Goal: Task Accomplishment & Management: Complete application form

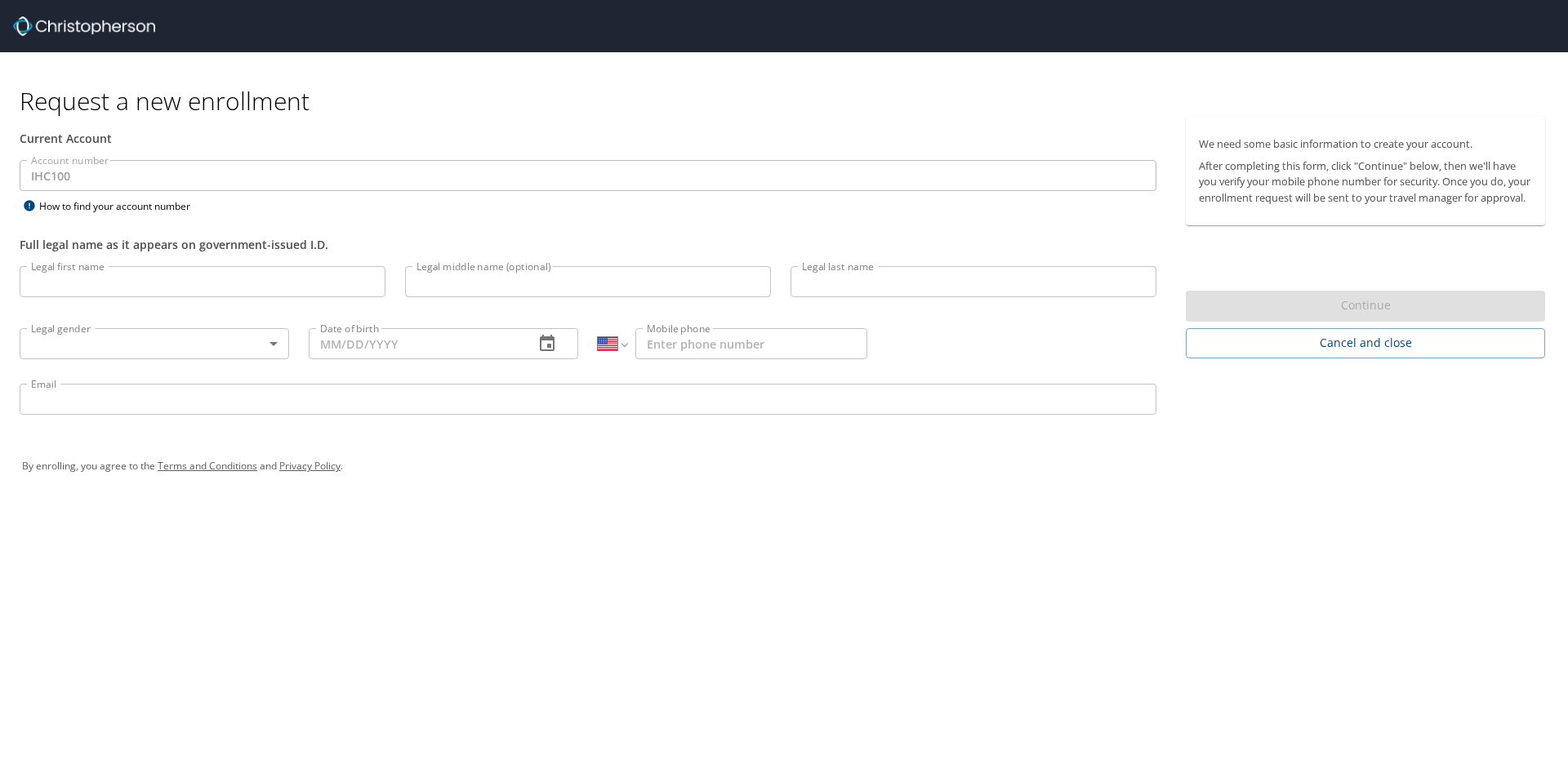
select select "US"
click at [117, 276] on input "Legal first name" at bounding box center [203, 281] width 366 height 31
type input "Charles"
type input "Stohel"
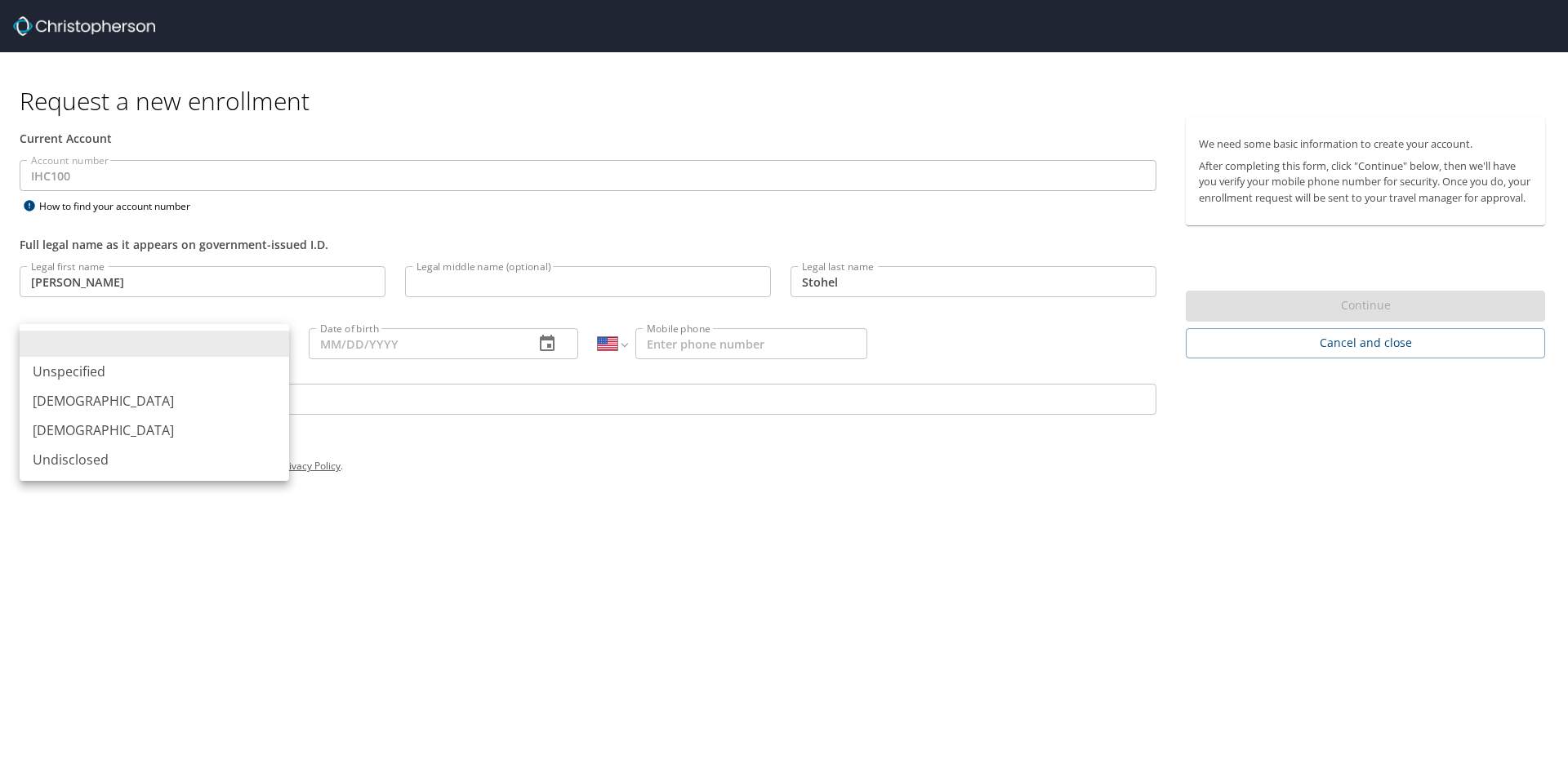
click at [276, 347] on body "Request a new enrollment Current Account Account number IHC100 Account number H…" at bounding box center [784, 389] width 1568 height 778
click at [233, 397] on li "Male" at bounding box center [154, 401] width 270 height 29
type input "Male"
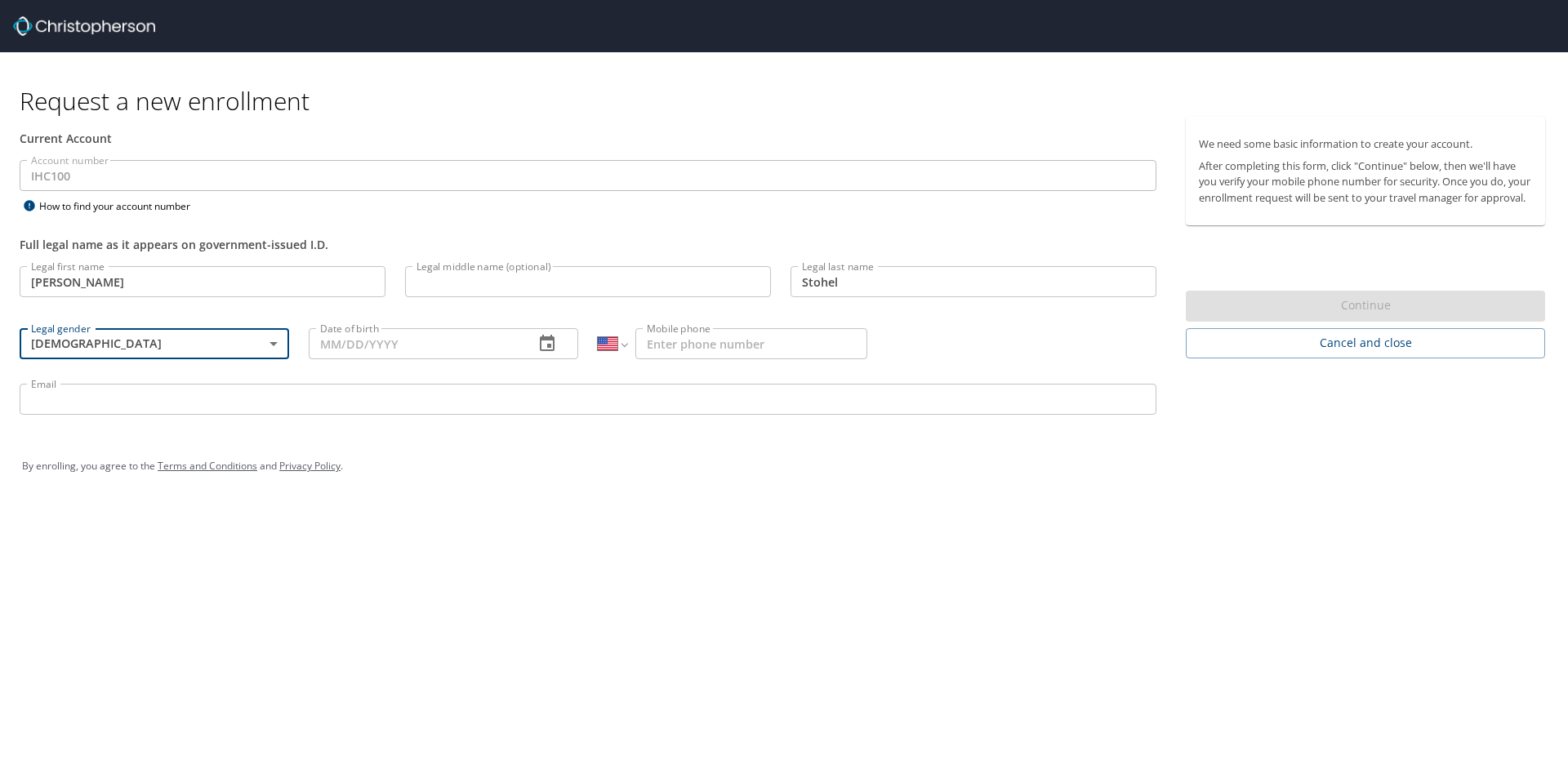
click at [374, 345] on input "Date of birth" at bounding box center [414, 343] width 212 height 31
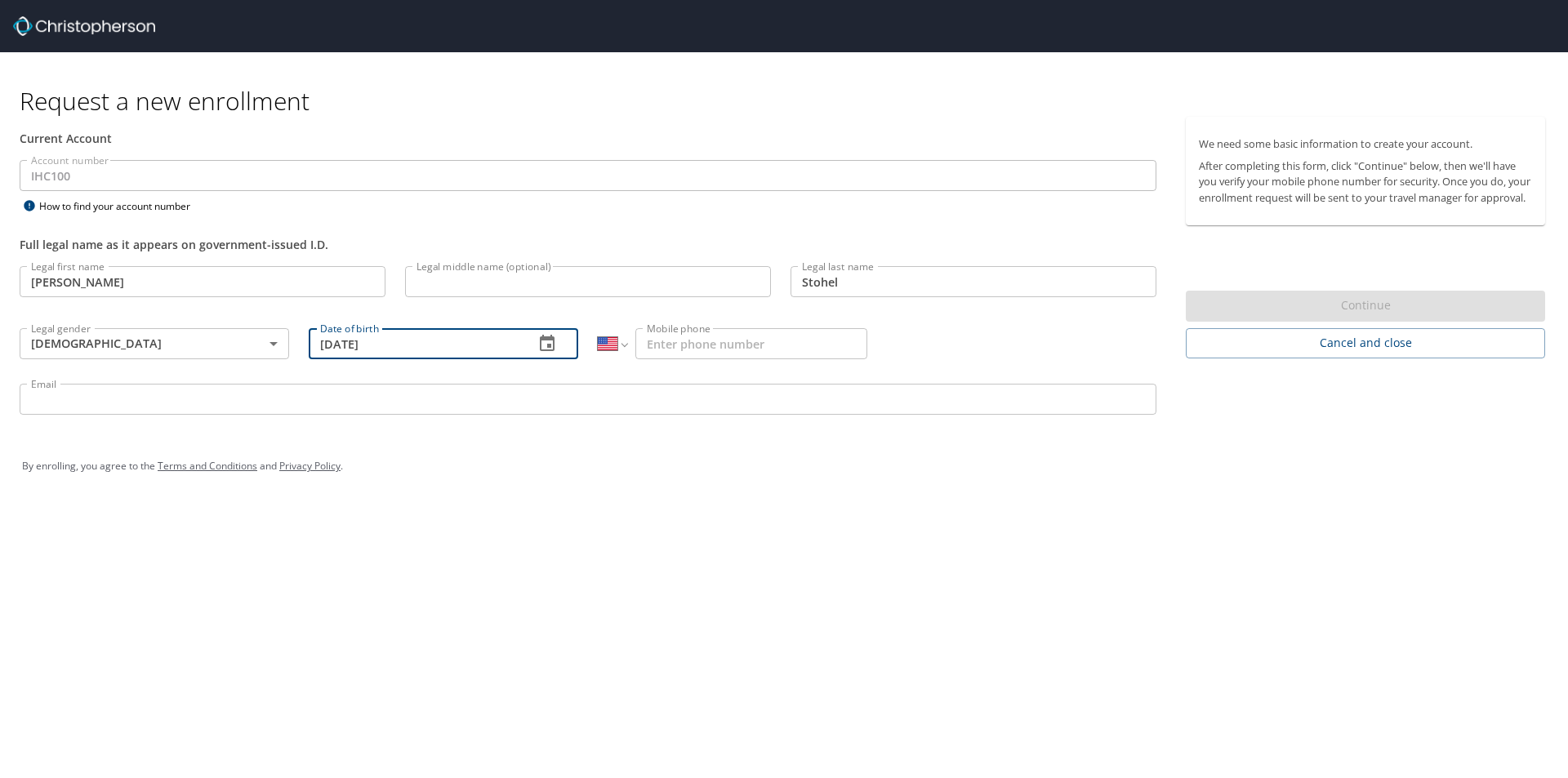
type input "08/17/1978"
click at [703, 347] on input "Mobile phone" at bounding box center [751, 343] width 232 height 31
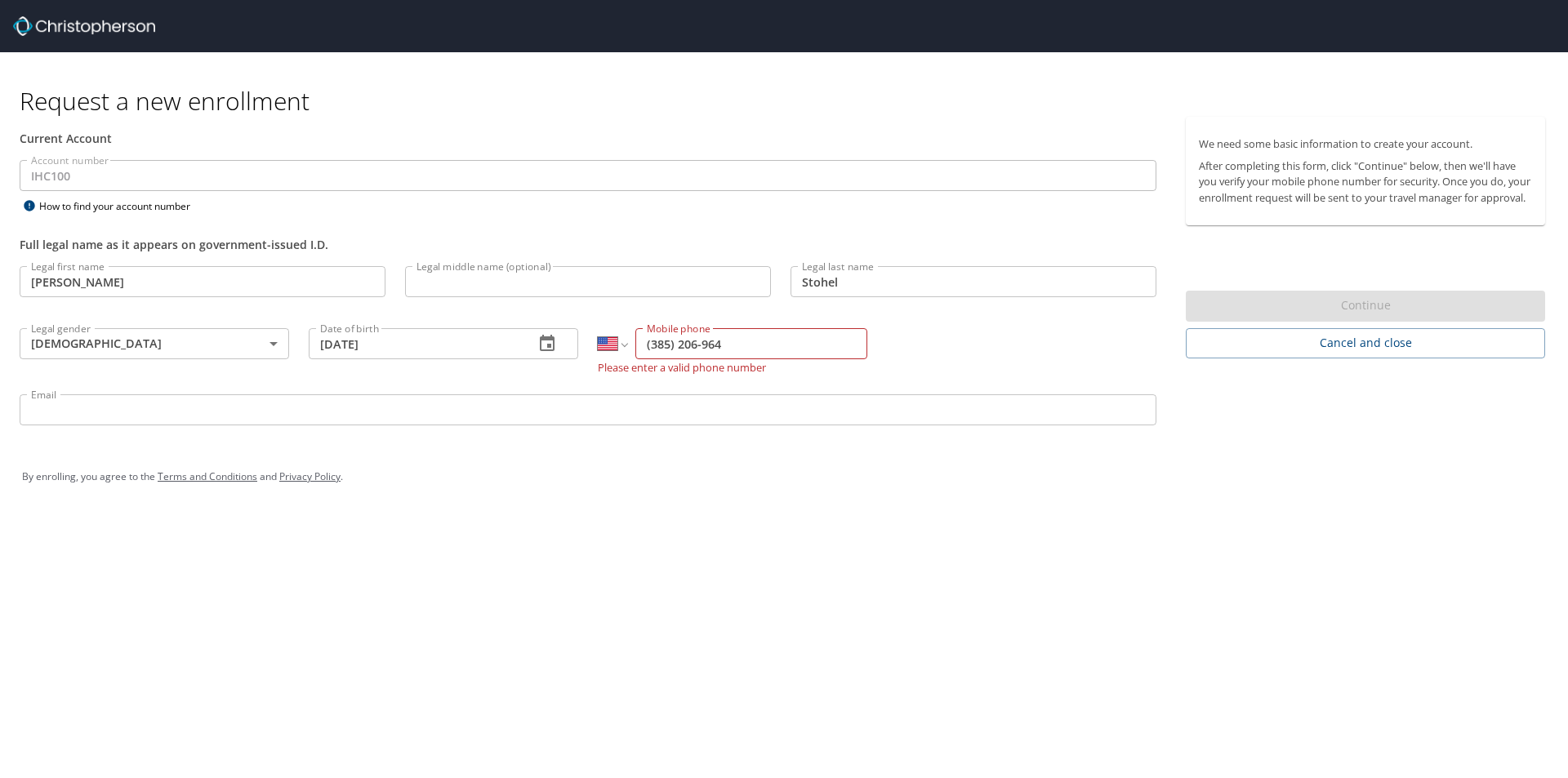
click at [730, 342] on input "(385) 206-964" at bounding box center [751, 343] width 232 height 31
type input "(385) 206-9649"
click at [592, 403] on input "Email" at bounding box center [587, 409] width 1137 height 31
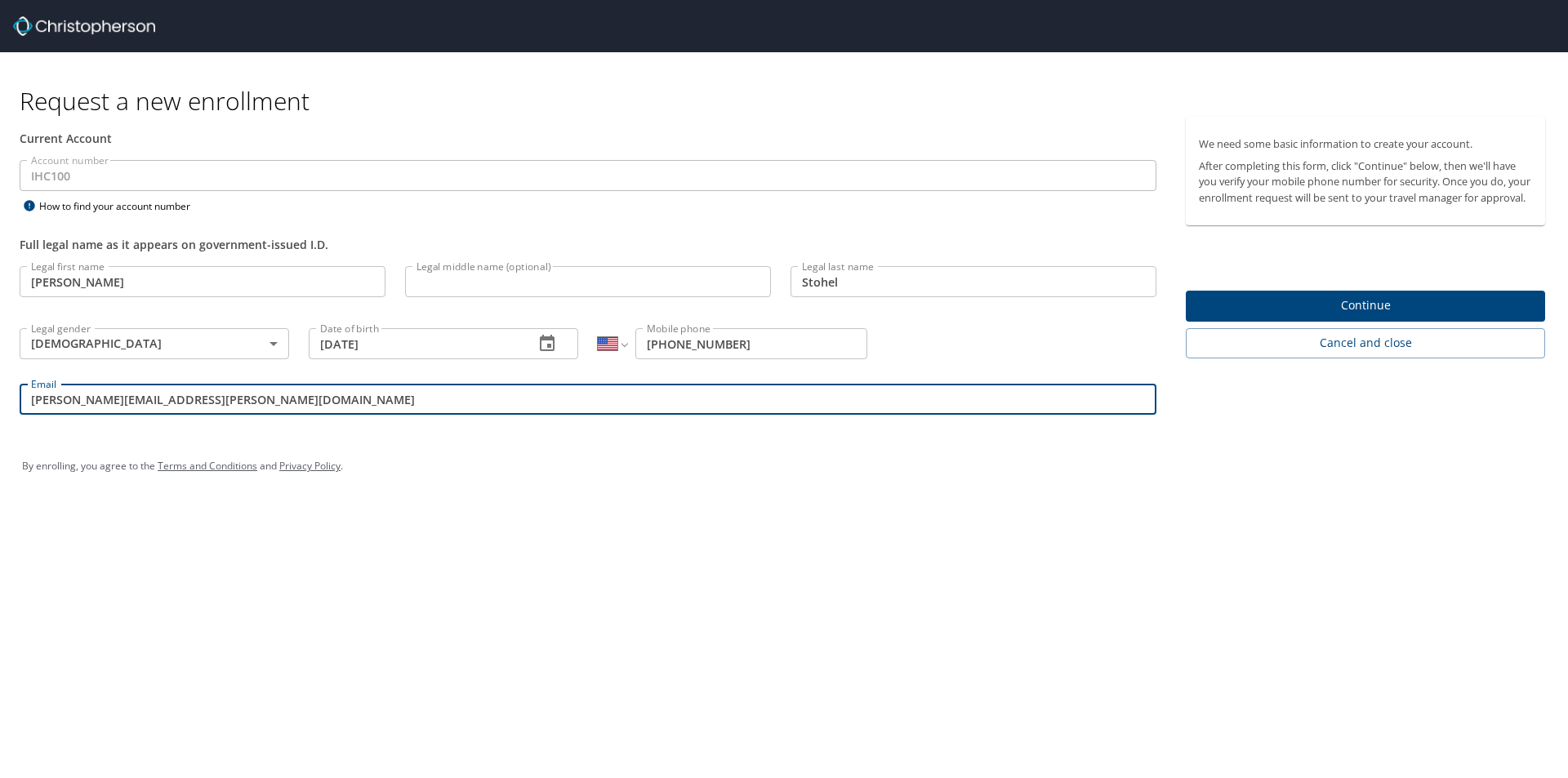
type input "charles.stohel@imail.org"
click at [1312, 315] on span "Continue" at bounding box center [1364, 305] width 333 height 21
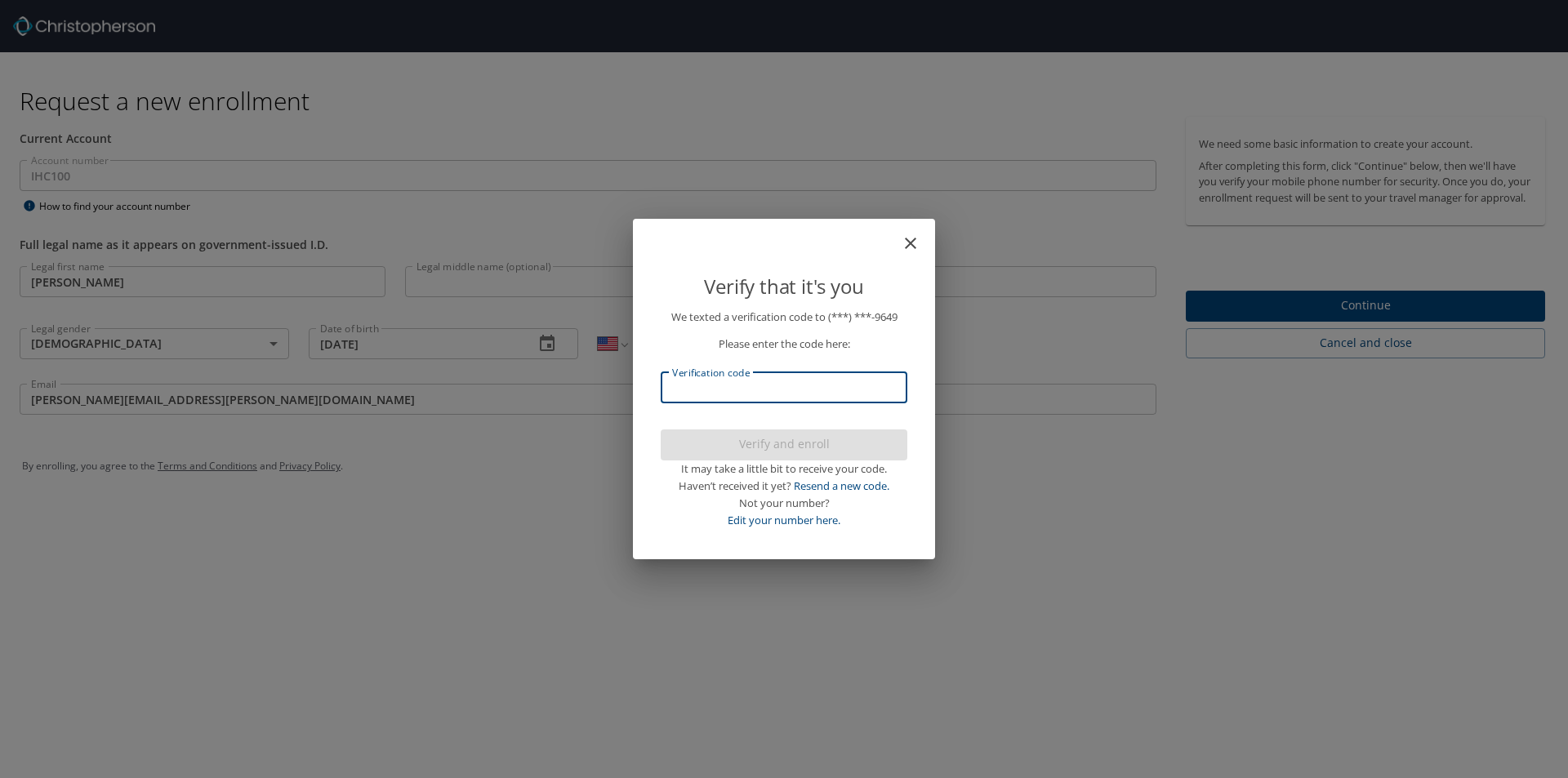
click at [842, 390] on input "Verification code" at bounding box center [784, 388] width 247 height 31
type input "707737"
click at [855, 447] on span "Verify and enroll" at bounding box center [784, 445] width 220 height 21
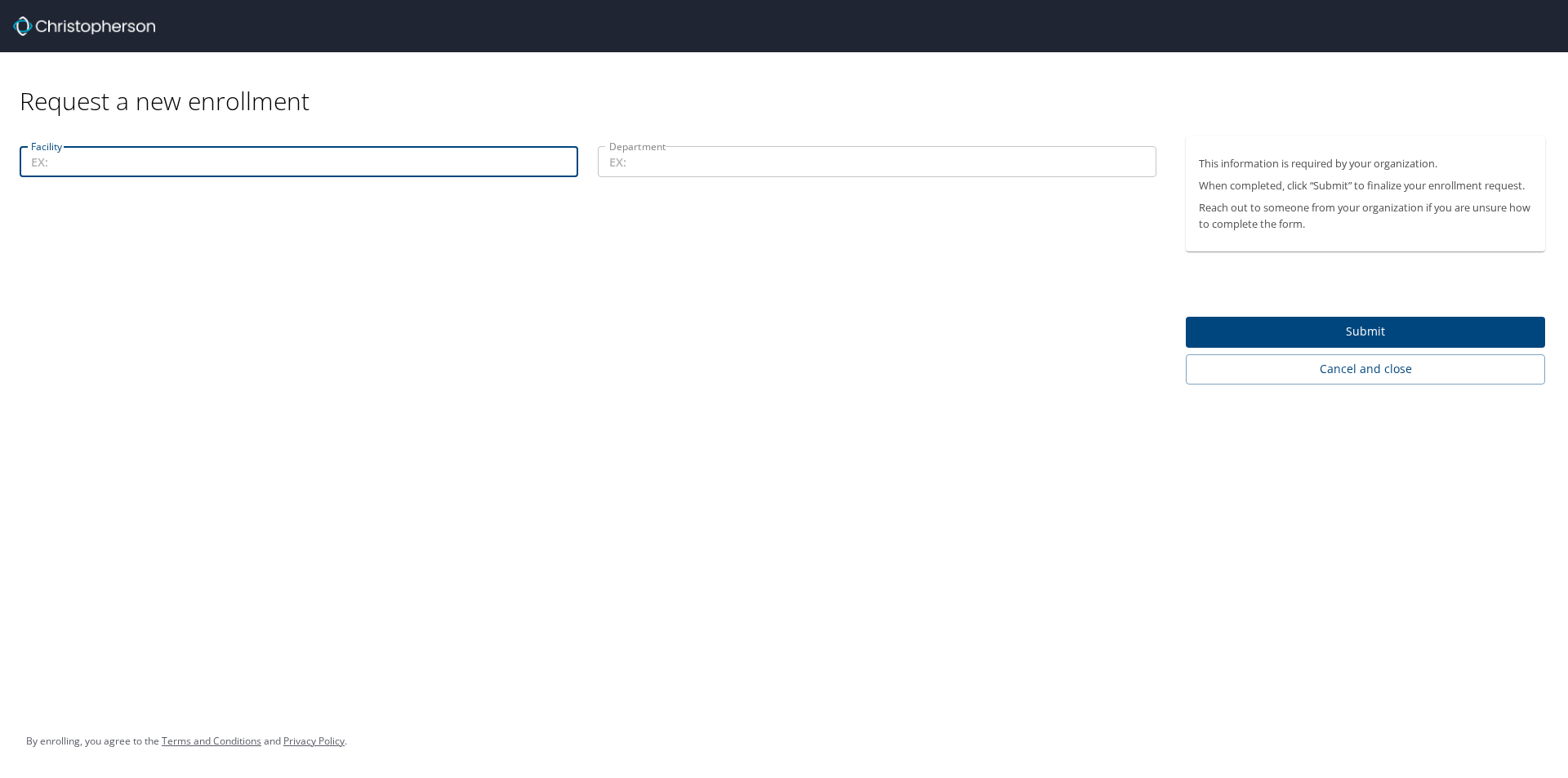
click at [100, 159] on input "Facility" at bounding box center [299, 161] width 558 height 31
type input "i"
type input "Mckay-Dee hopital"
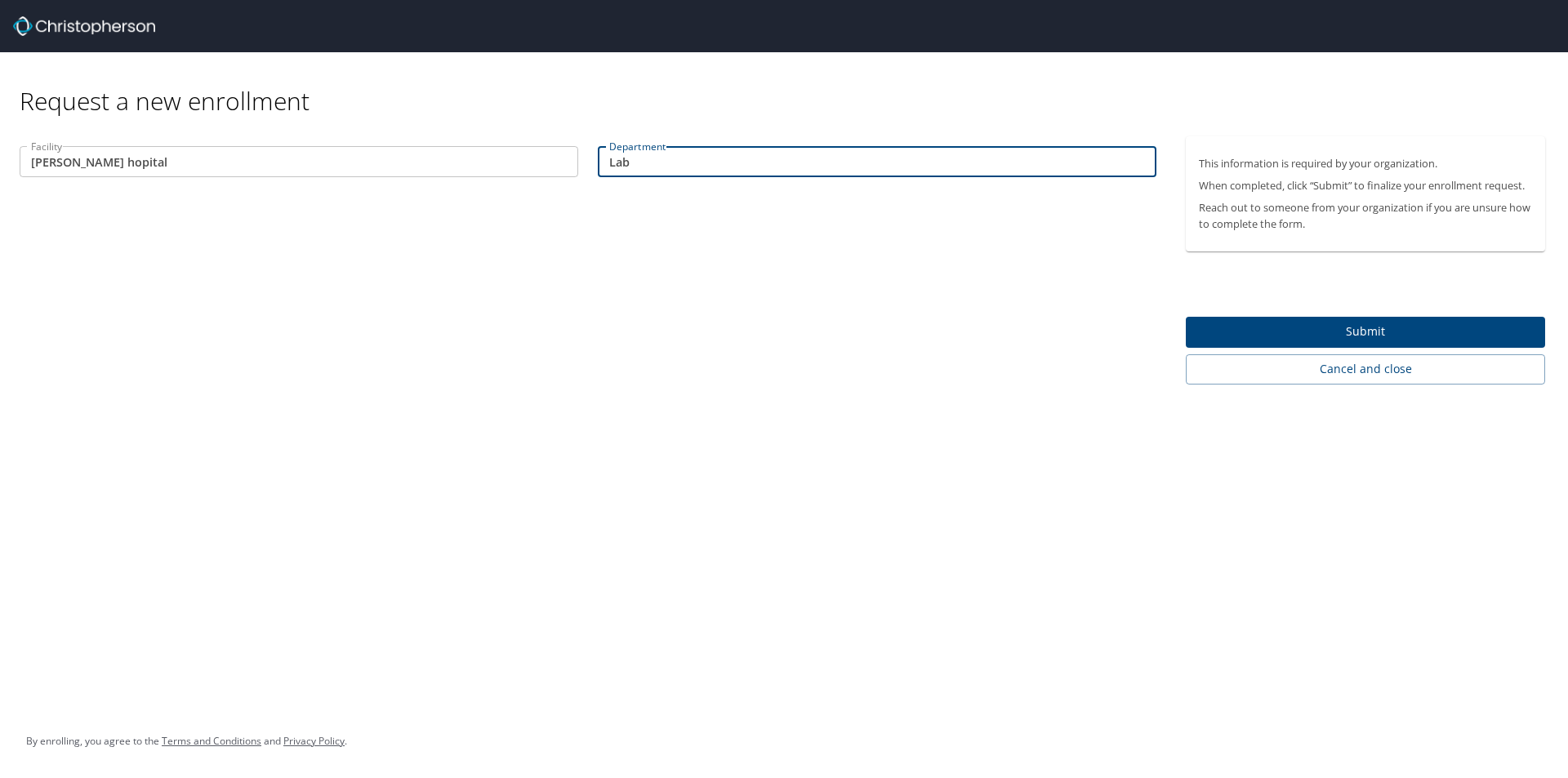
type input "Lab"
click at [106, 159] on input "Mckay-Dee hopital" at bounding box center [299, 161] width 558 height 31
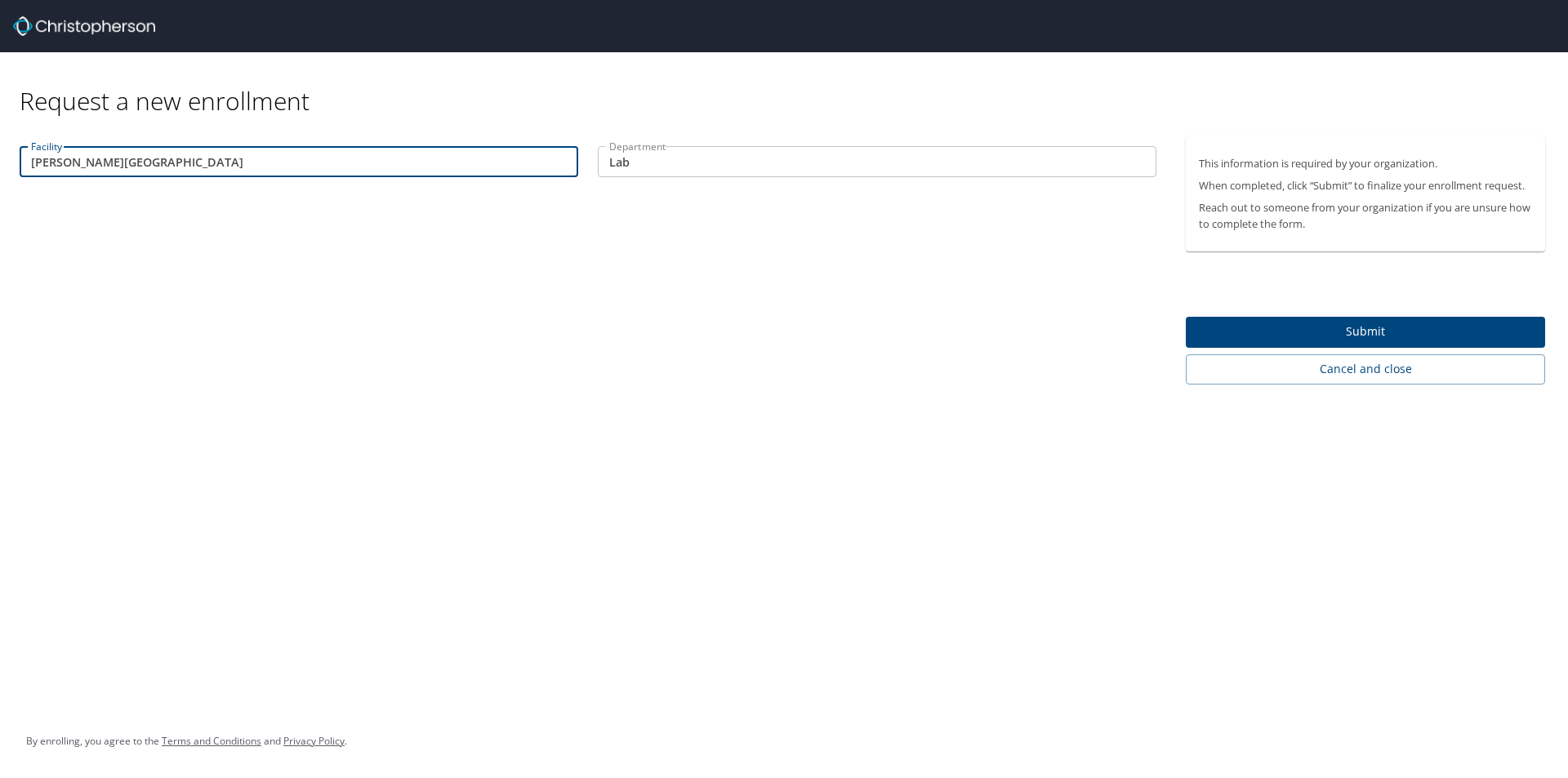
click at [49, 164] on input "Mckay-Dee Hospital" at bounding box center [299, 161] width 558 height 31
type input "McKay-Dee Hospital"
click at [1223, 334] on span "Submit" at bounding box center [1364, 332] width 333 height 21
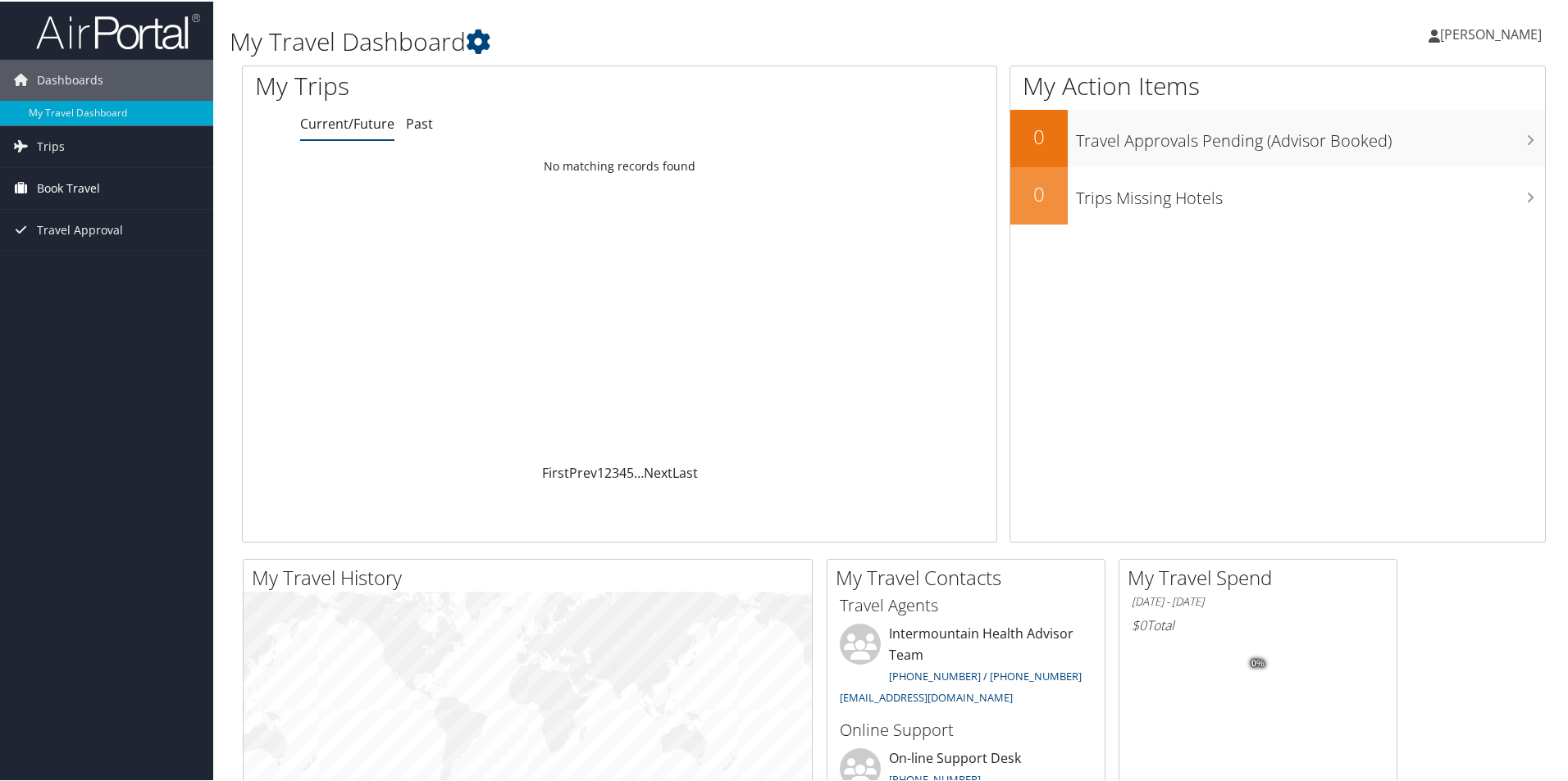
click at [81, 184] on span "Book Travel" at bounding box center [68, 187] width 63 height 41
click at [70, 186] on span "Book Travel" at bounding box center [68, 187] width 63 height 41
click at [101, 263] on link "Book/Manage Online Trips" at bounding box center [106, 269] width 213 height 24
click at [81, 248] on link "Approval Request (Beta)" at bounding box center [106, 244] width 213 height 24
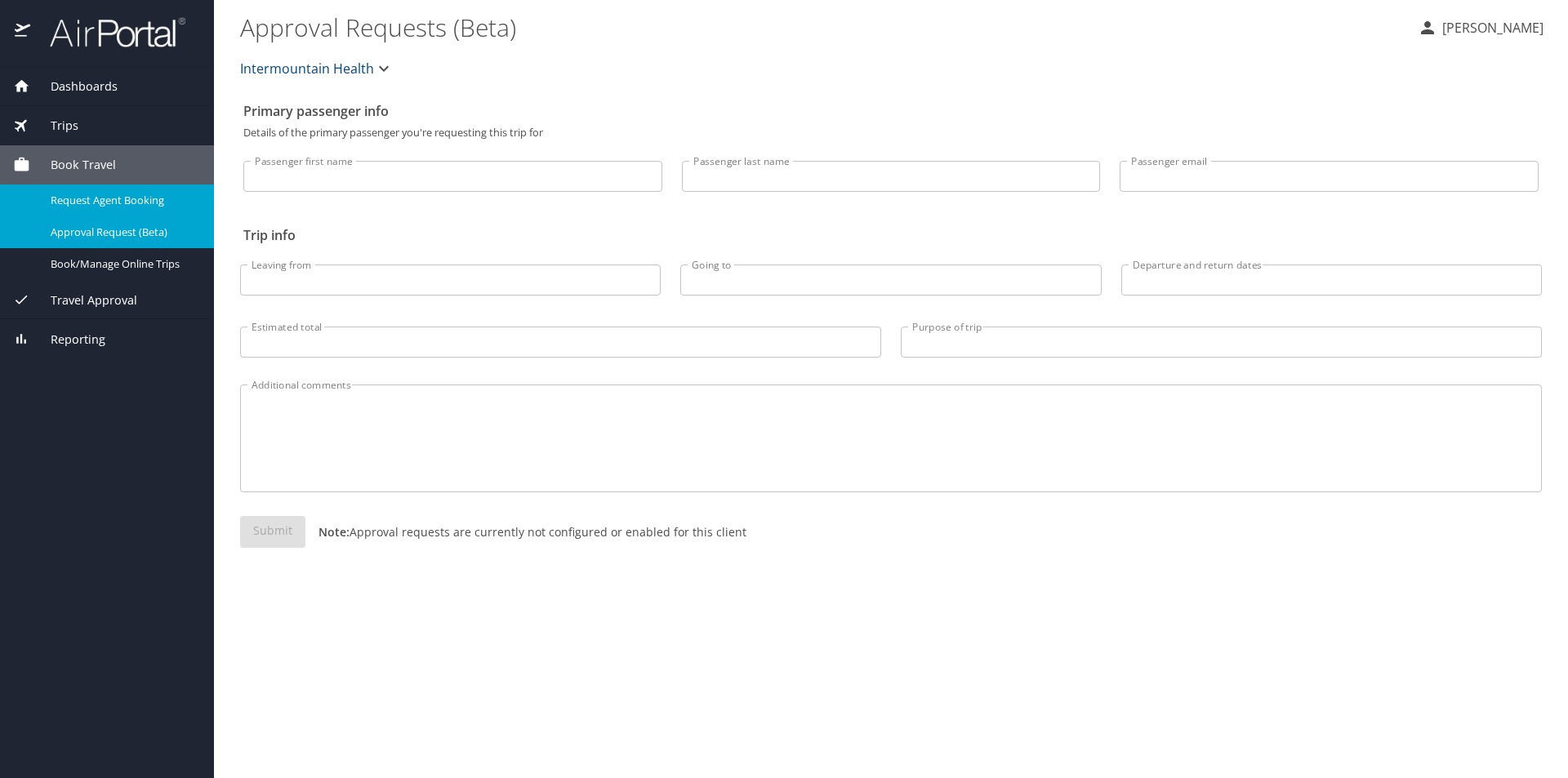
click at [112, 204] on span "Request Agent Booking" at bounding box center [122, 200] width 144 height 16
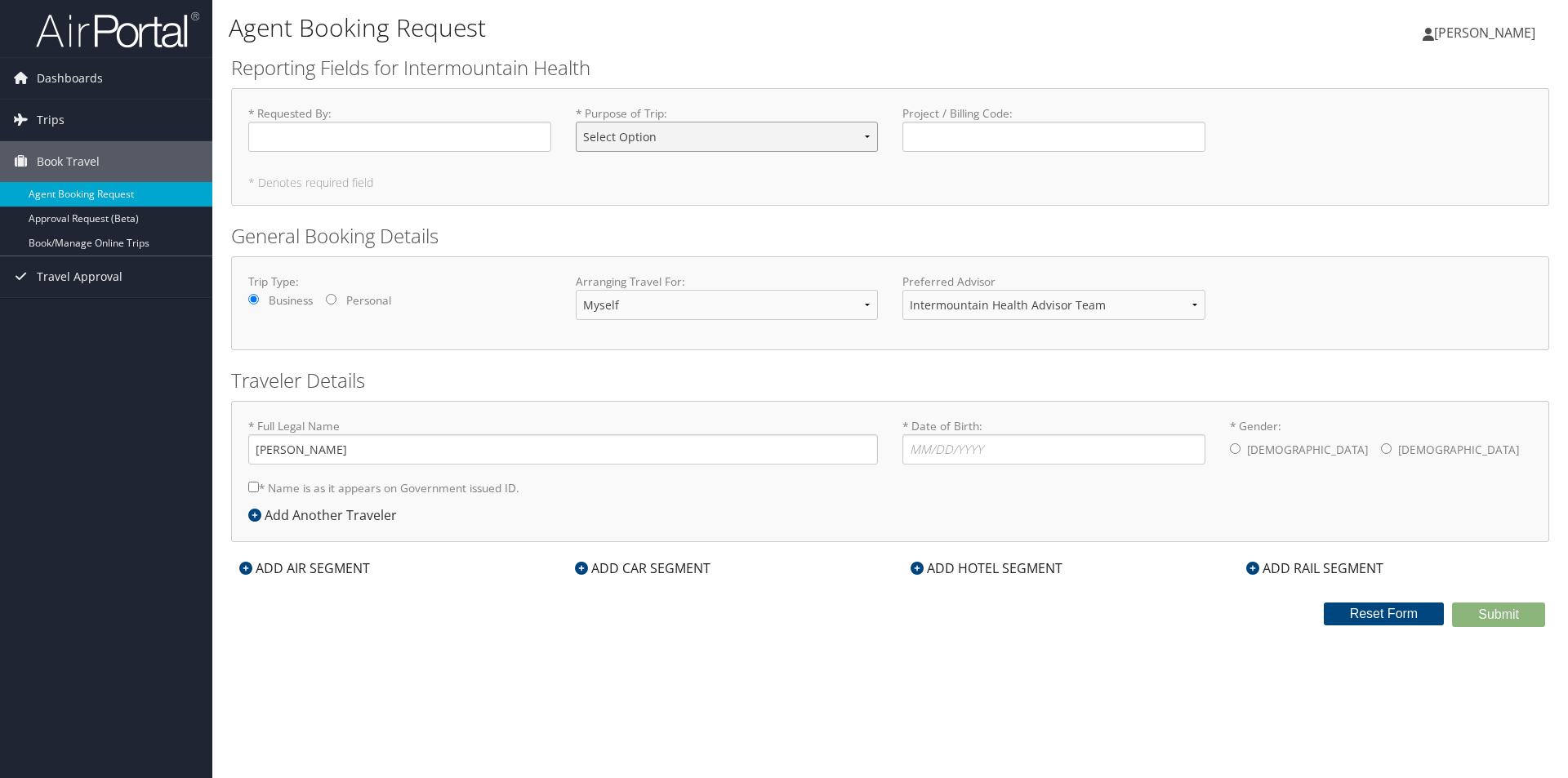
click at [867, 134] on select "Select Option 3rd Party Reimbursable Business CME Conf or Education Groups Pers…" at bounding box center [727, 136] width 303 height 30
click at [395, 155] on div "* Requested By : Required" at bounding box center [400, 135] width 328 height 60
click at [400, 126] on input "* Requested By : Required" at bounding box center [400, 136] width 303 height 30
click at [971, 445] on input "* Date of Birth: Invalid Date" at bounding box center [1053, 449] width 303 height 30
type input "08/17/1978"
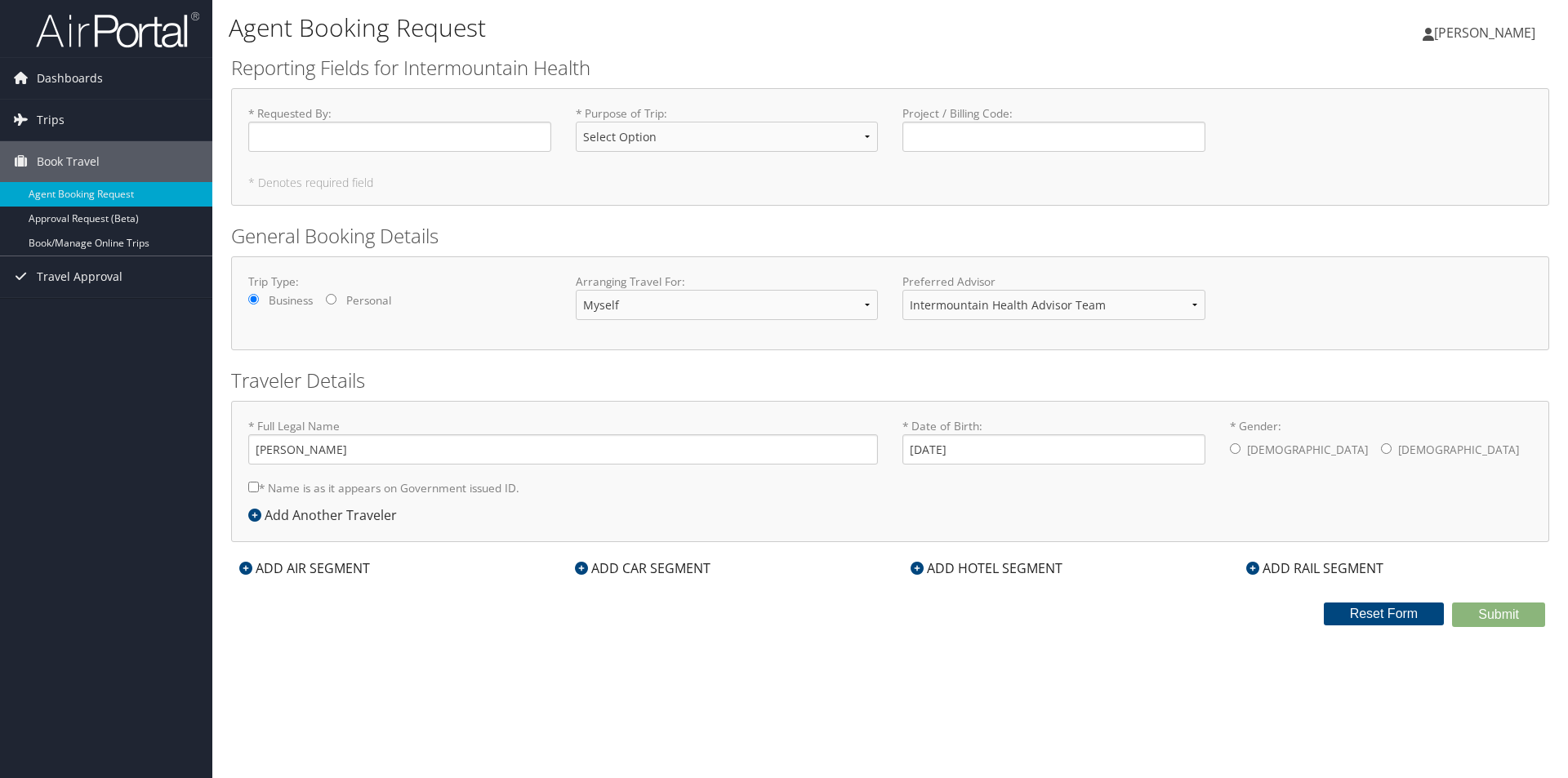
click at [1236, 453] on input "* Gender: Male Female" at bounding box center [1235, 448] width 10 height 10
radio input "true"
click at [257, 488] on input "* Name is as it appears on Government issued ID." at bounding box center [253, 487] width 10 height 10
checkbox input "true"
click at [302, 451] on input "Charles Stohel" at bounding box center [563, 449] width 629 height 30
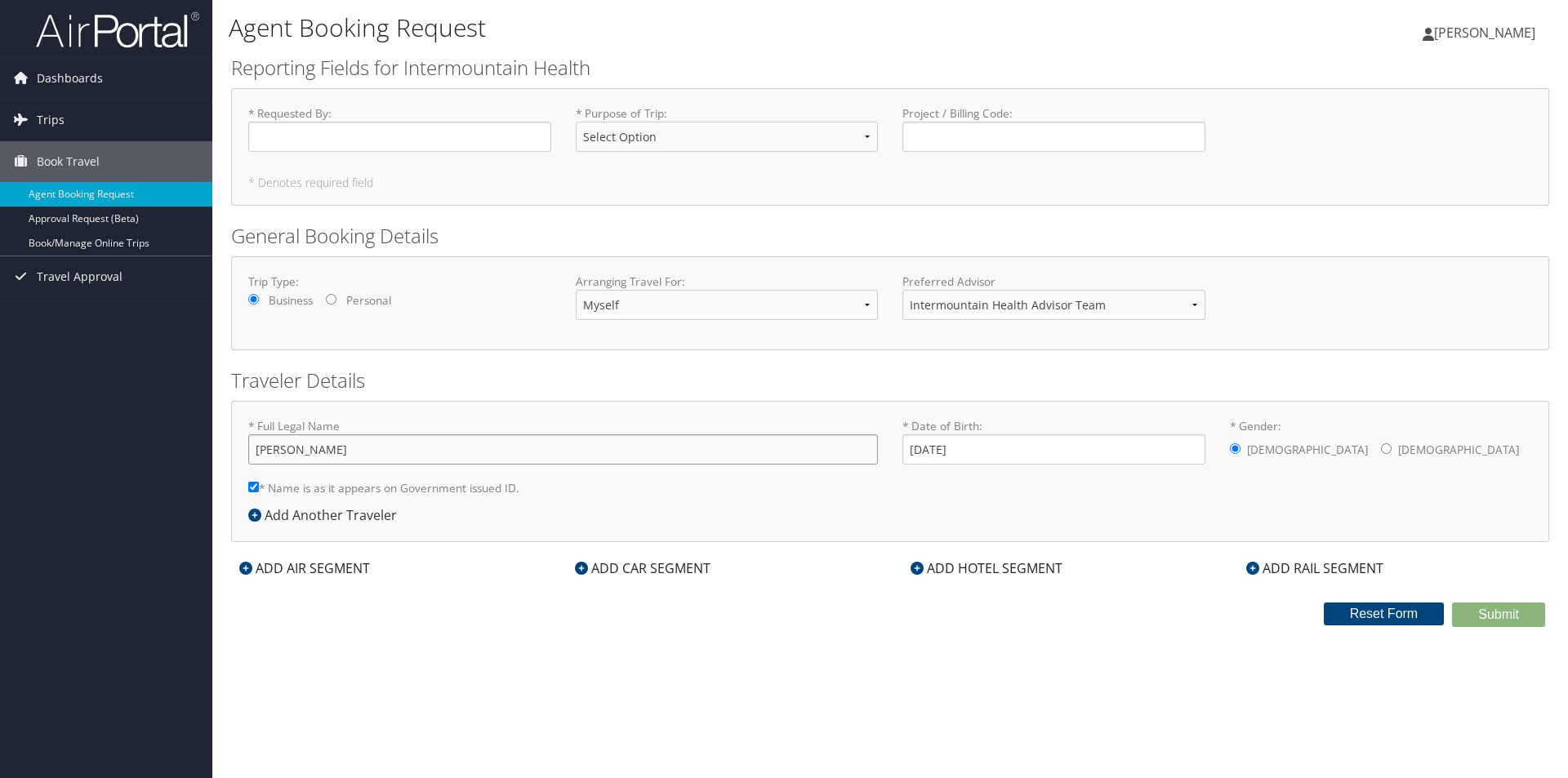
click at [297, 451] on input "Charles W. Stohel" at bounding box center [563, 449] width 629 height 30
click at [292, 451] on input "Charles Winther Stohel" at bounding box center [563, 449] width 629 height 30
type input "Charles Winther Stohel"
click at [417, 134] on input "* Requested By : Required" at bounding box center [400, 136] width 303 height 30
click at [336, 129] on input "* Requested By : Required" at bounding box center [400, 136] width 303 height 30
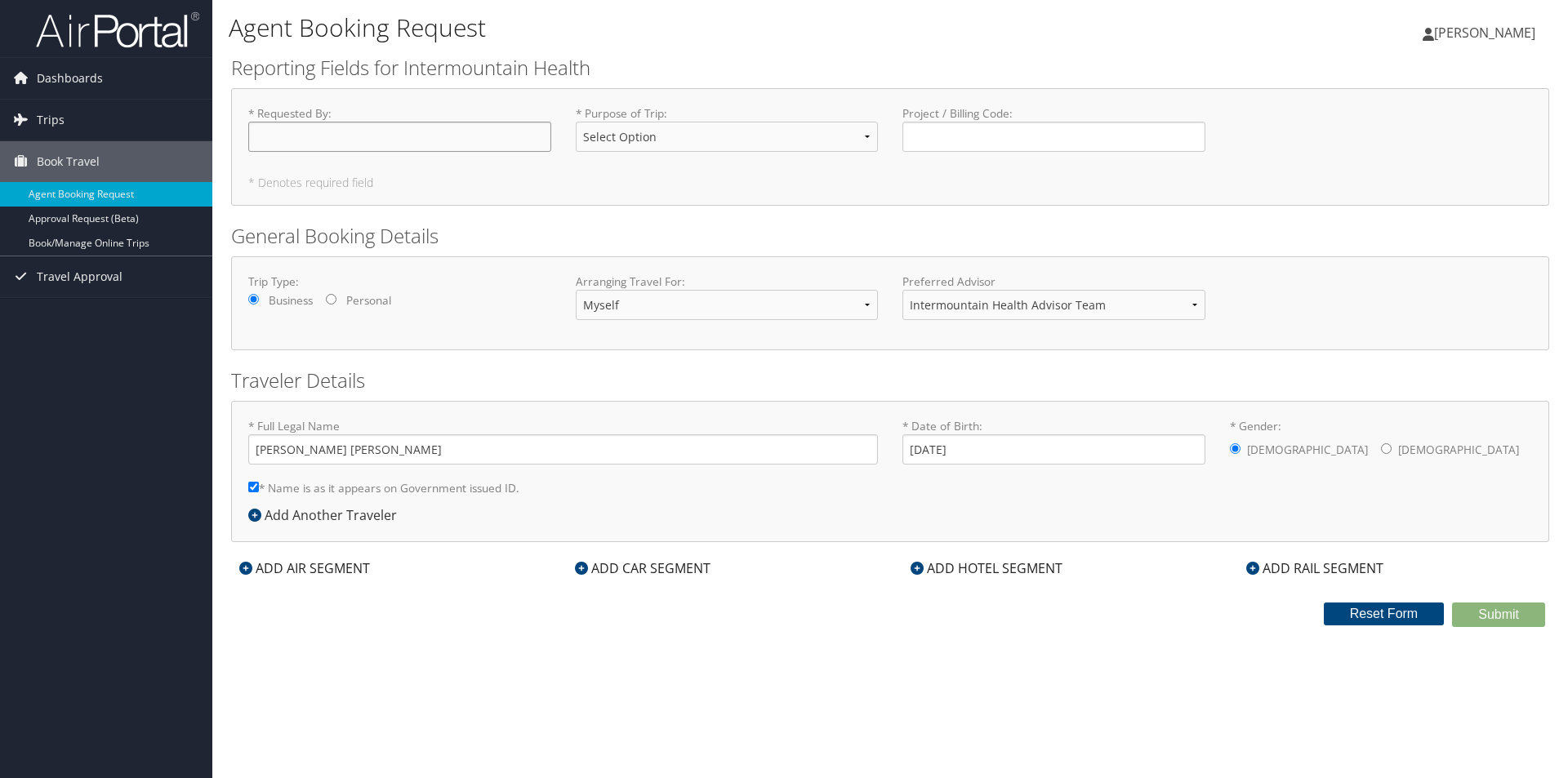
click at [263, 132] on input "* Requested By : Required" at bounding box center [400, 136] width 303 height 30
type input "Heather Guillot"
click at [1041, 138] on input "Project / Billing Code : Required" at bounding box center [1053, 136] width 303 height 30
click at [870, 131] on select "Select Option 3rd Party Reimbursable Business CME Conf or Education Groups Pers…" at bounding box center [727, 136] width 303 height 30
click at [575, 121] on select "Select Option 3rd Party Reimbursable Business CME Conf or Education Groups Pers…" at bounding box center [727, 136] width 303 height 30
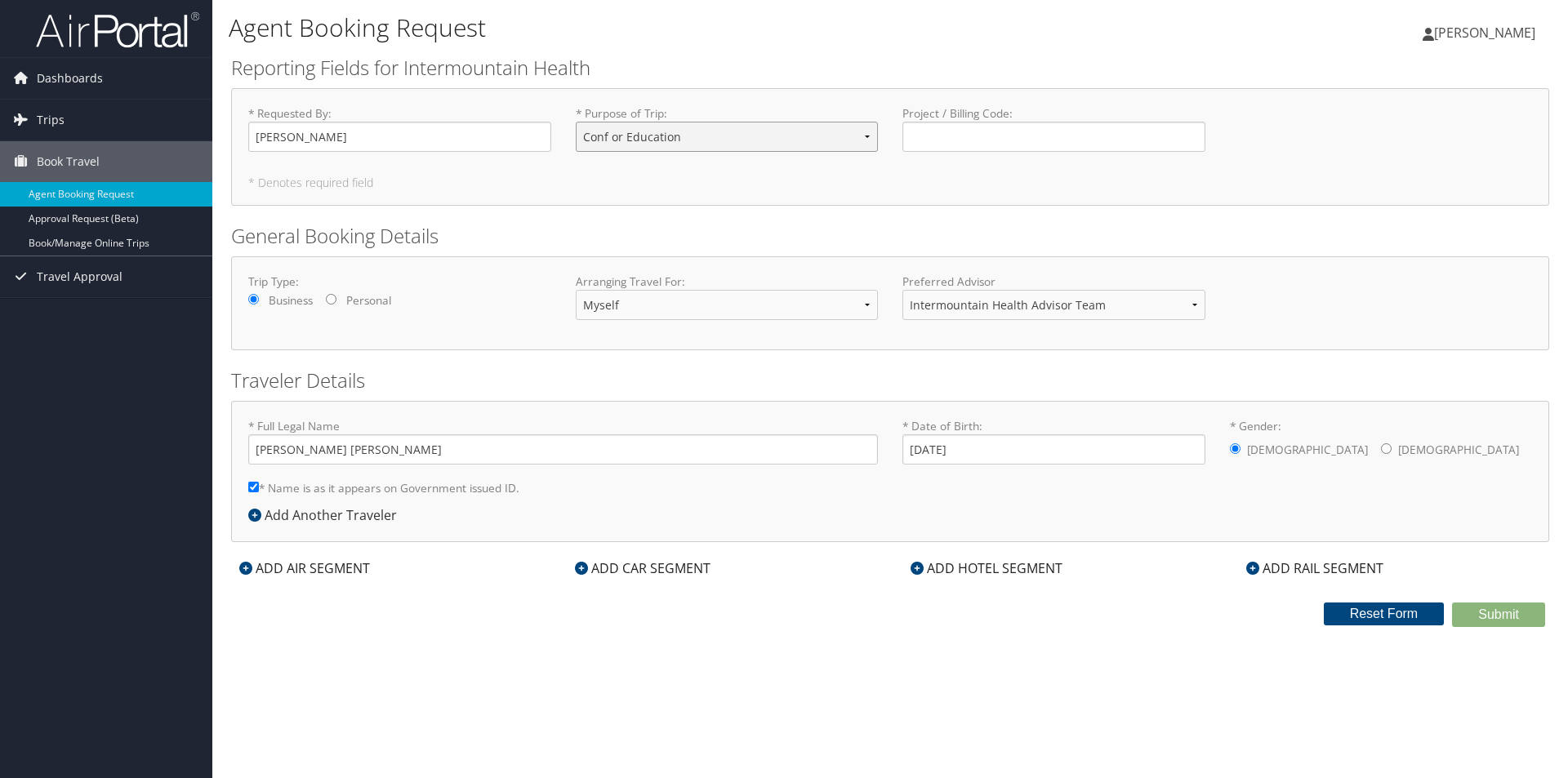
click at [877, 134] on select "Select Option 3rd Party Reimbursable Business CME Conf or Education Groups Pers…" at bounding box center [727, 136] width 303 height 30
select select "Business"
click at [575, 121] on select "Select Option 3rd Party Reimbursable Business CME Conf or Education Groups Pers…" at bounding box center [727, 136] width 303 height 30
click at [583, 567] on icon at bounding box center [581, 569] width 13 height 13
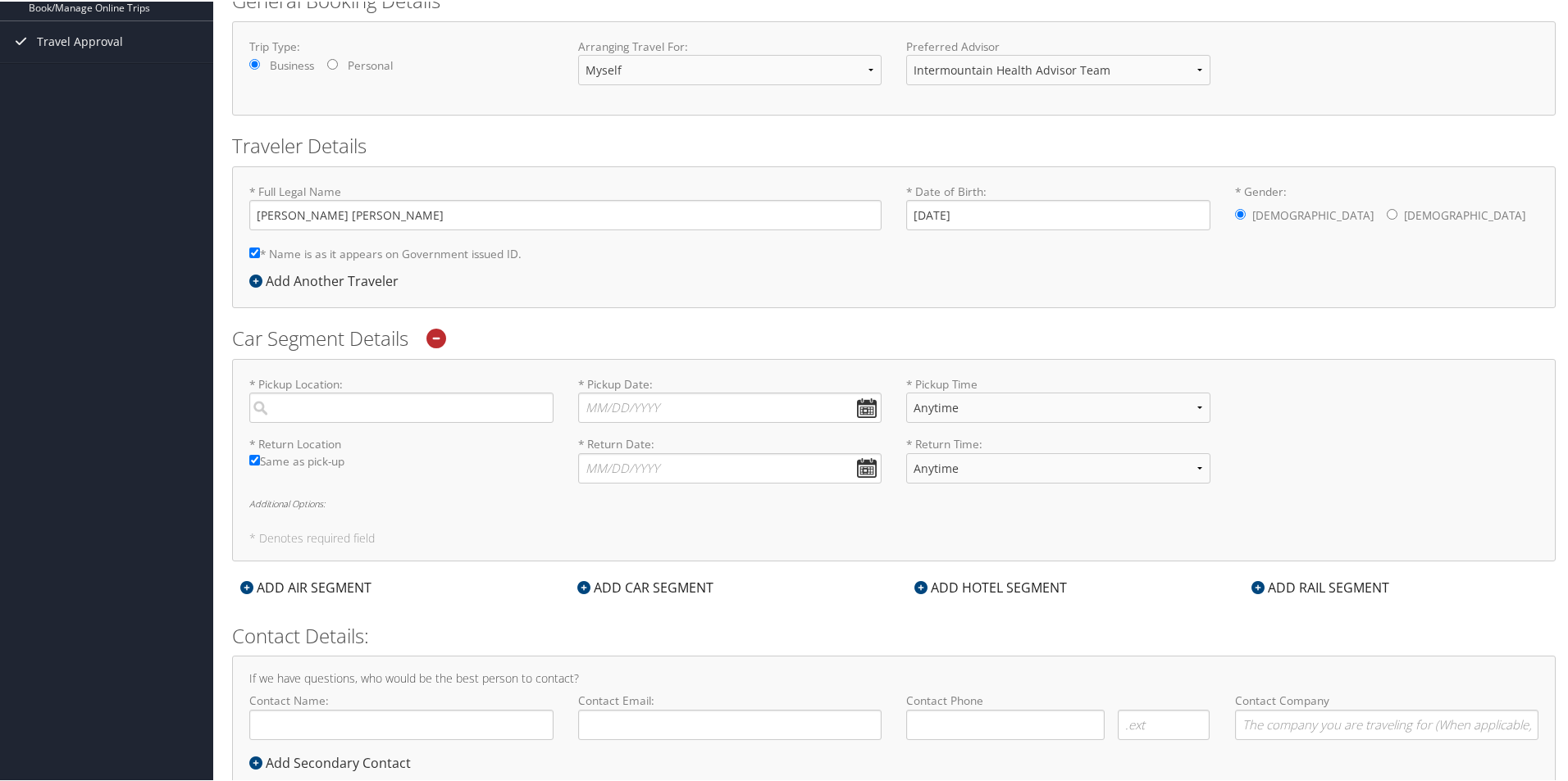
scroll to position [246, 0]
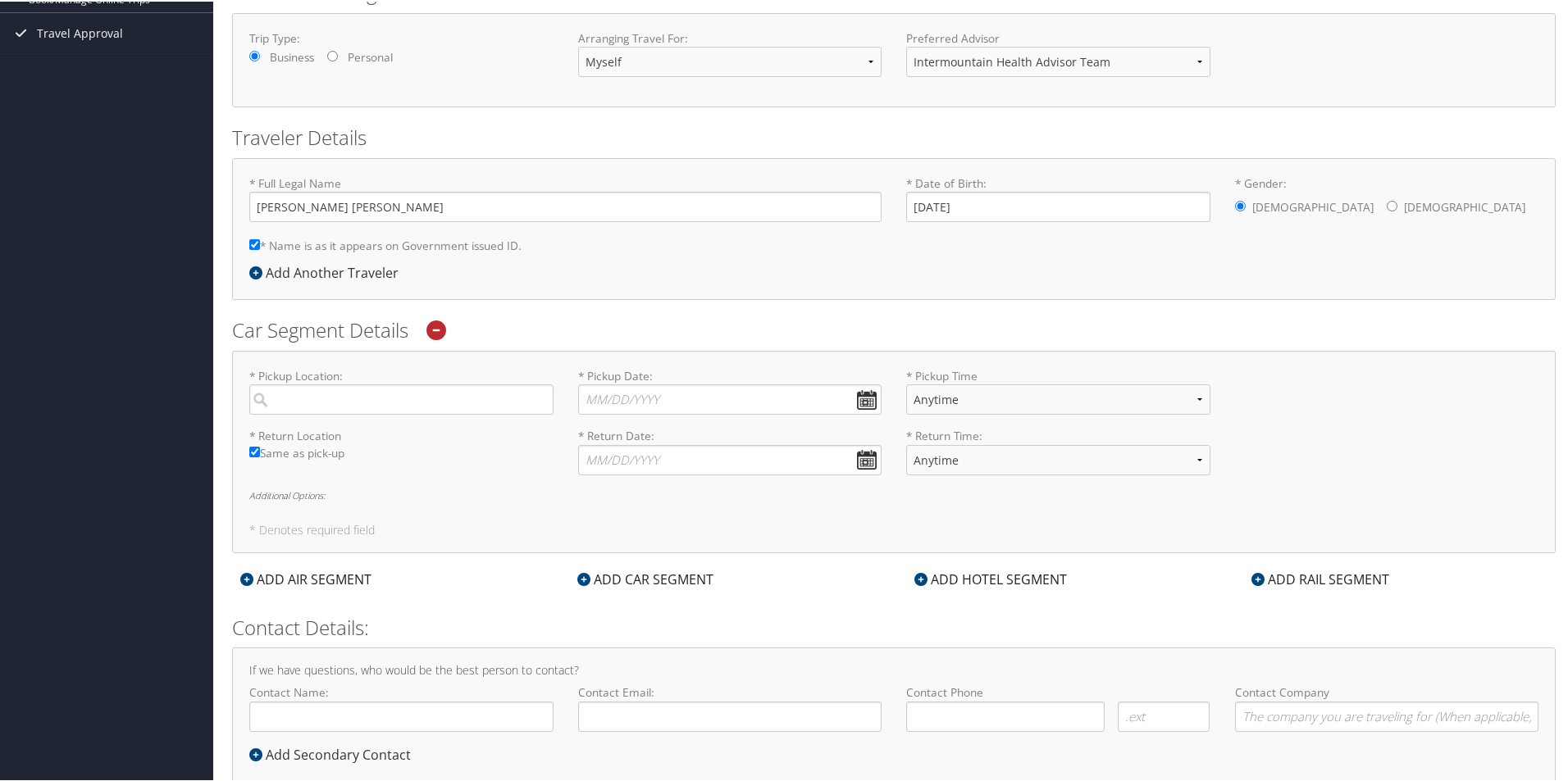
click at [436, 330] on icon at bounding box center [436, 328] width 20 height 20
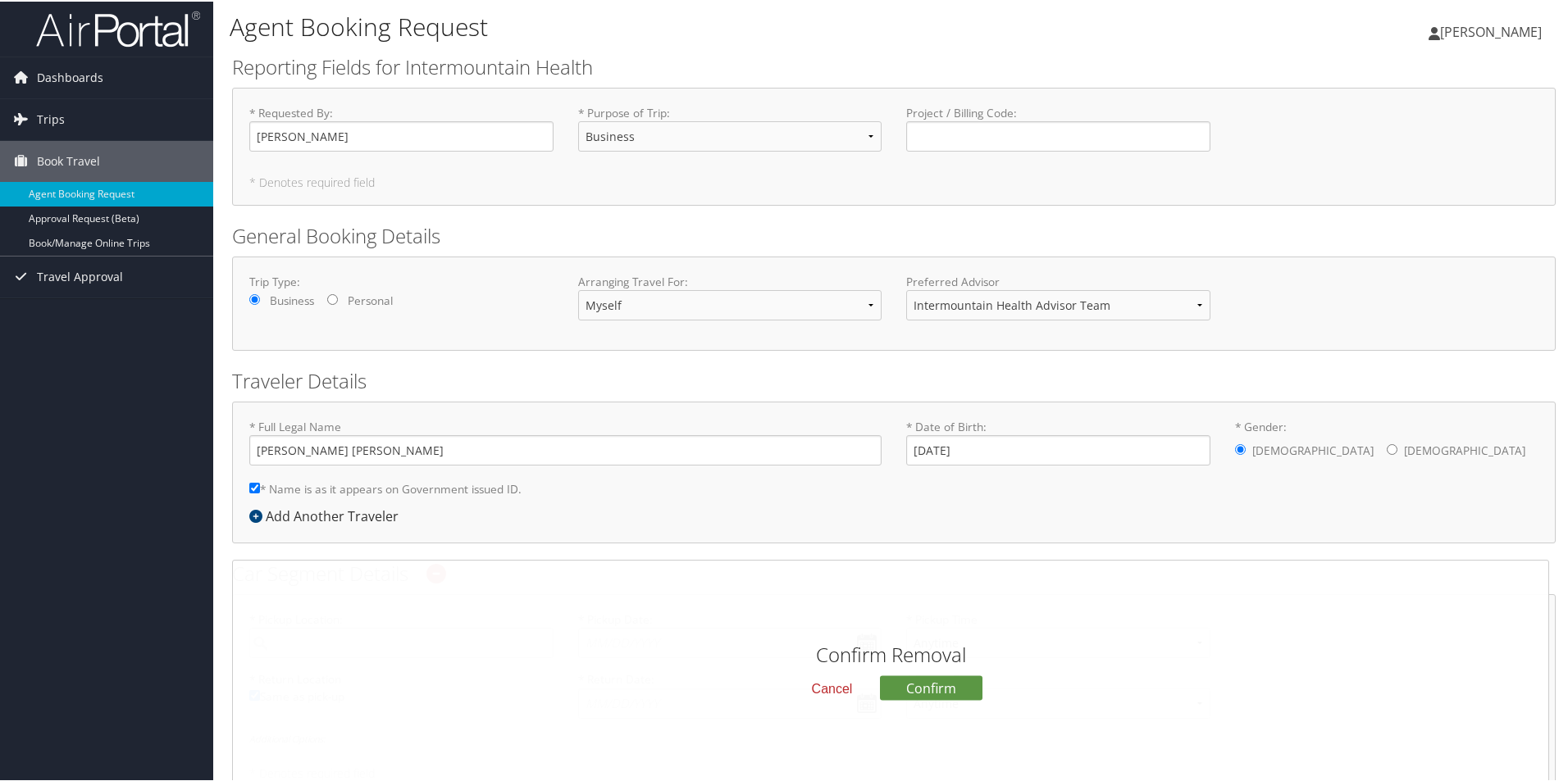
scroll to position [0, 0]
click at [84, 69] on span "Dashboards" at bounding box center [69, 79] width 67 height 41
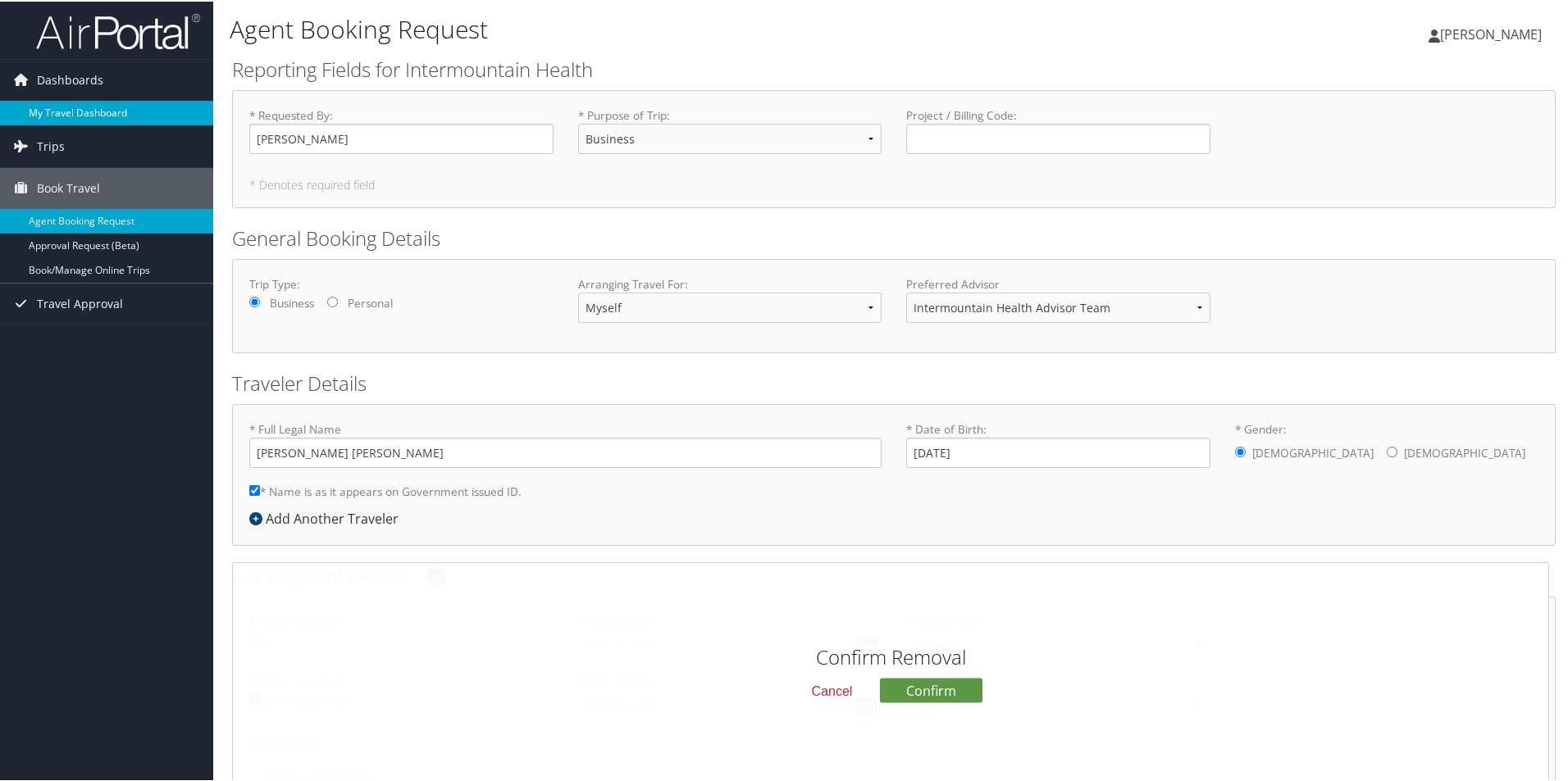
click at [78, 108] on link "My Travel Dashboard" at bounding box center [106, 112] width 213 height 24
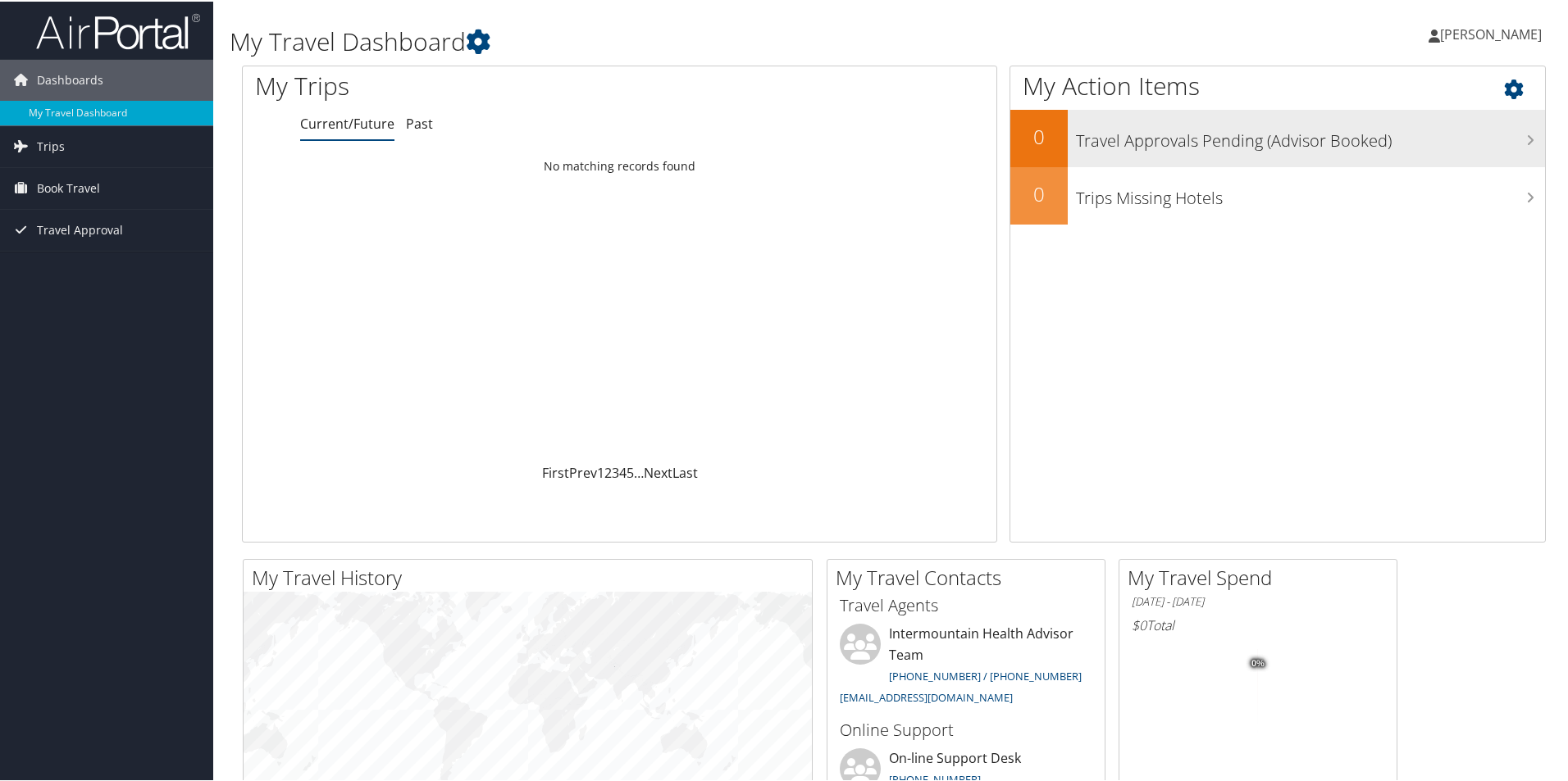
click at [1526, 134] on icon at bounding box center [1530, 139] width 8 height 13
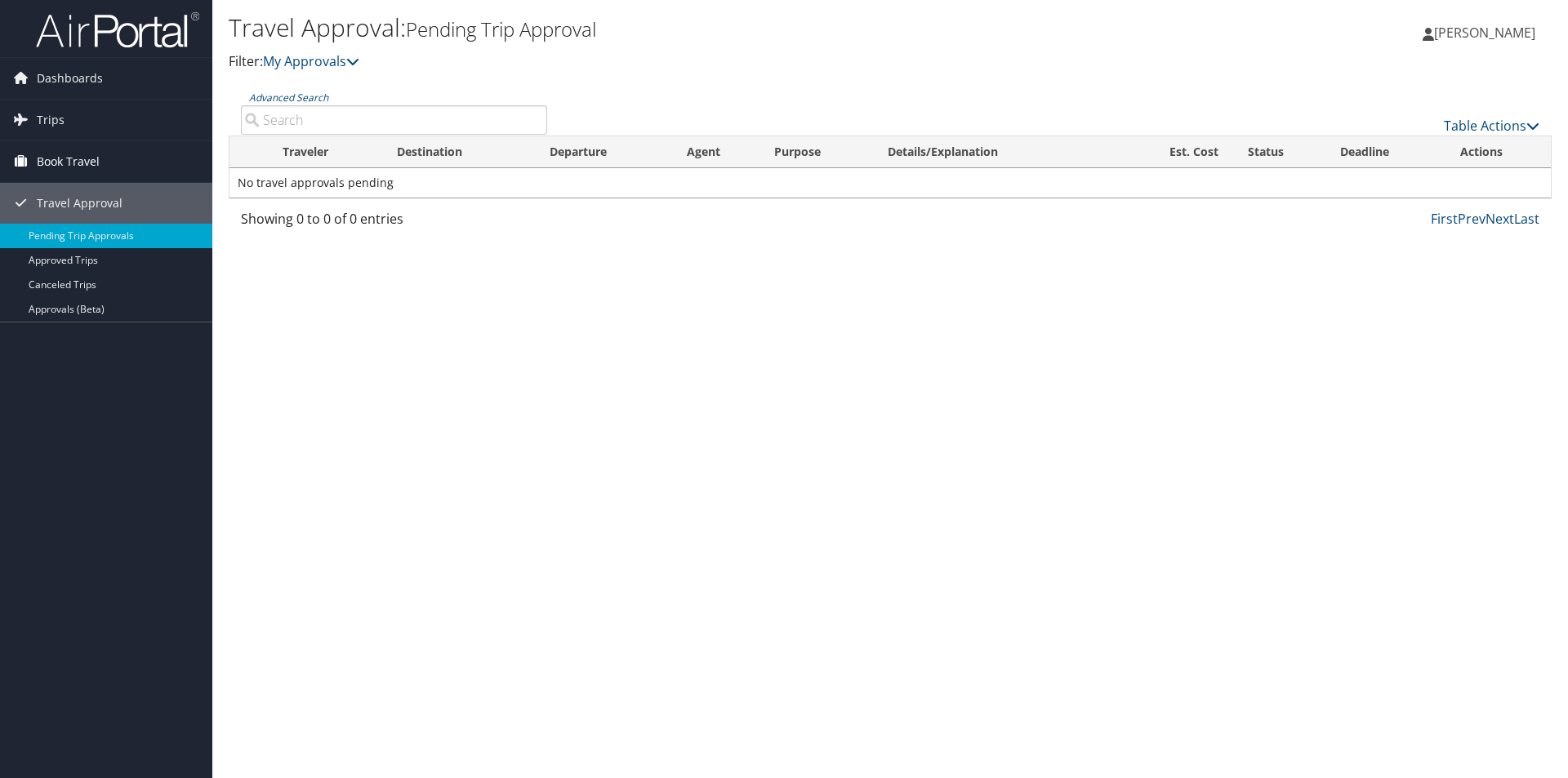
click at [48, 160] on span "Book Travel" at bounding box center [67, 162] width 63 height 41
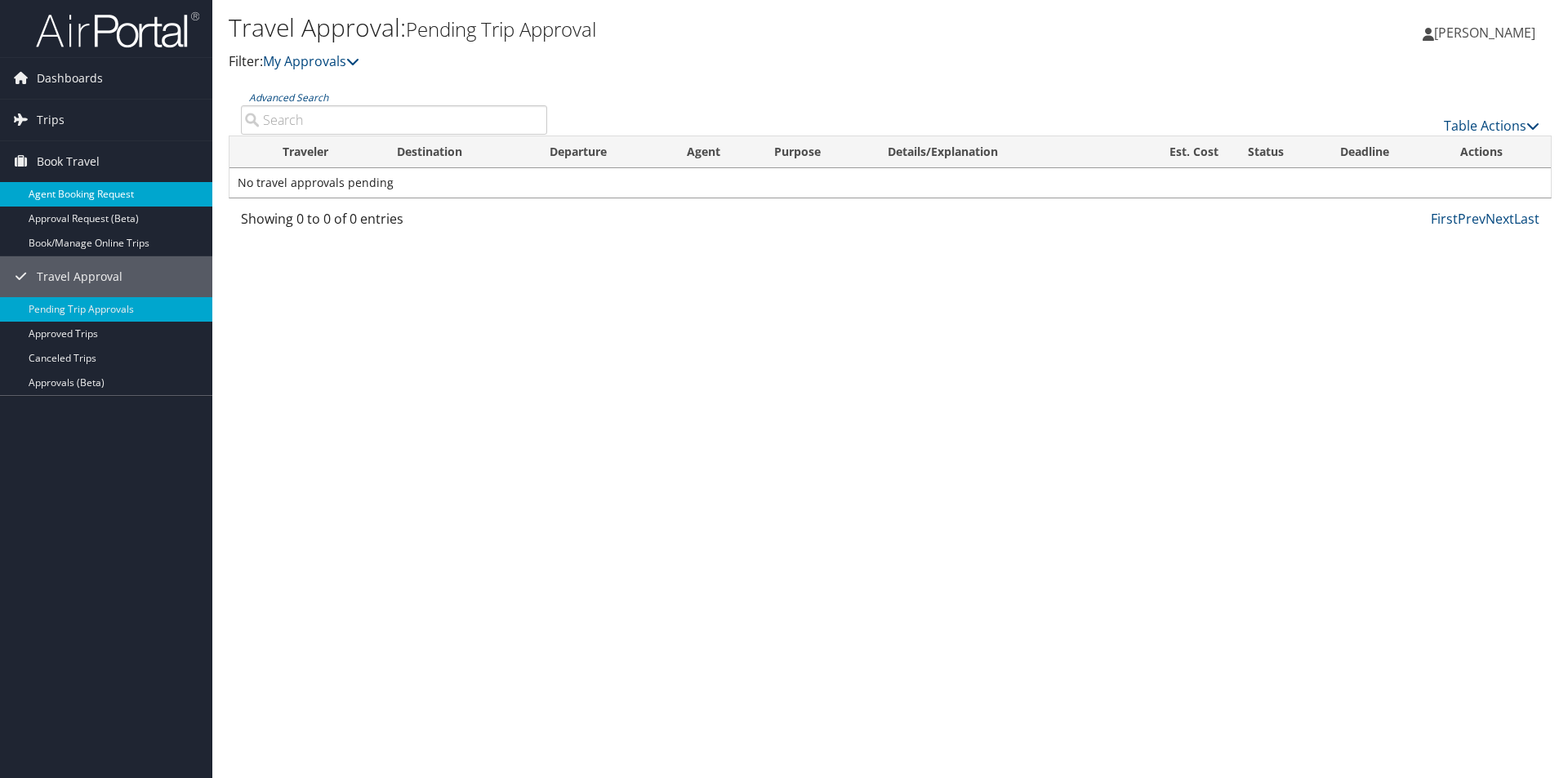
click at [21, 185] on link "Agent Booking Request" at bounding box center [106, 194] width 212 height 24
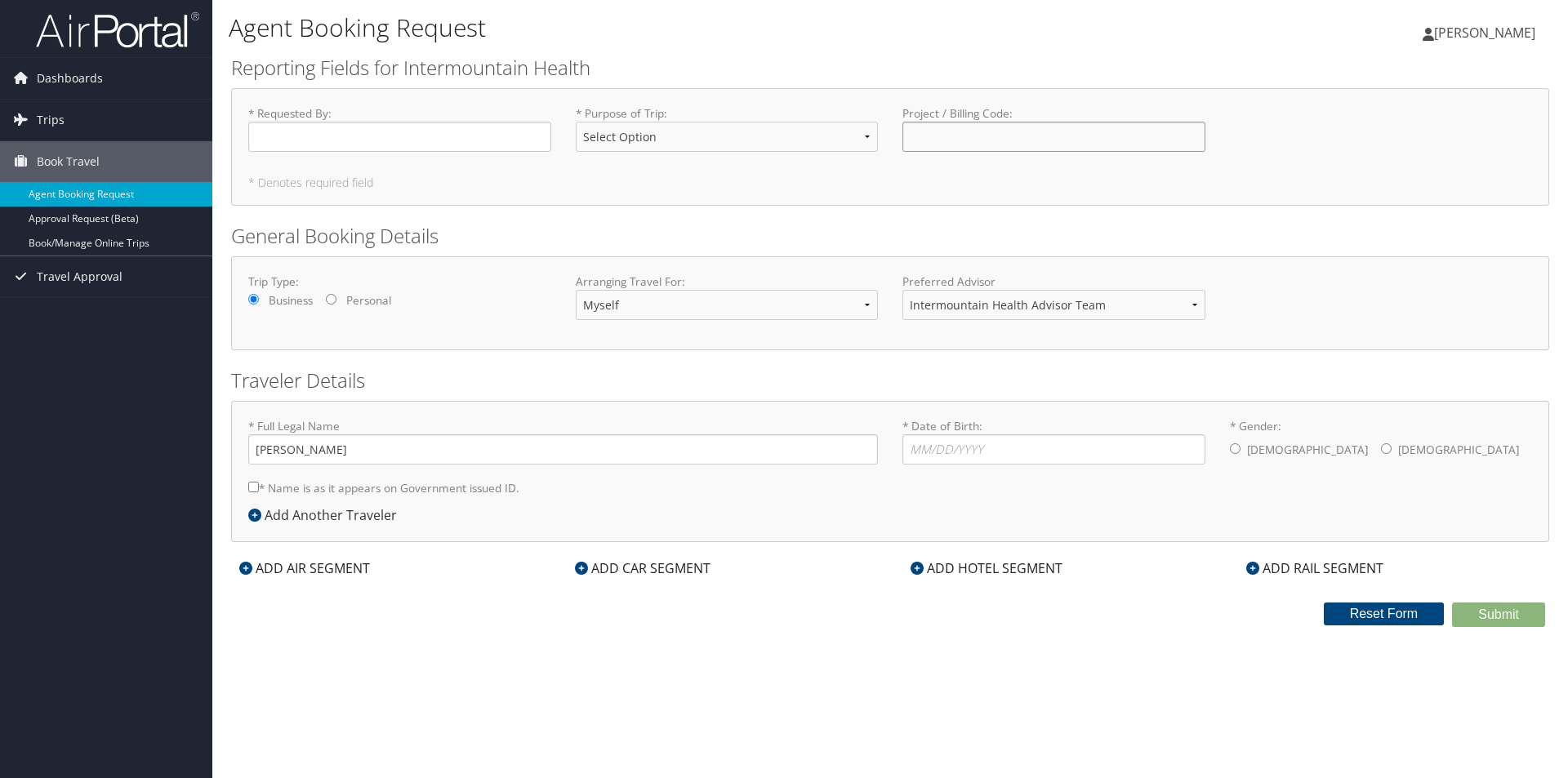
click at [1028, 142] on input "Project / Billing Code : Required" at bounding box center [1053, 136] width 303 height 30
click at [952, 458] on input "* Date of Birth: Invalid Date" at bounding box center [1053, 449] width 303 height 30
type input "0"
click at [305, 447] on input "Charles Stohel" at bounding box center [563, 449] width 629 height 30
click at [303, 447] on input "Charles Stohel" at bounding box center [563, 449] width 629 height 30
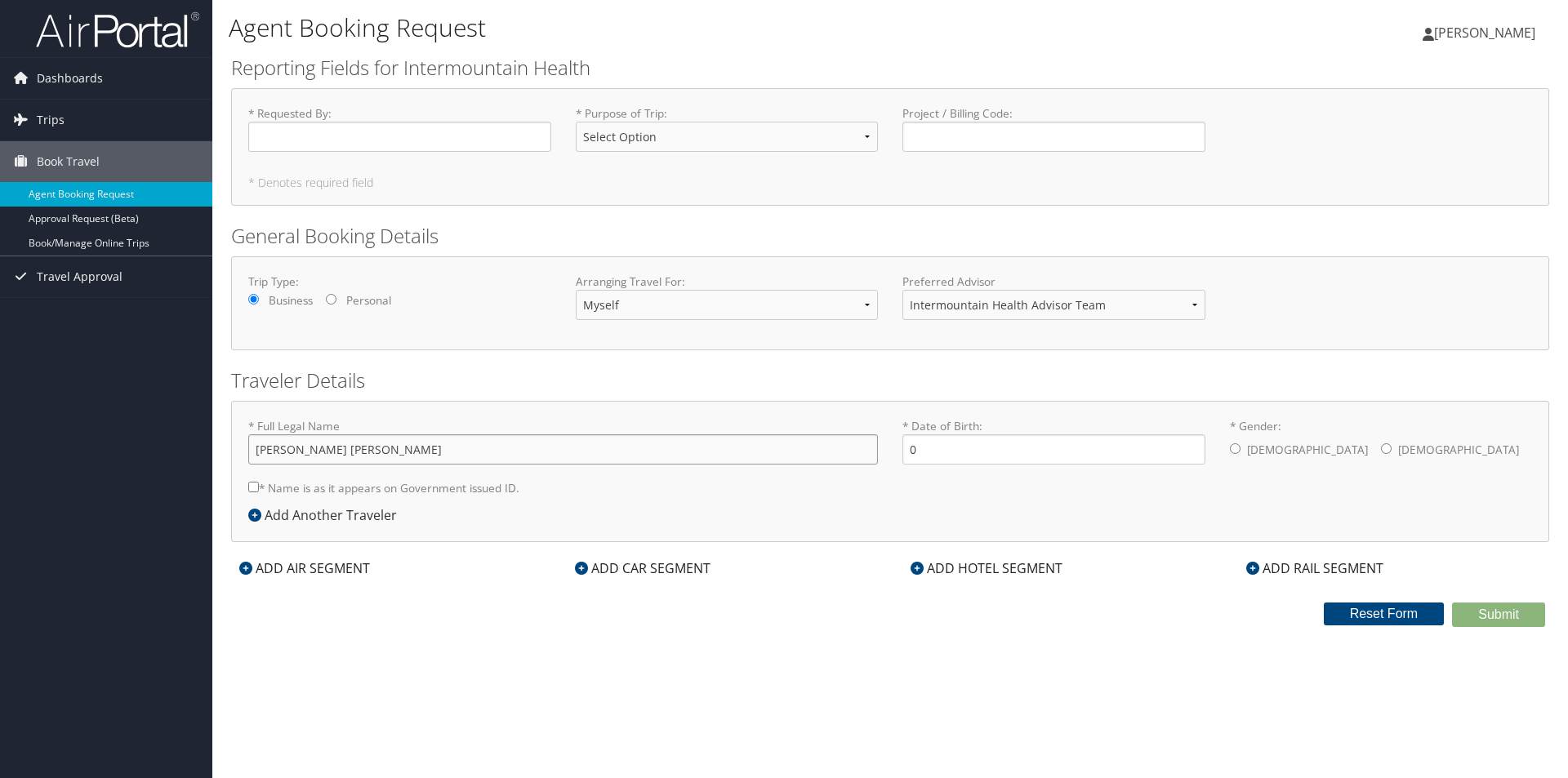
type input "Charles Winther Stohel"
click at [269, 131] on input "* Requested By : Required" at bounding box center [400, 136] width 303 height 30
click at [274, 140] on input "Chales Stohel" at bounding box center [400, 136] width 303 height 30
type input "[PERSON_NAME]"
click at [967, 138] on input "Project / Billing Code : Required" at bounding box center [1053, 136] width 303 height 30
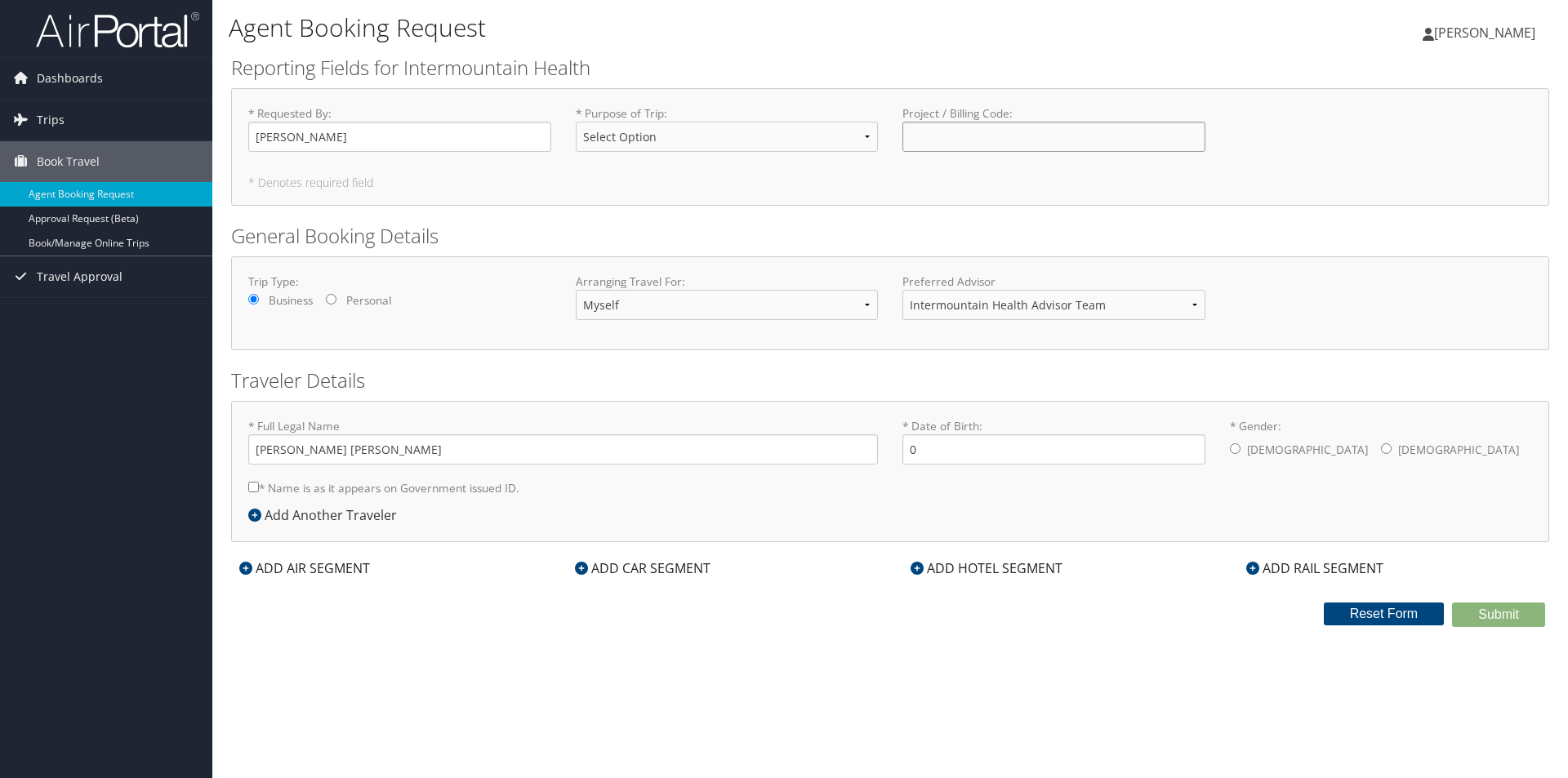
paste input "13200-24016"
type input "13200-24016"
click at [860, 140] on select "Select Option 3rd Party Reimbursable Business CME Conf or Education Groups Pers…" at bounding box center [727, 136] width 303 height 30
click at [863, 138] on select "Select Option 3rd Party Reimbursable Business CME Conf or Education Groups Pers…" at bounding box center [727, 136] width 303 height 30
click at [867, 141] on select "Select Option 3rd Party Reimbursable Business CME Conf or Education Groups Pers…" at bounding box center [727, 136] width 303 height 30
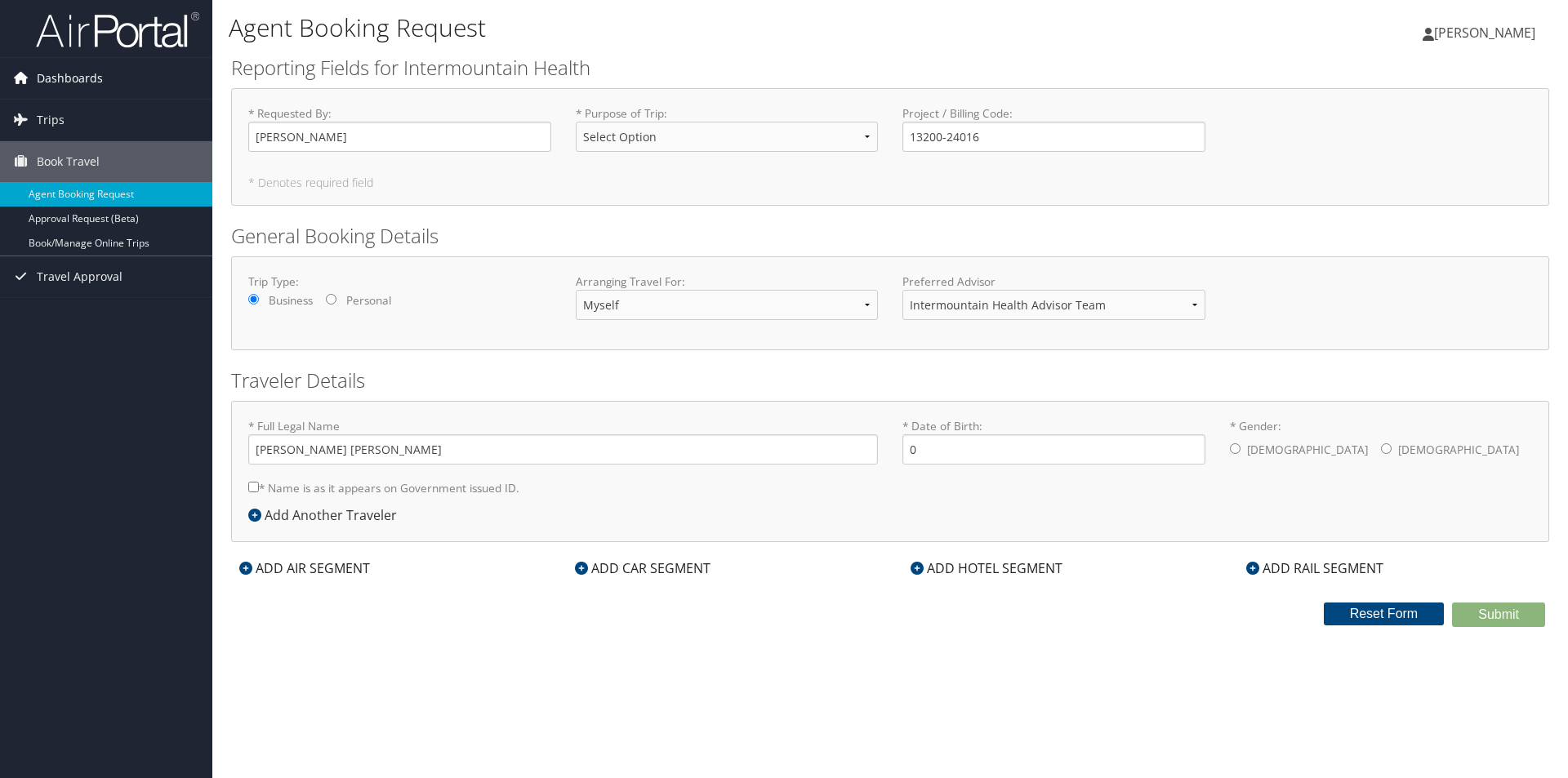
click at [75, 84] on span "Dashboards" at bounding box center [69, 78] width 66 height 41
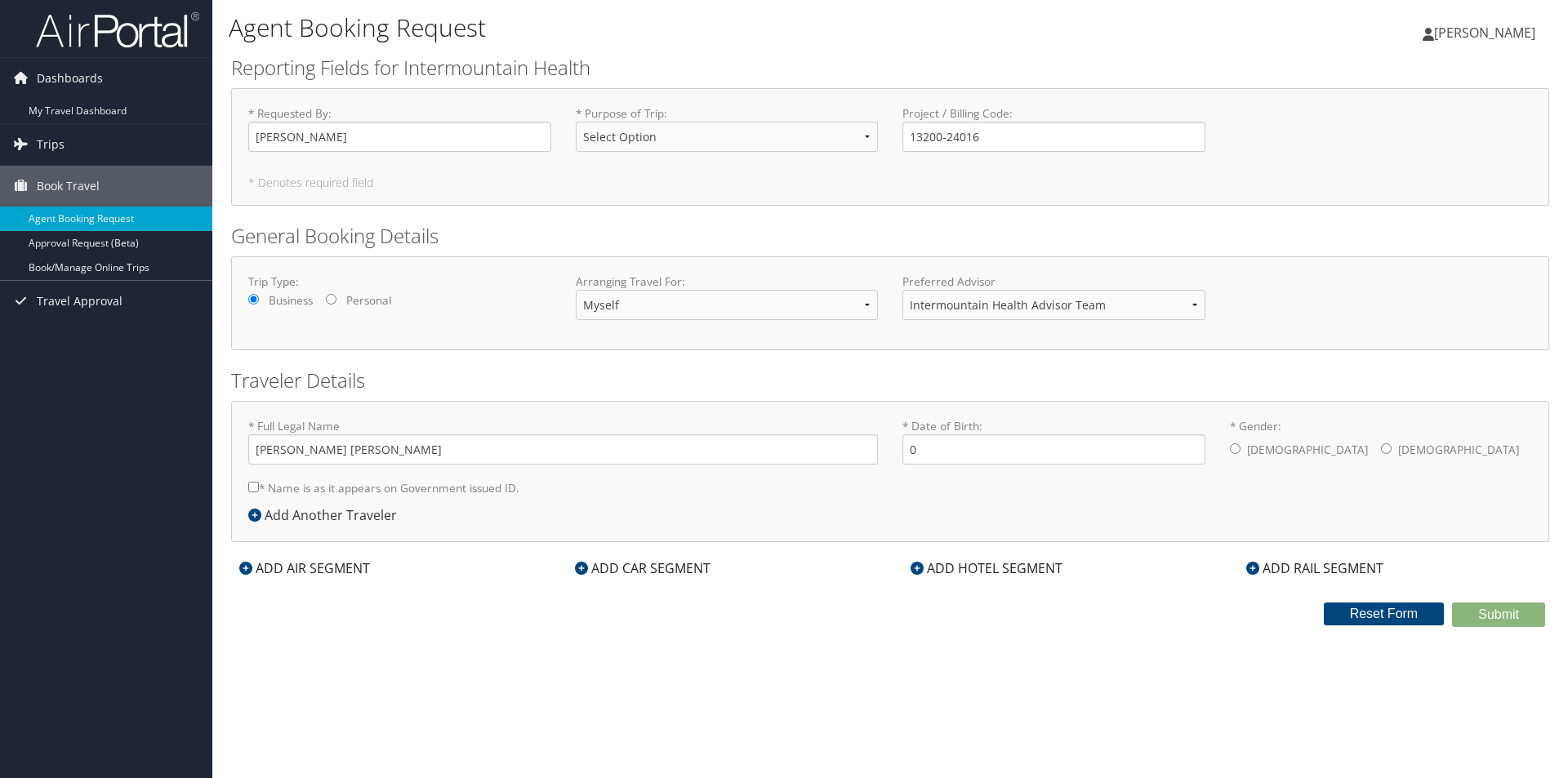
click at [1459, 26] on span "[PERSON_NAME]" at bounding box center [1484, 32] width 101 height 18
click at [1405, 120] on link "Travel Agency Contacts" at bounding box center [1443, 118] width 182 height 28
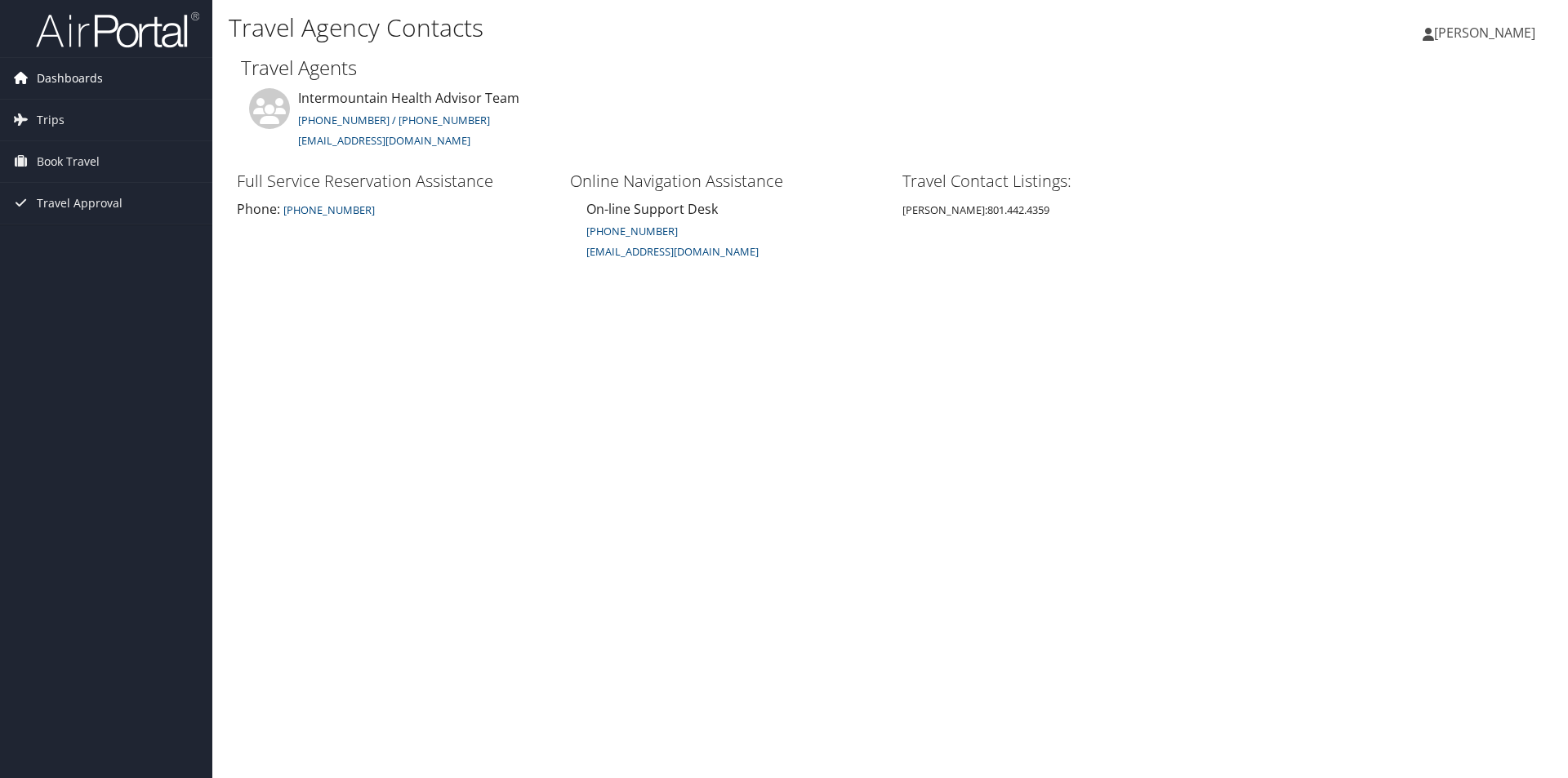
click at [40, 77] on span "Dashboards" at bounding box center [69, 78] width 66 height 41
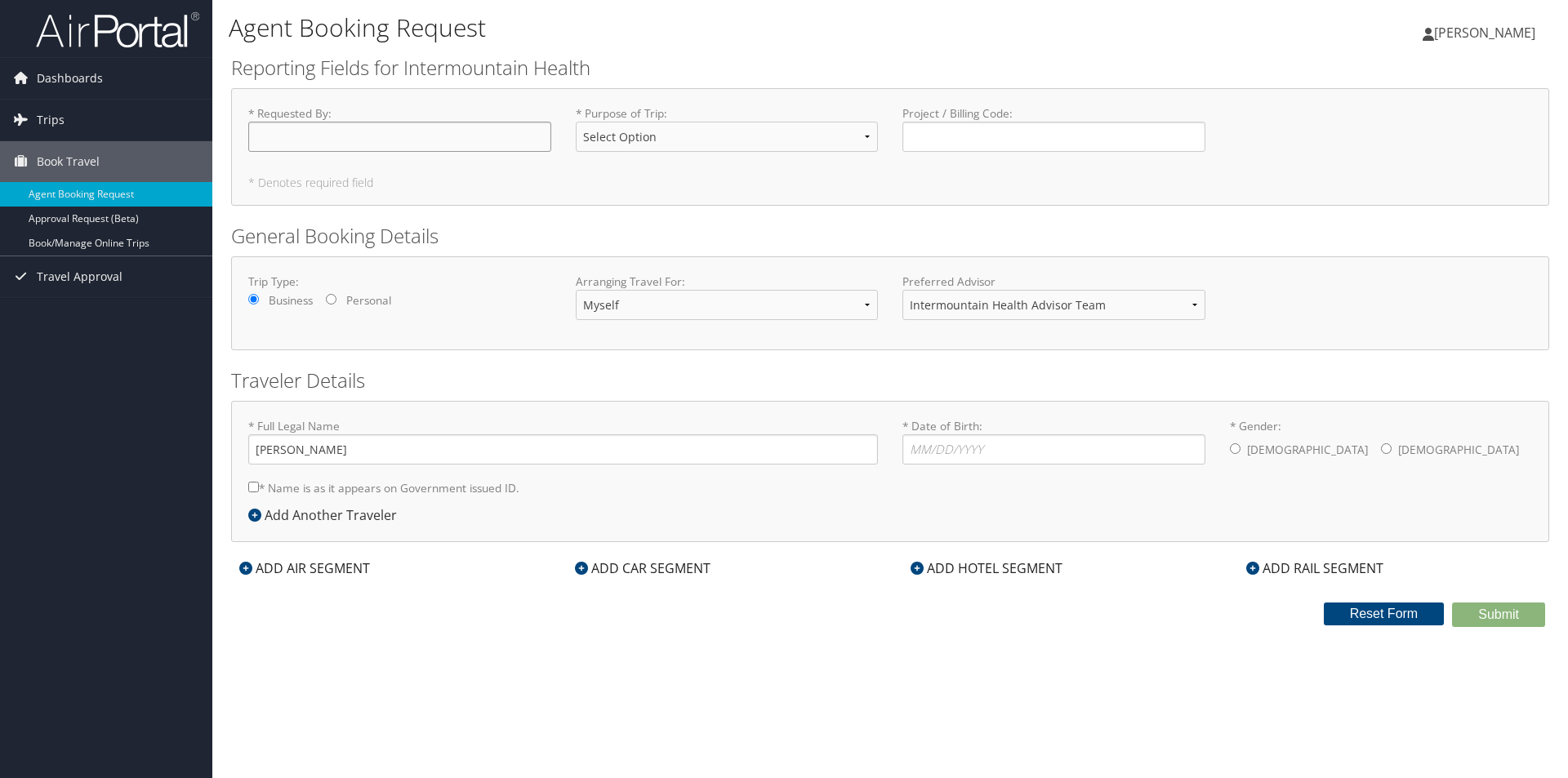
click at [432, 134] on input "* Requested By : Required" at bounding box center [400, 136] width 303 height 30
type input "Charles"
click at [948, 132] on input "Project / Billing Code : Required" at bounding box center [1053, 136] width 303 height 30
click at [947, 149] on input "Project / Billing Code : Required" at bounding box center [1053, 136] width 303 height 30
paste input "13200-24016"
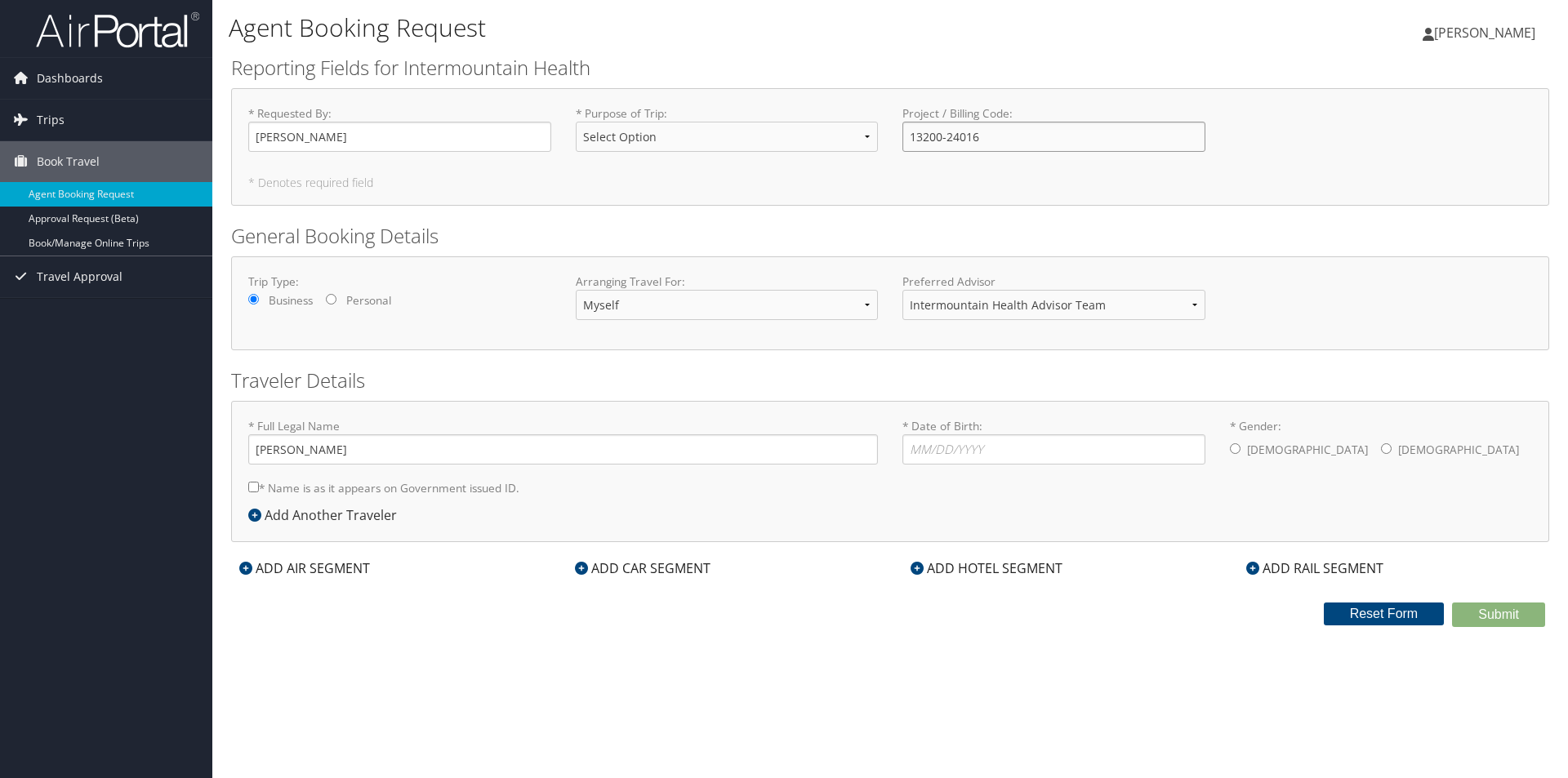
type input "13200-24016"
click at [1198, 305] on select "Intermountain Health Advisor Team" at bounding box center [1053, 304] width 303 height 30
click at [861, 136] on select "Select Option 3rd Party Reimbursable Business CME Conf or Education Groups Pers…" at bounding box center [727, 136] width 303 height 30
select select "Business"
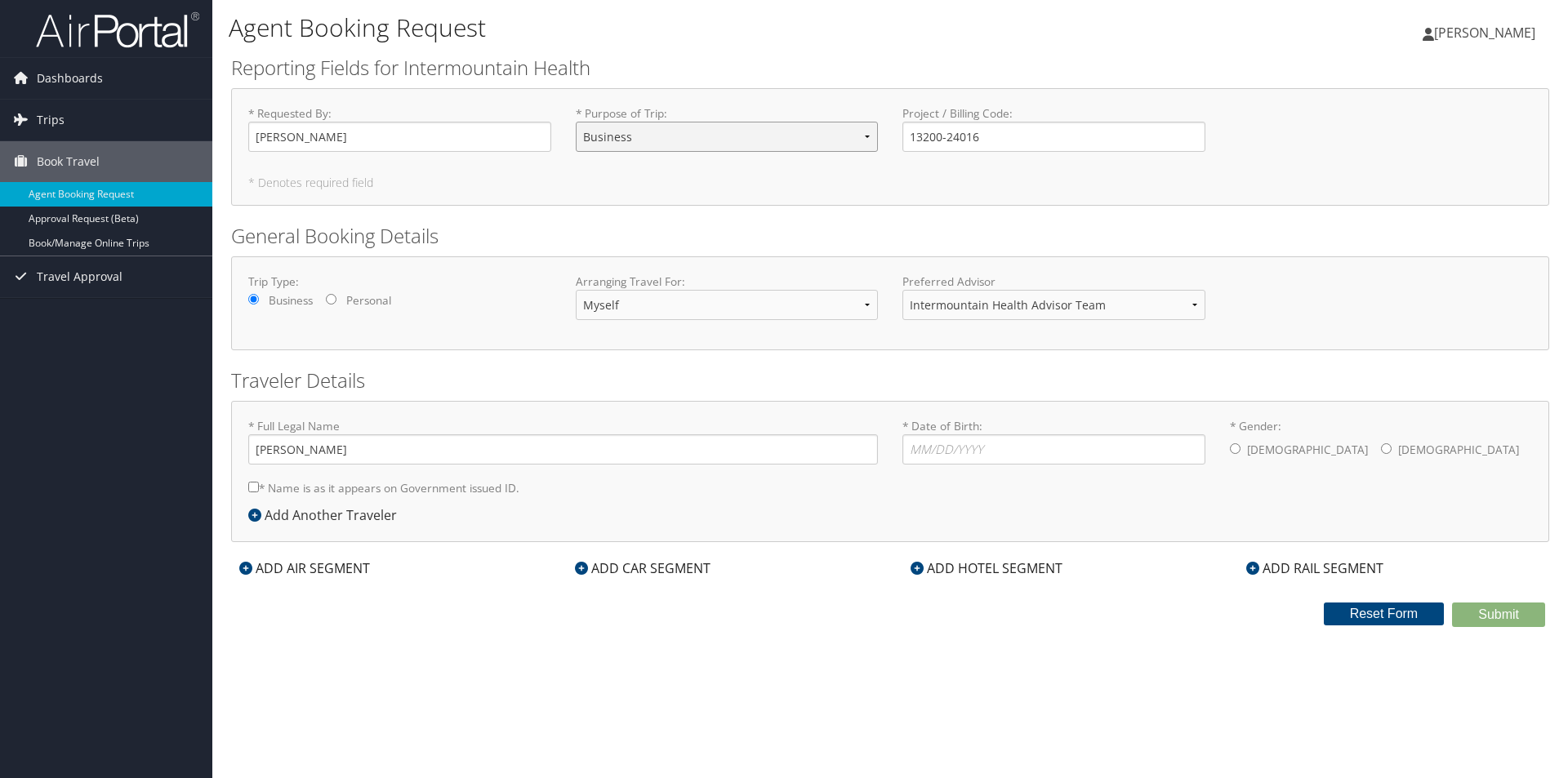
click at [575, 121] on select "Select Option 3rd Party Reimbursable Business CME Conf or Education Groups Pers…" at bounding box center [727, 136] width 303 height 30
click at [865, 137] on select "Select Option 3rd Party Reimbursable Business CME Conf or Education Groups Pers…" at bounding box center [727, 136] width 303 height 30
click at [869, 141] on select "Select Option 3rd Party Reimbursable Business CME Conf or Education Groups Pers…" at bounding box center [727, 136] width 303 height 30
click at [867, 136] on select "Select Option 3rd Party Reimbursable Business CME Conf or Education Groups Pers…" at bounding box center [727, 136] width 303 height 30
click at [866, 134] on select "Select Option 3rd Party Reimbursable Business CME Conf or Education Groups Pers…" at bounding box center [727, 136] width 303 height 30
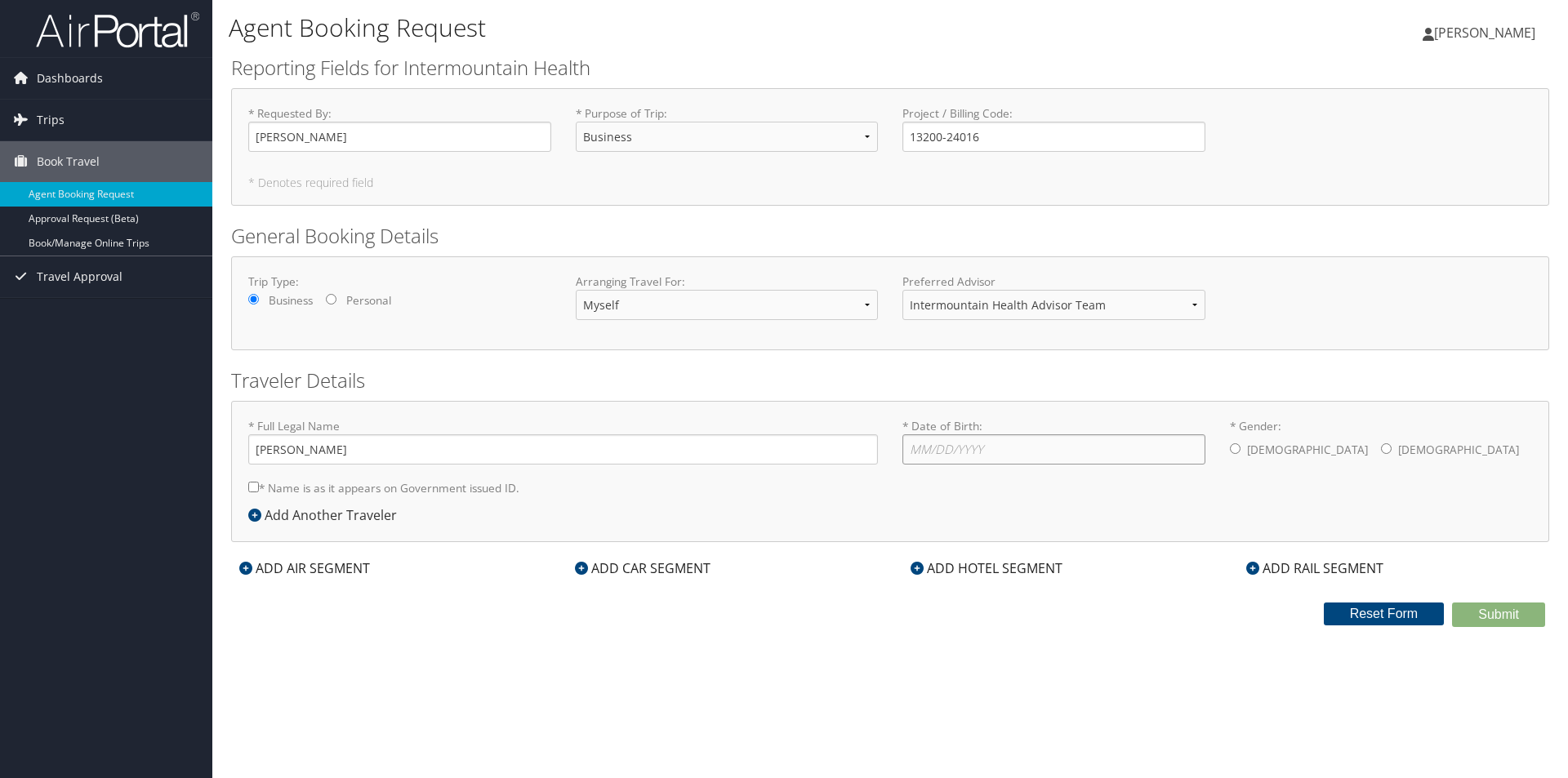
click at [936, 454] on input "* Date of Birth: Invalid Date" at bounding box center [1053, 449] width 303 height 30
type input "08/17/1978"
click at [1233, 453] on input "* Gender: Male Female" at bounding box center [1235, 448] width 10 height 10
radio input "true"
click at [308, 145] on input "Charles" at bounding box center [400, 136] width 303 height 30
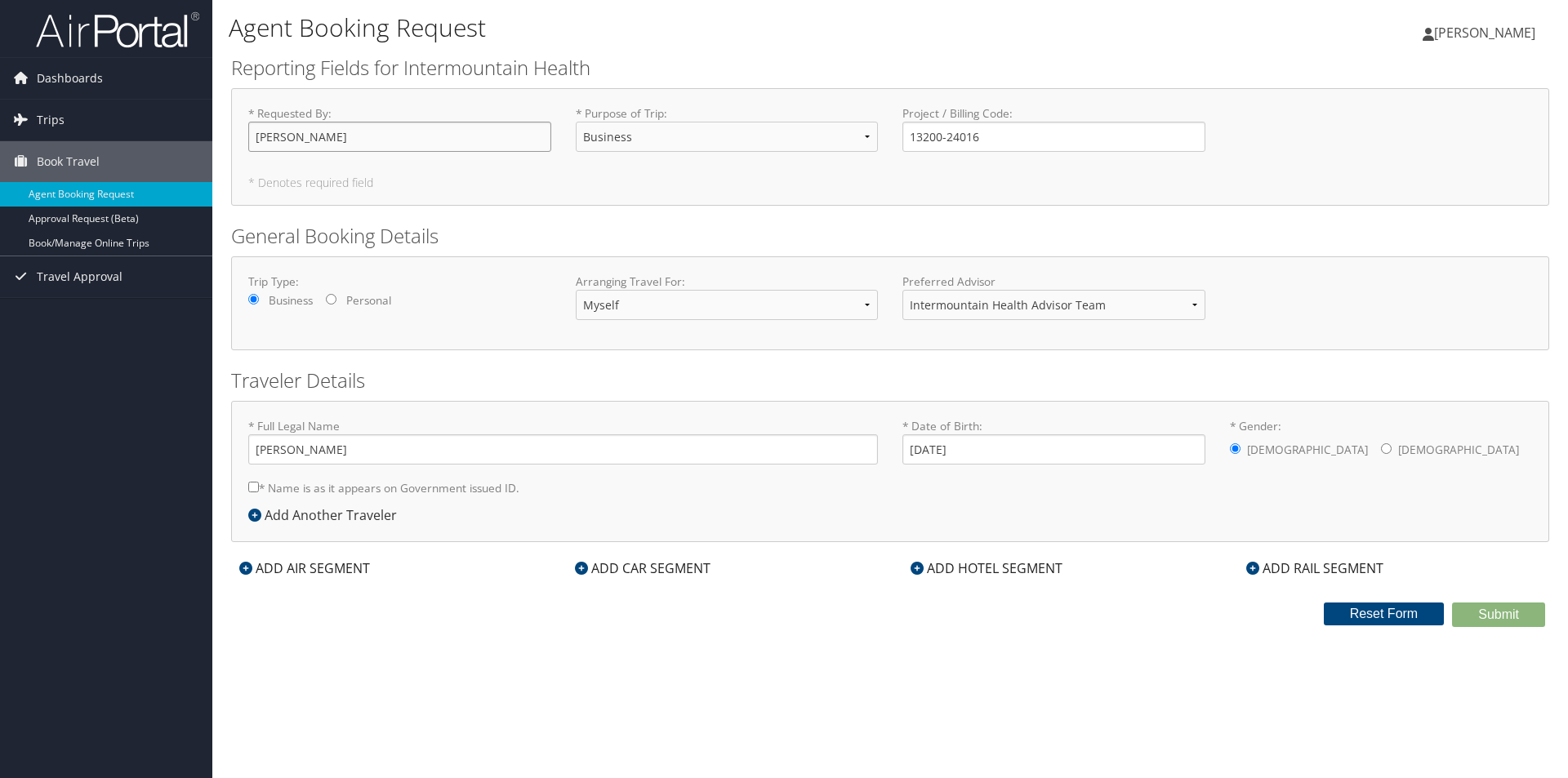
drag, startPoint x: 308, startPoint y: 145, endPoint x: 250, endPoint y: 144, distance: 58.0
click at [250, 144] on input "Charles" at bounding box center [400, 136] width 303 height 30
type input "Heather Gulliot"
click at [1476, 679] on div "Agent Booking Request Charles Stohel Charles Stohel My Settings Travel Agency C…" at bounding box center [889, 389] width 1355 height 778
click at [868, 137] on select "Select Option 3rd Party Reimbursable Business CME Conf or Education Groups Pers…" at bounding box center [727, 136] width 303 height 30
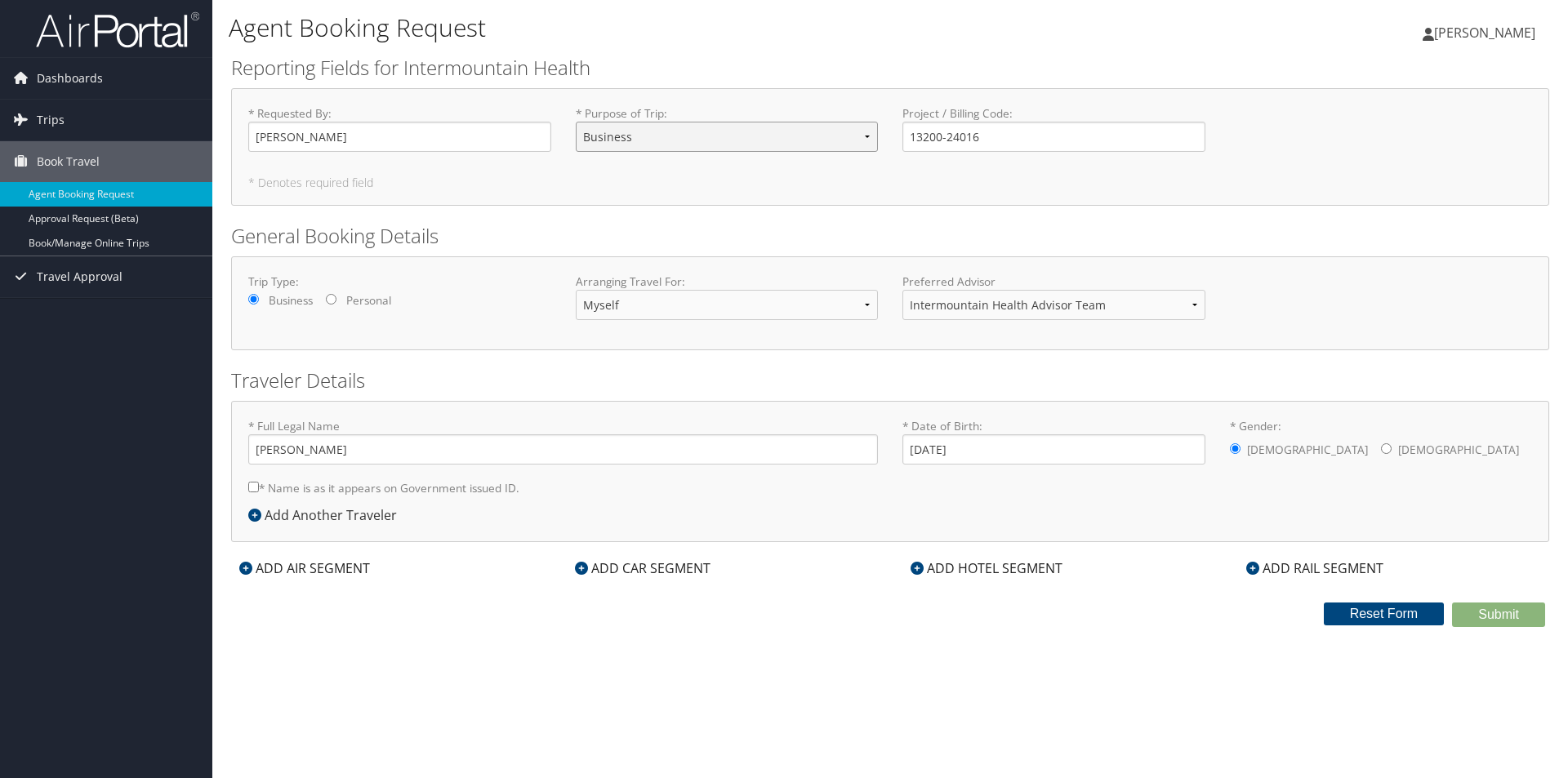
click at [575, 121] on select "Select Option 3rd Party Reimbursable Business CME Conf or Education Groups Pers…" at bounding box center [727, 136] width 303 height 30
click at [869, 305] on select "Myself Another Traveler Guest Traveler" at bounding box center [727, 304] width 303 height 30
click at [575, 290] on select "Myself Another Traveler Guest Traveler" at bounding box center [727, 304] width 303 height 30
click at [1197, 303] on select "Intermountain Health Advisor Team" at bounding box center [1053, 304] width 303 height 30
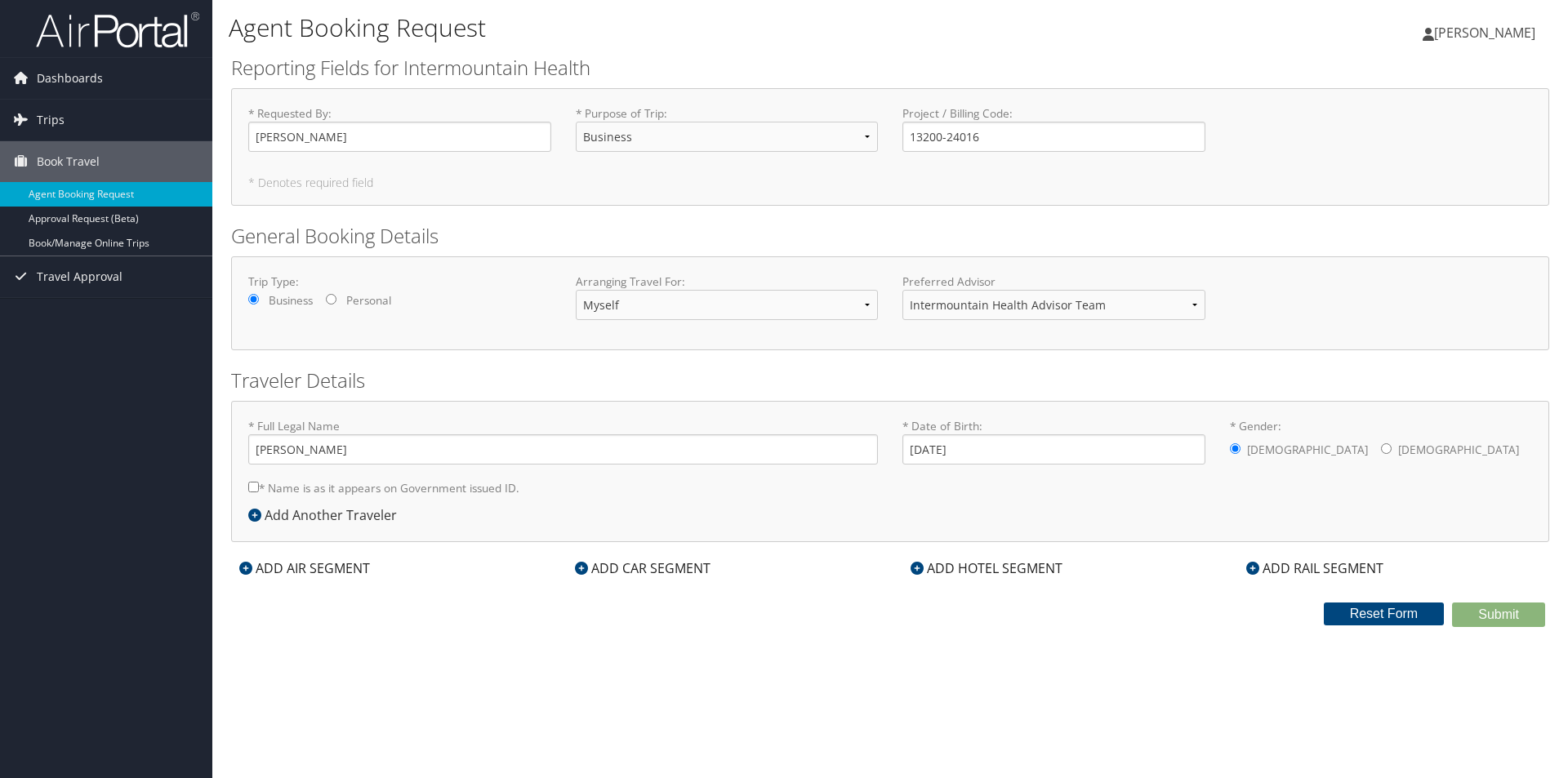
click at [1178, 332] on div "Preferred Advisor Intermountain Health Advisor Team You must select an Advisor" at bounding box center [1053, 304] width 328 height 60
click at [919, 571] on icon at bounding box center [917, 569] width 13 height 13
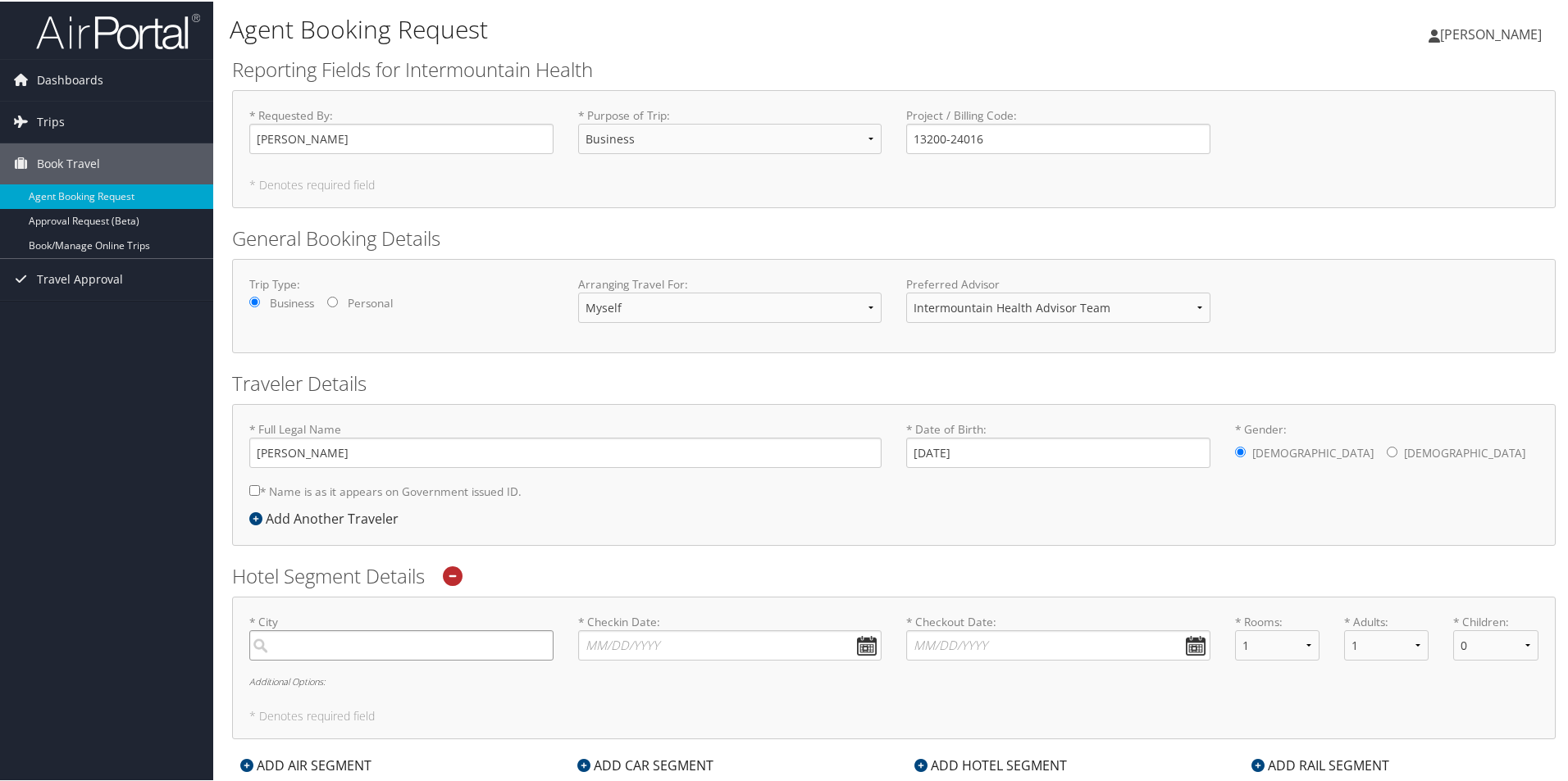
click at [407, 642] on input "search" at bounding box center [401, 644] width 304 height 30
type input "g"
click at [382, 687] on div "Grand Junction (GJT CO)" at bounding box center [403, 678] width 282 height 22
click at [382, 659] on input "grand jun" at bounding box center [401, 644] width 304 height 30
type input "Grand Junction"
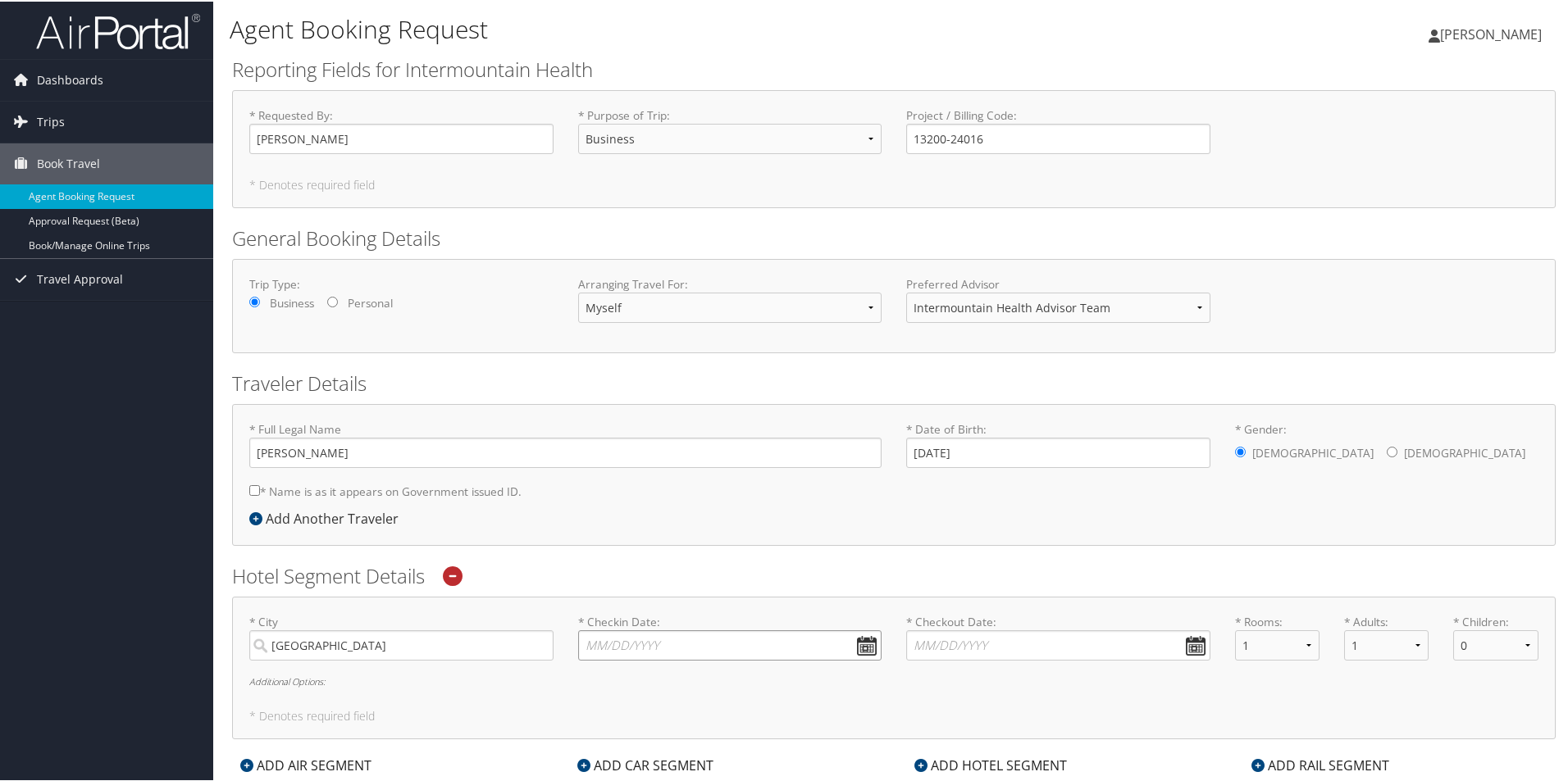
click at [867, 647] on input "* Checkin Date: Dates must be valid" at bounding box center [730, 644] width 304 height 30
click at [645, 724] on td "2" at bounding box center [647, 730] width 23 height 23
type input "09/02/2025"
click at [1186, 636] on input "* Checkout Date: Dates must be valid" at bounding box center [1058, 644] width 304 height 30
click at [995, 728] on td "3" at bounding box center [997, 730] width 23 height 23
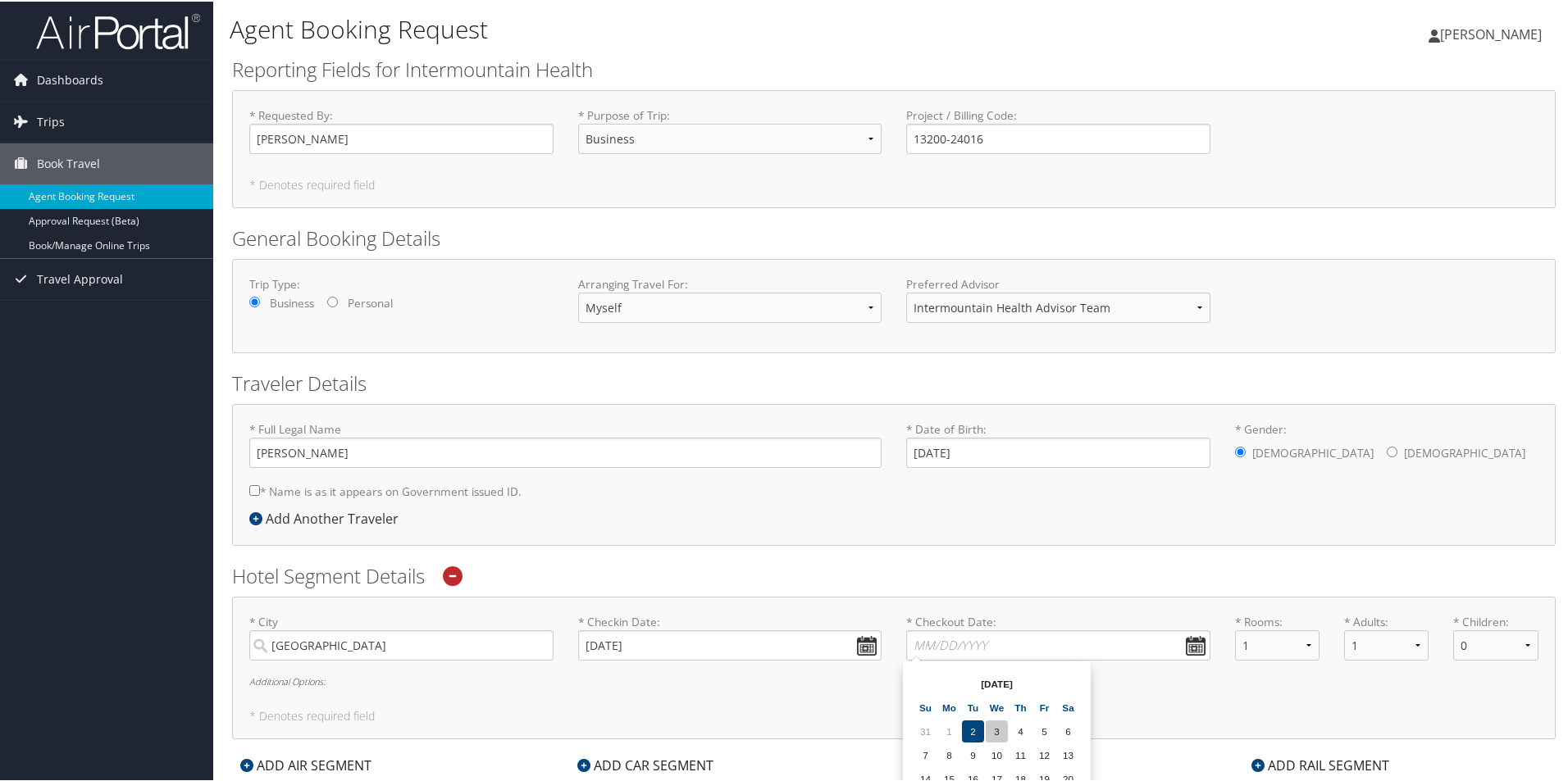
type input "09/03/2025"
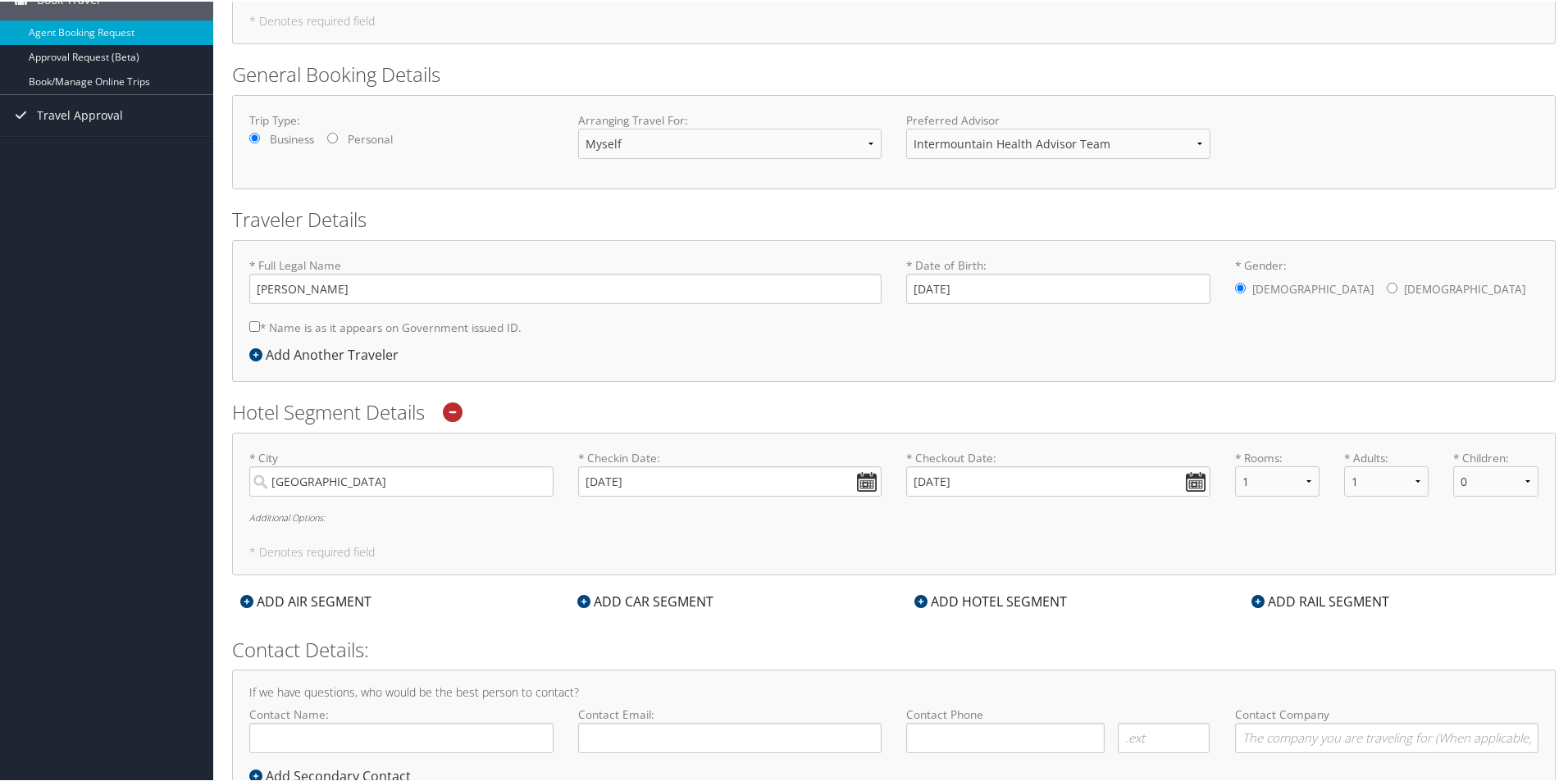
scroll to position [225, 0]
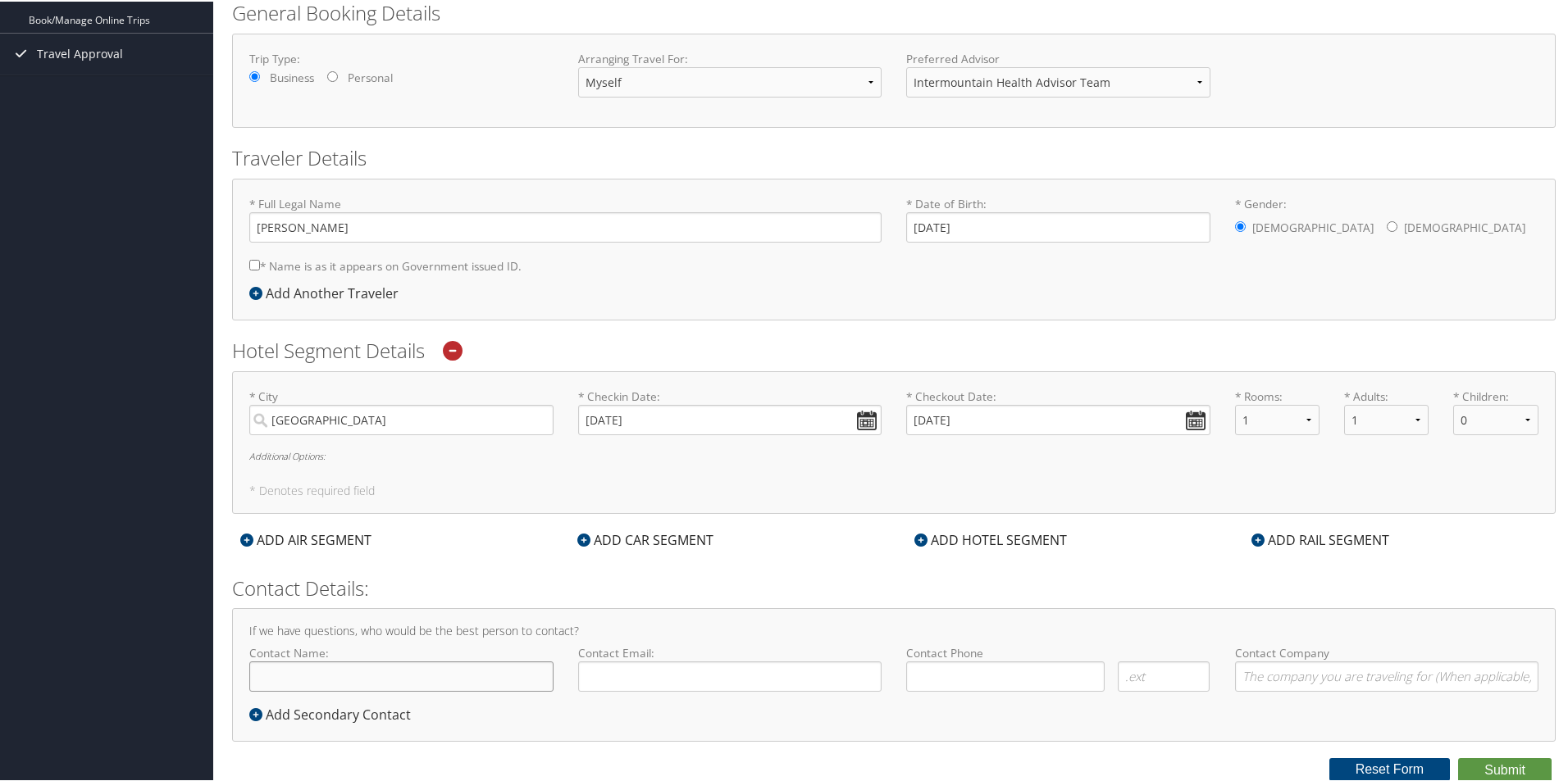
click at [447, 677] on input "Contact Name:" at bounding box center [401, 675] width 304 height 30
type input "[PERSON_NAME]"
type input "charlesstoheldc@gmail.com"
click at [974, 682] on input at bounding box center [1005, 675] width 199 height 30
type input "(385) 206-9649"
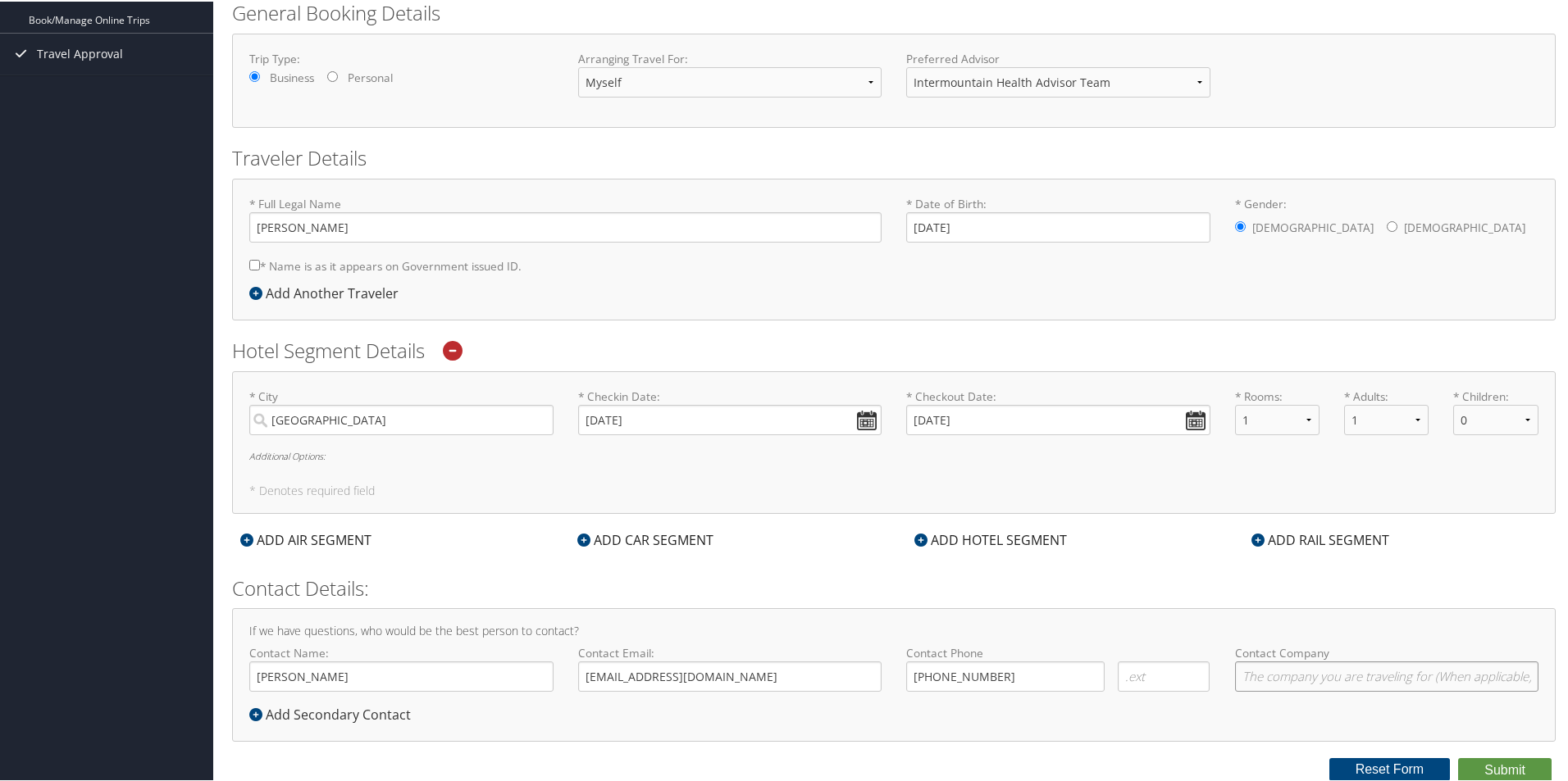
click at [1289, 680] on input "Contact Company" at bounding box center [1387, 675] width 304 height 30
type input "i"
type input "intermountain Health"
click at [1516, 764] on button "Submit" at bounding box center [1504, 769] width 94 height 24
click at [303, 225] on input "Charles Stohel" at bounding box center [565, 226] width 632 height 30
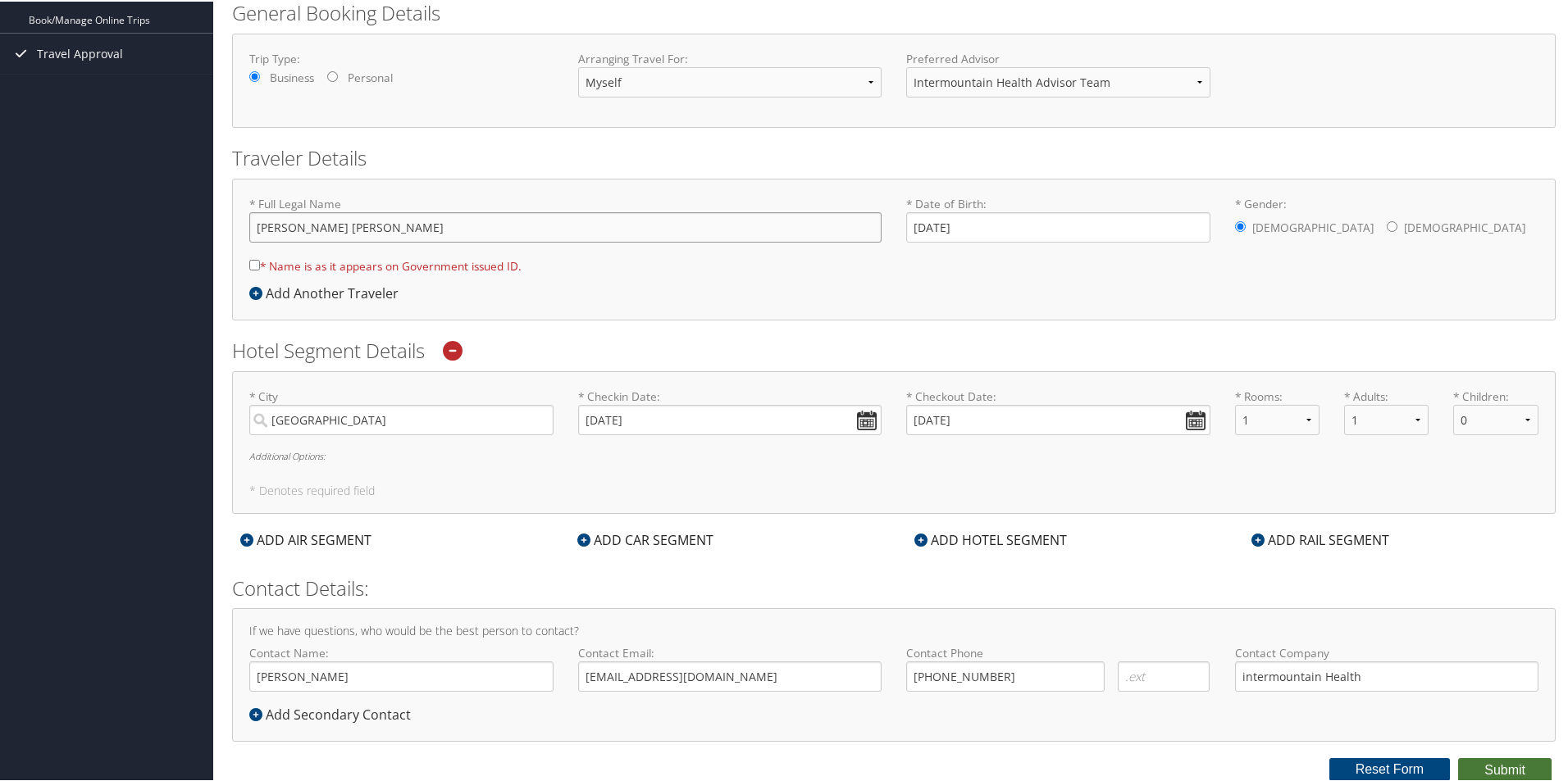
type input "Charles Winther Stohel"
click at [1494, 771] on button "Submit" at bounding box center [1504, 769] width 94 height 24
click at [254, 261] on input "* Name is as it appears on Government issued ID." at bounding box center [254, 263] width 10 height 10
checkbox input "true"
click at [1489, 765] on button "Submit" at bounding box center [1504, 769] width 94 height 24
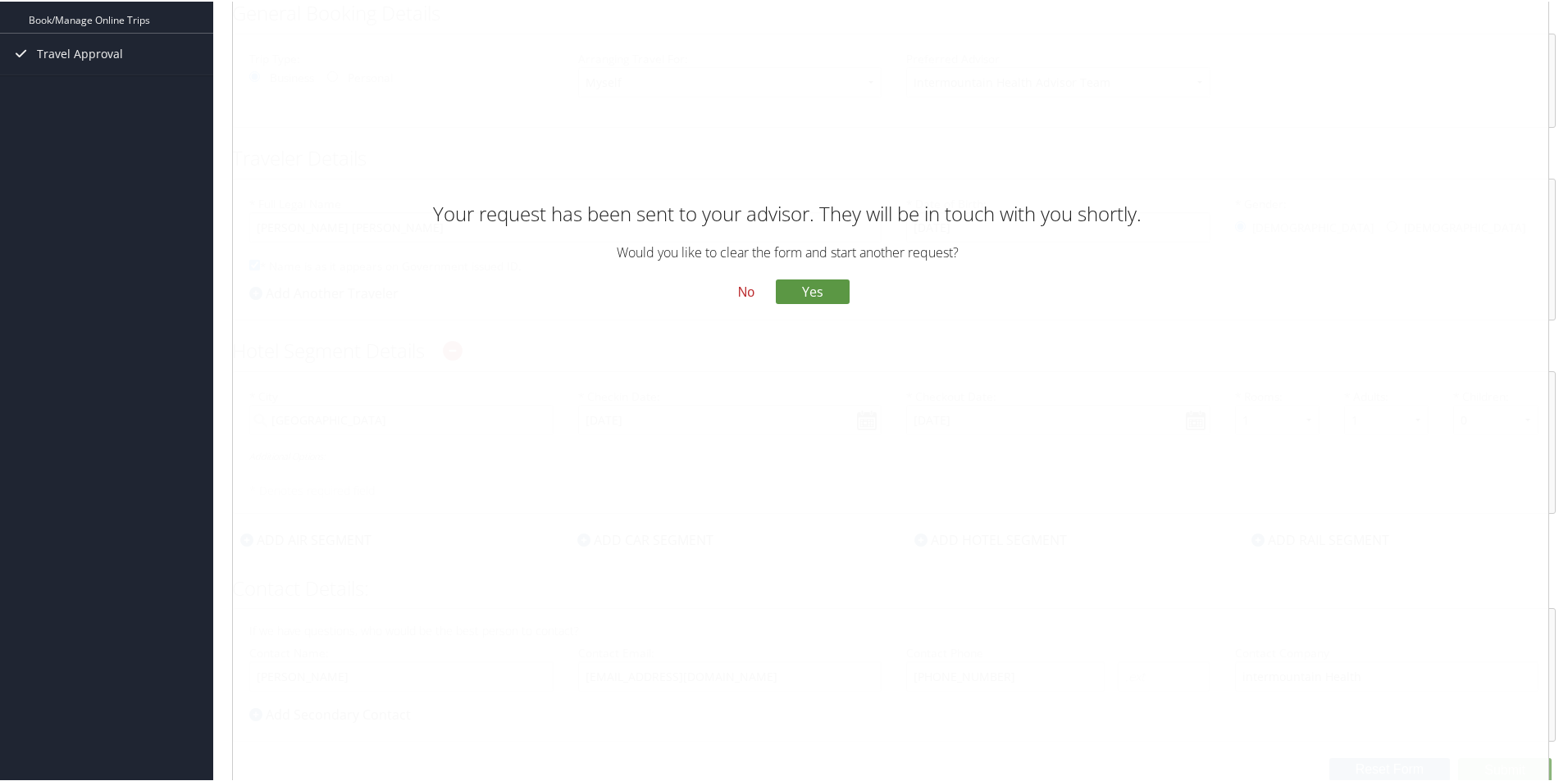
click at [740, 290] on button "No" at bounding box center [746, 291] width 42 height 28
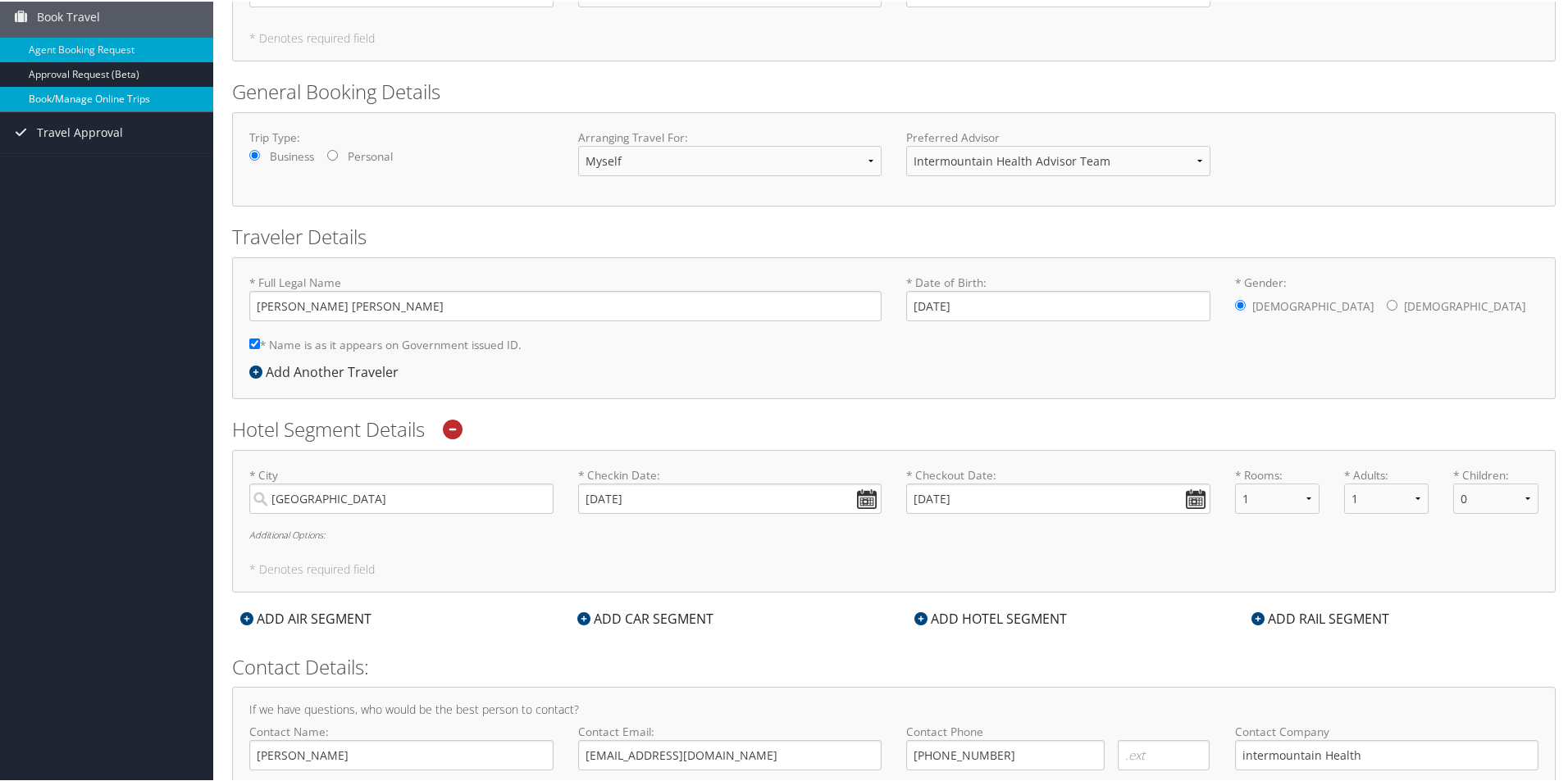
scroll to position [0, 0]
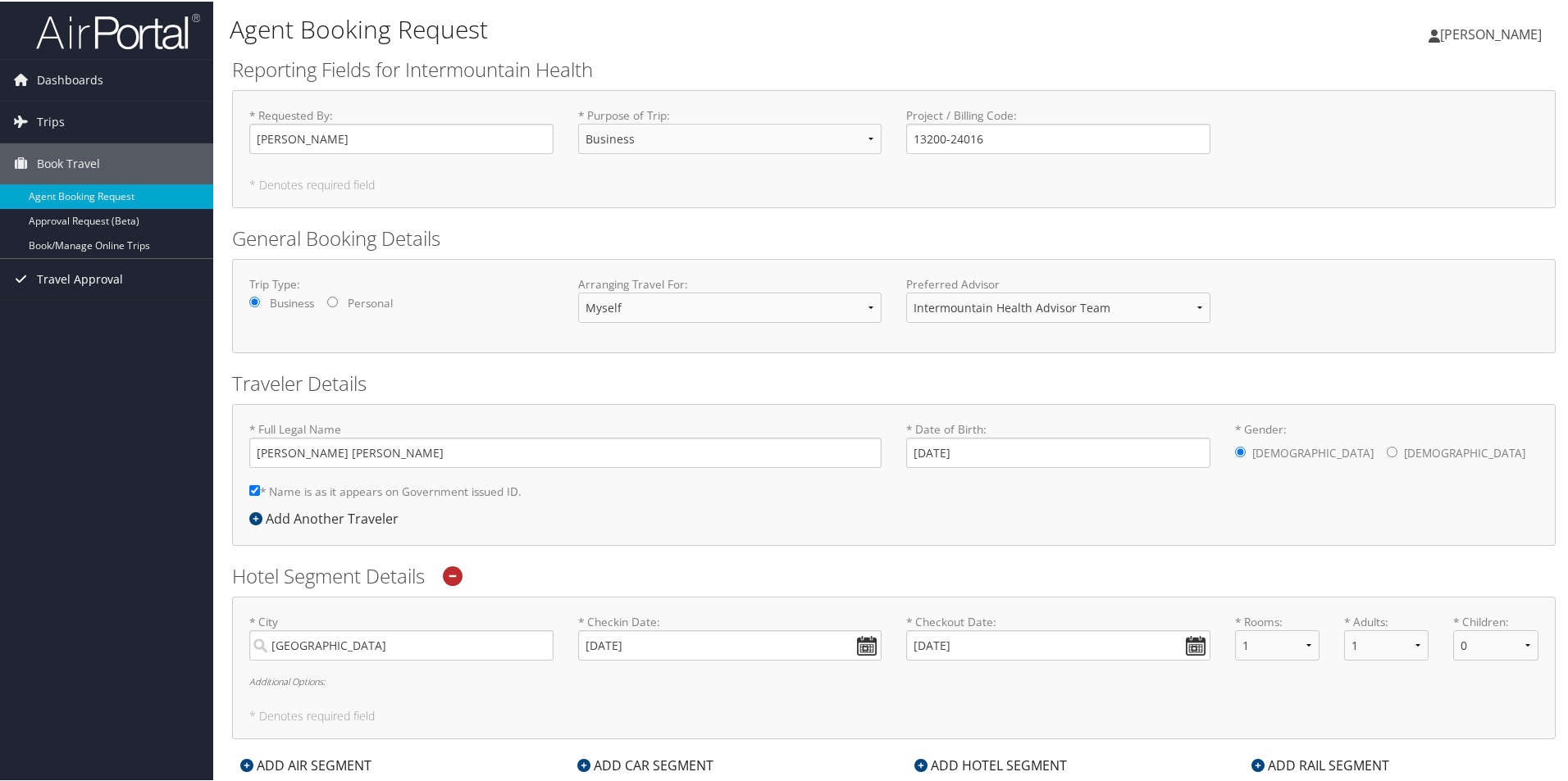
click at [100, 278] on span "Travel Approval" at bounding box center [80, 278] width 86 height 41
click at [108, 310] on link "Pending Trip Approvals" at bounding box center [106, 310] width 213 height 24
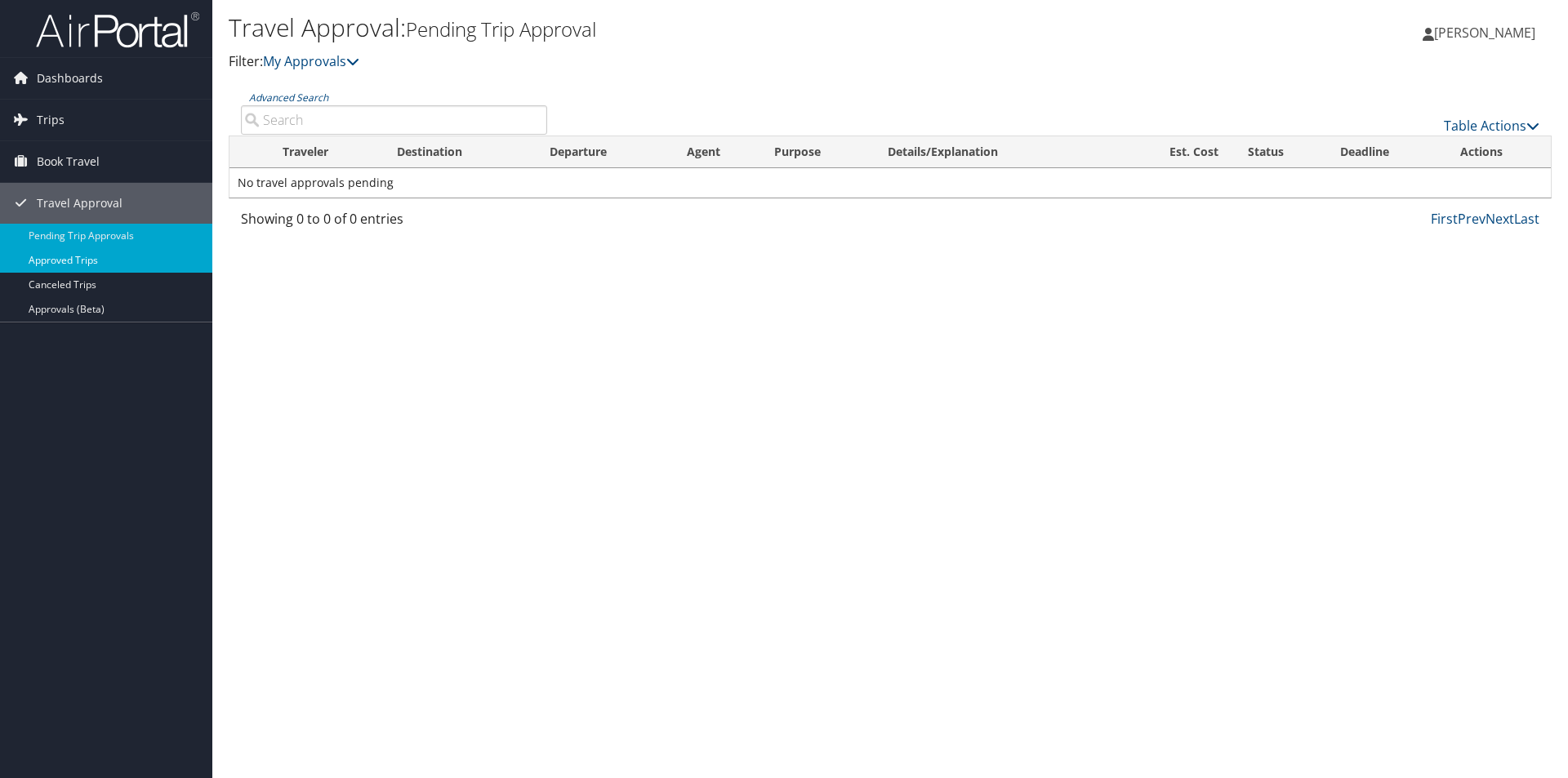
click at [101, 262] on link "Approved Trips" at bounding box center [106, 261] width 212 height 24
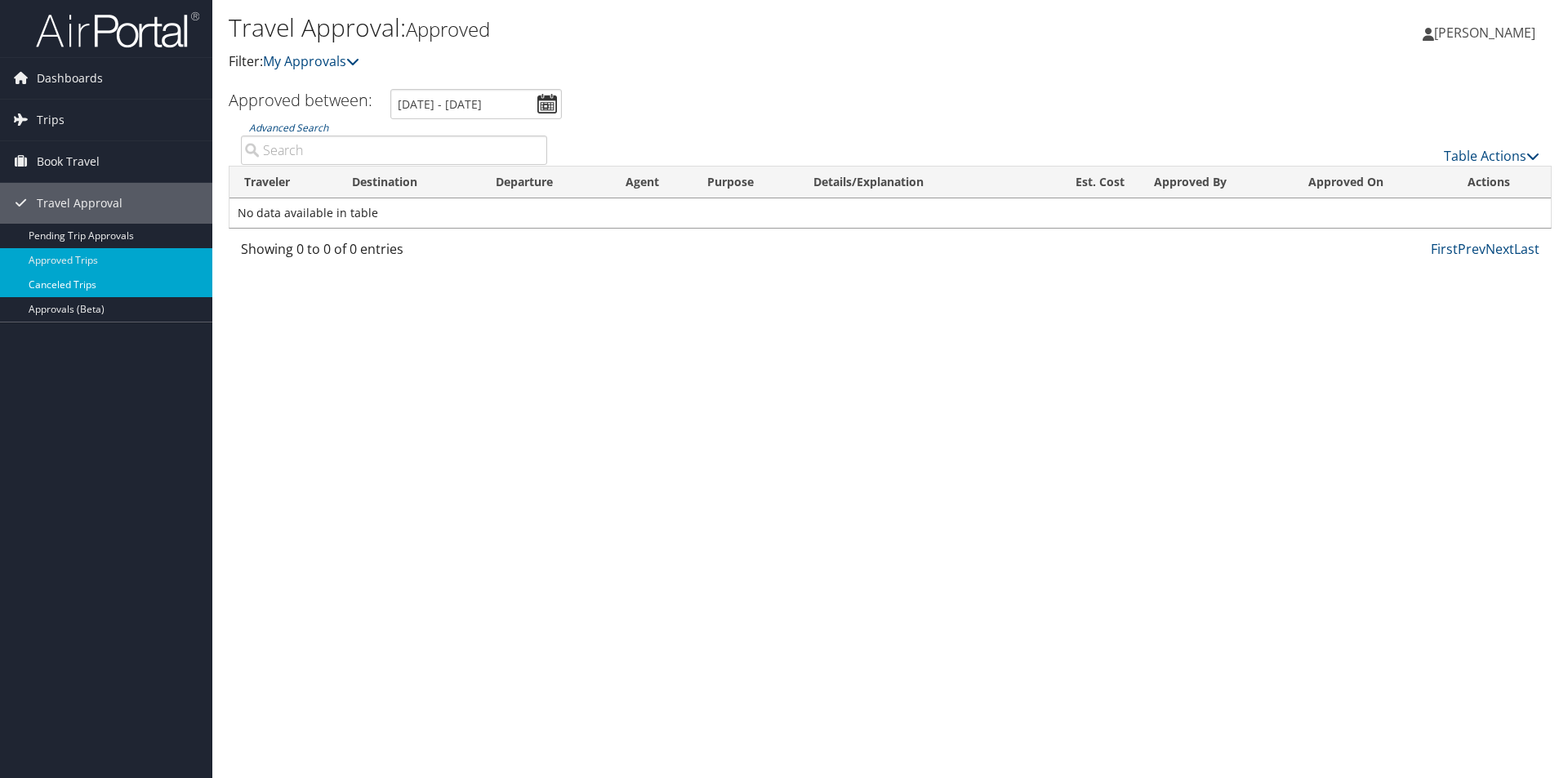
click at [83, 286] on link "Canceled Trips" at bounding box center [106, 285] width 212 height 24
click at [27, 78] on icon at bounding box center [21, 78] width 24 height 24
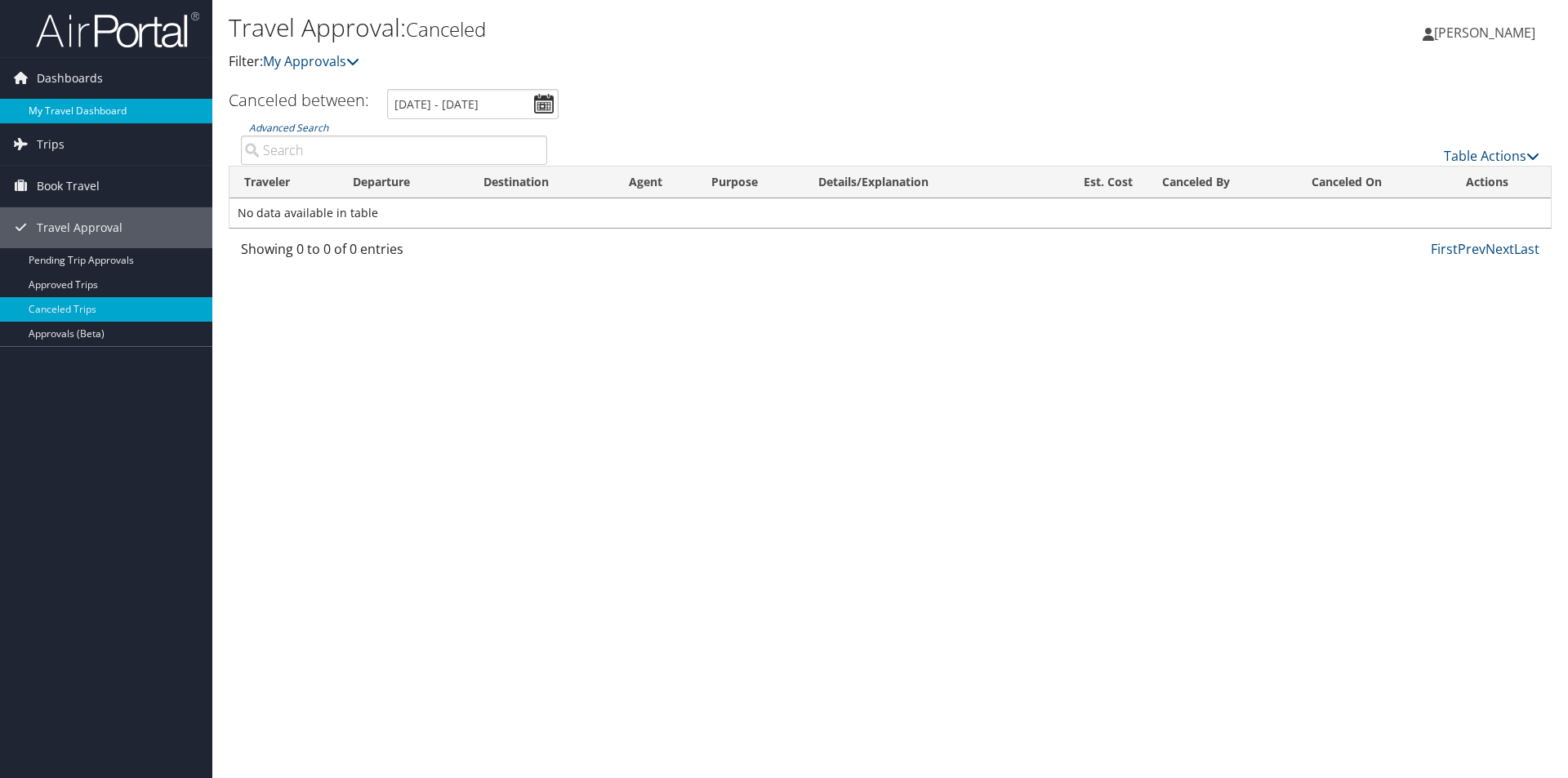
click at [57, 114] on link "My Travel Dashboard" at bounding box center [106, 111] width 212 height 24
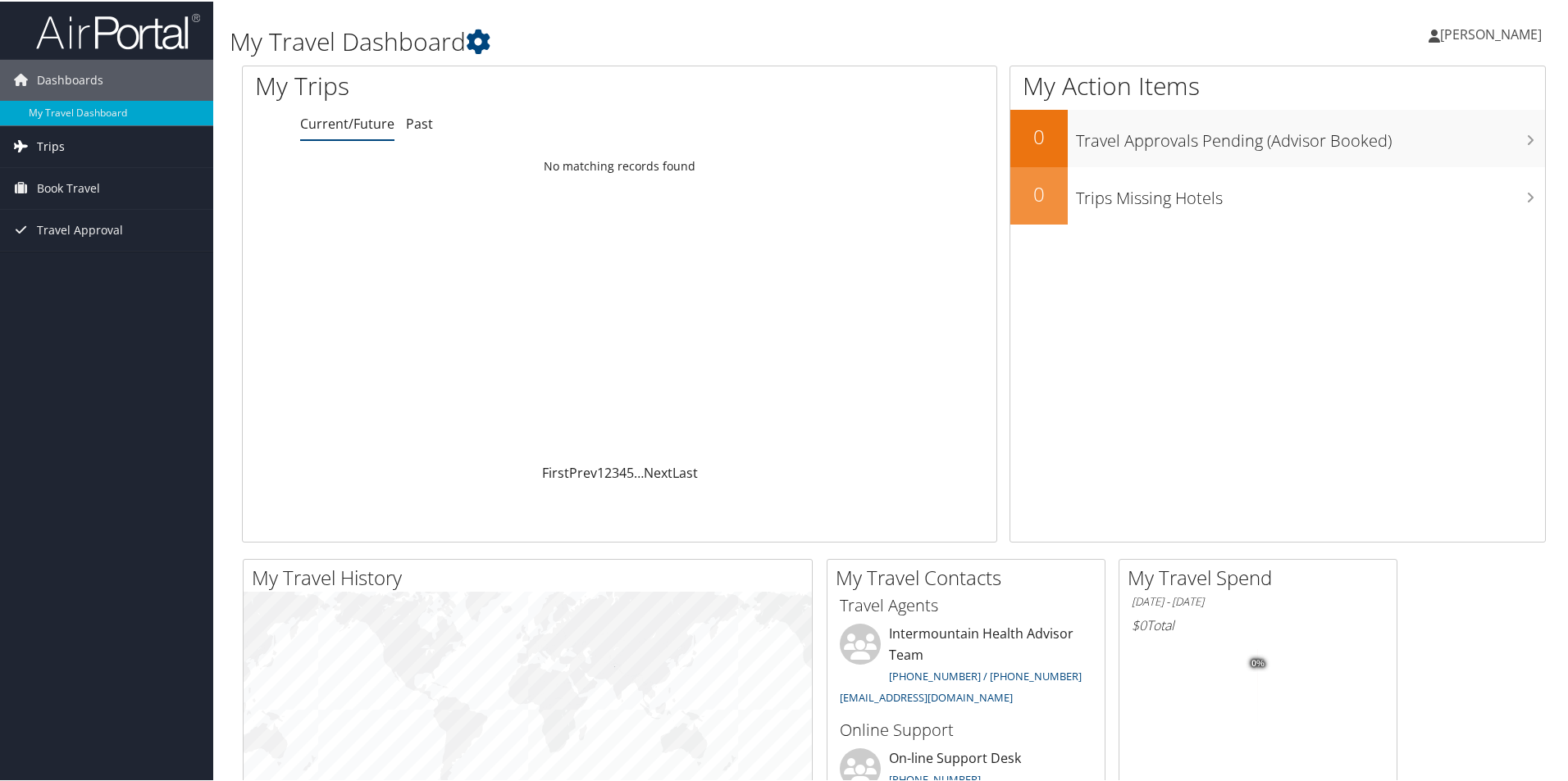
click at [49, 141] on span "Trips" at bounding box center [51, 145] width 28 height 41
click at [52, 173] on link "Current/Future Trips" at bounding box center [106, 178] width 213 height 24
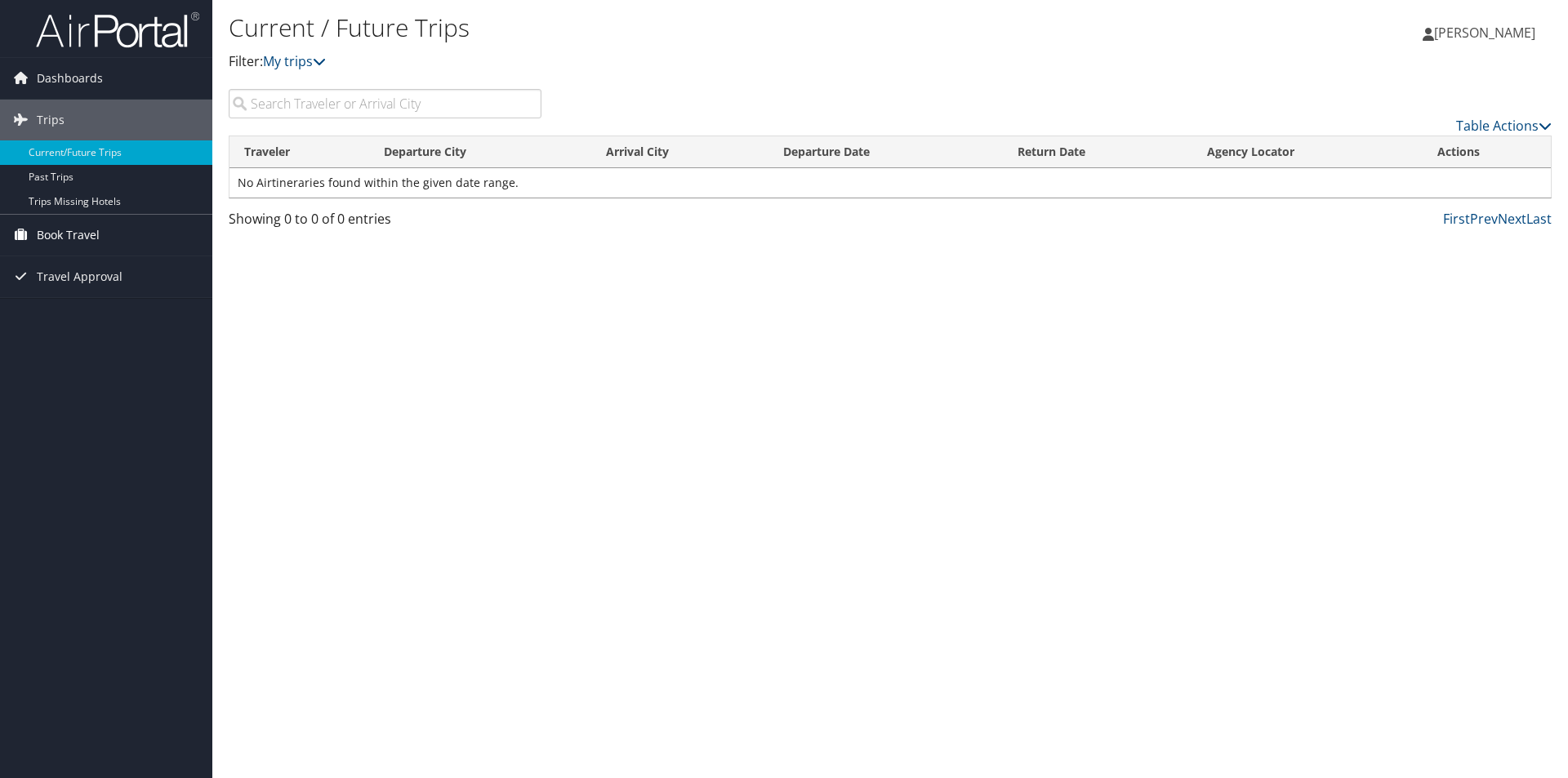
click at [76, 234] on span "Book Travel" at bounding box center [67, 235] width 63 height 41
click at [78, 263] on link "Agent Booking Request" at bounding box center [106, 268] width 212 height 24
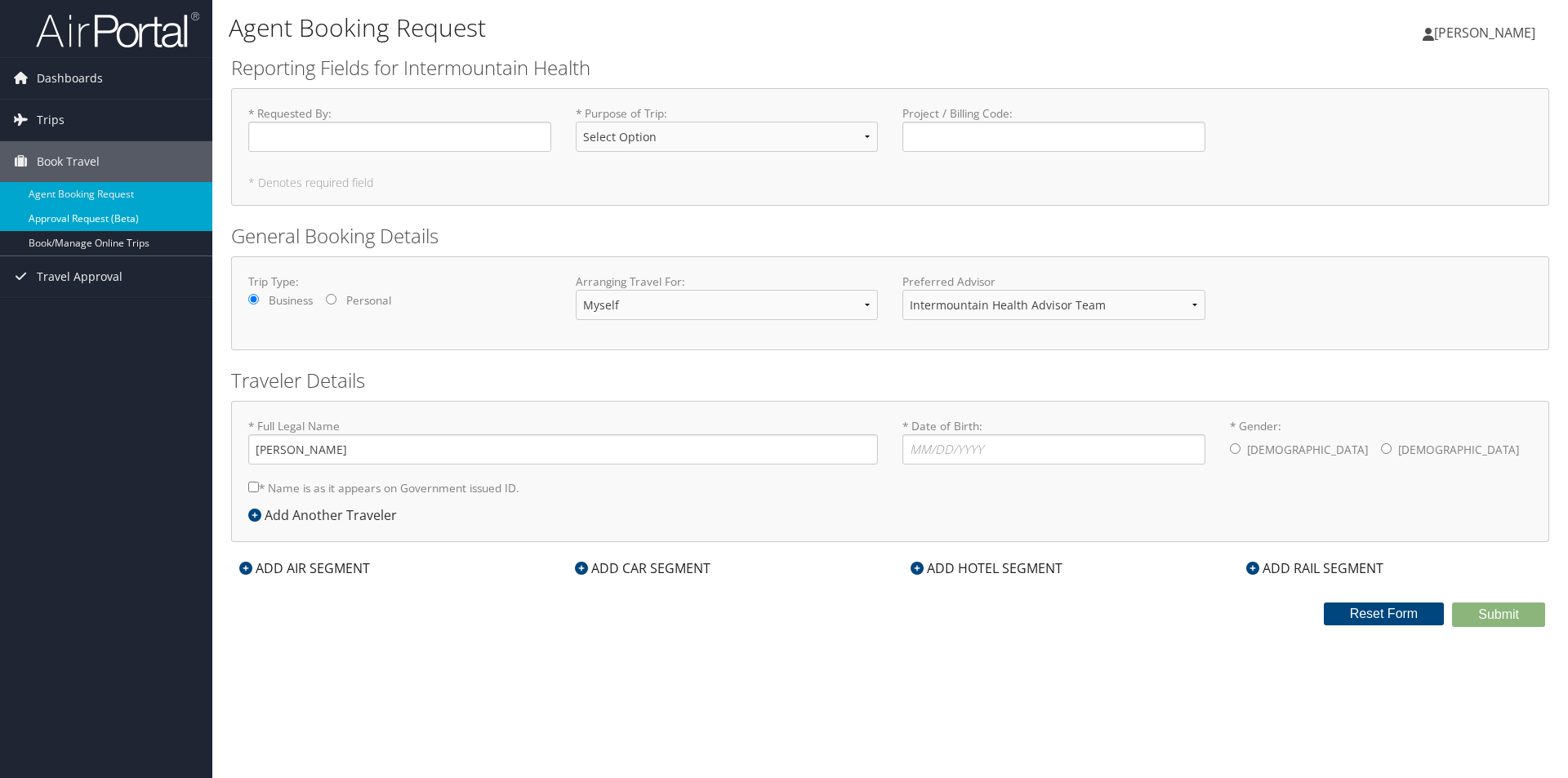
click at [99, 218] on link "Approval Request (Beta)" at bounding box center [106, 219] width 212 height 24
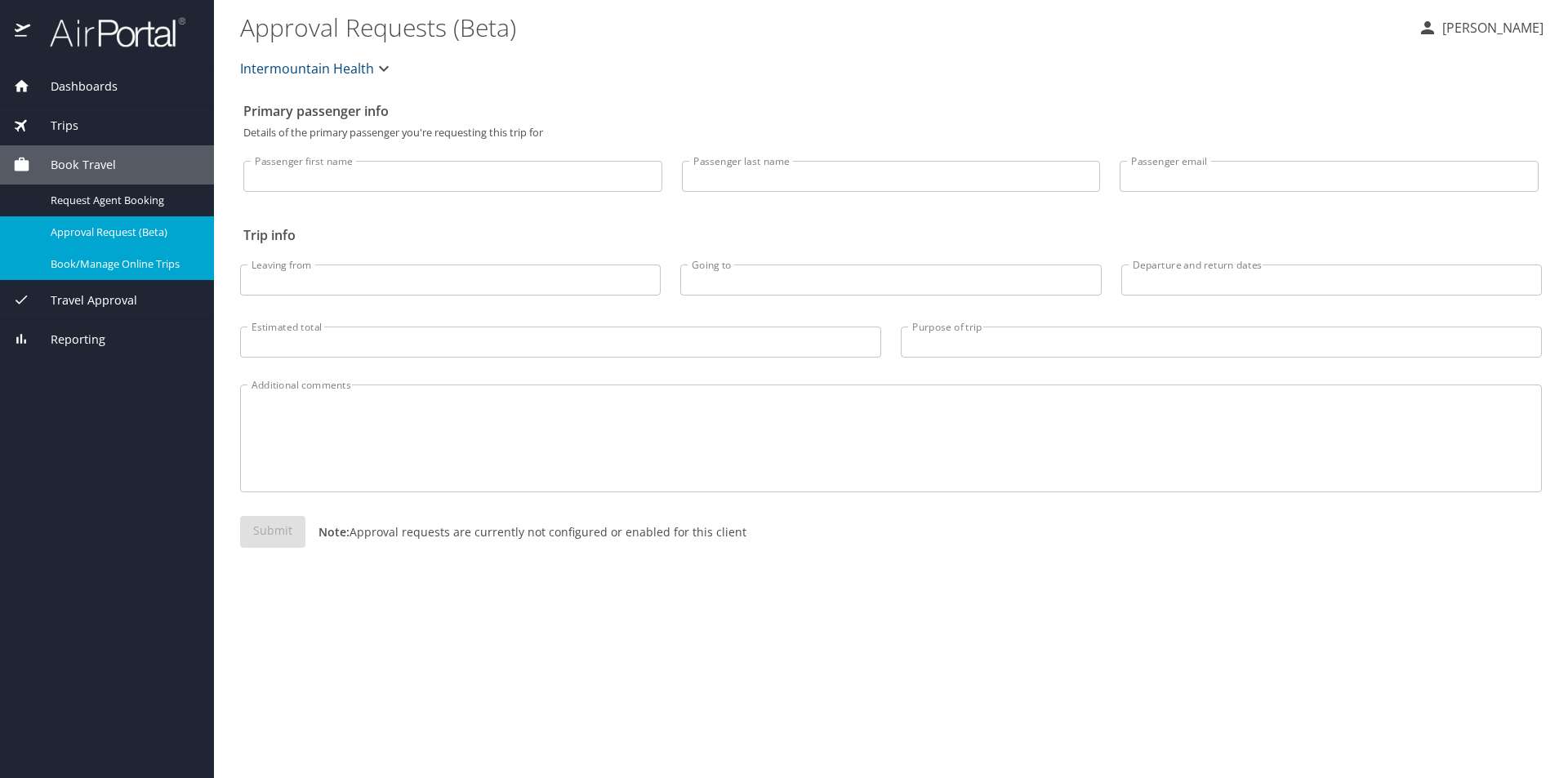
click at [116, 273] on div "Book/Manage Online Trips" at bounding box center [106, 264] width 188 height 19
click at [50, 303] on span "Travel Approval" at bounding box center [83, 300] width 107 height 18
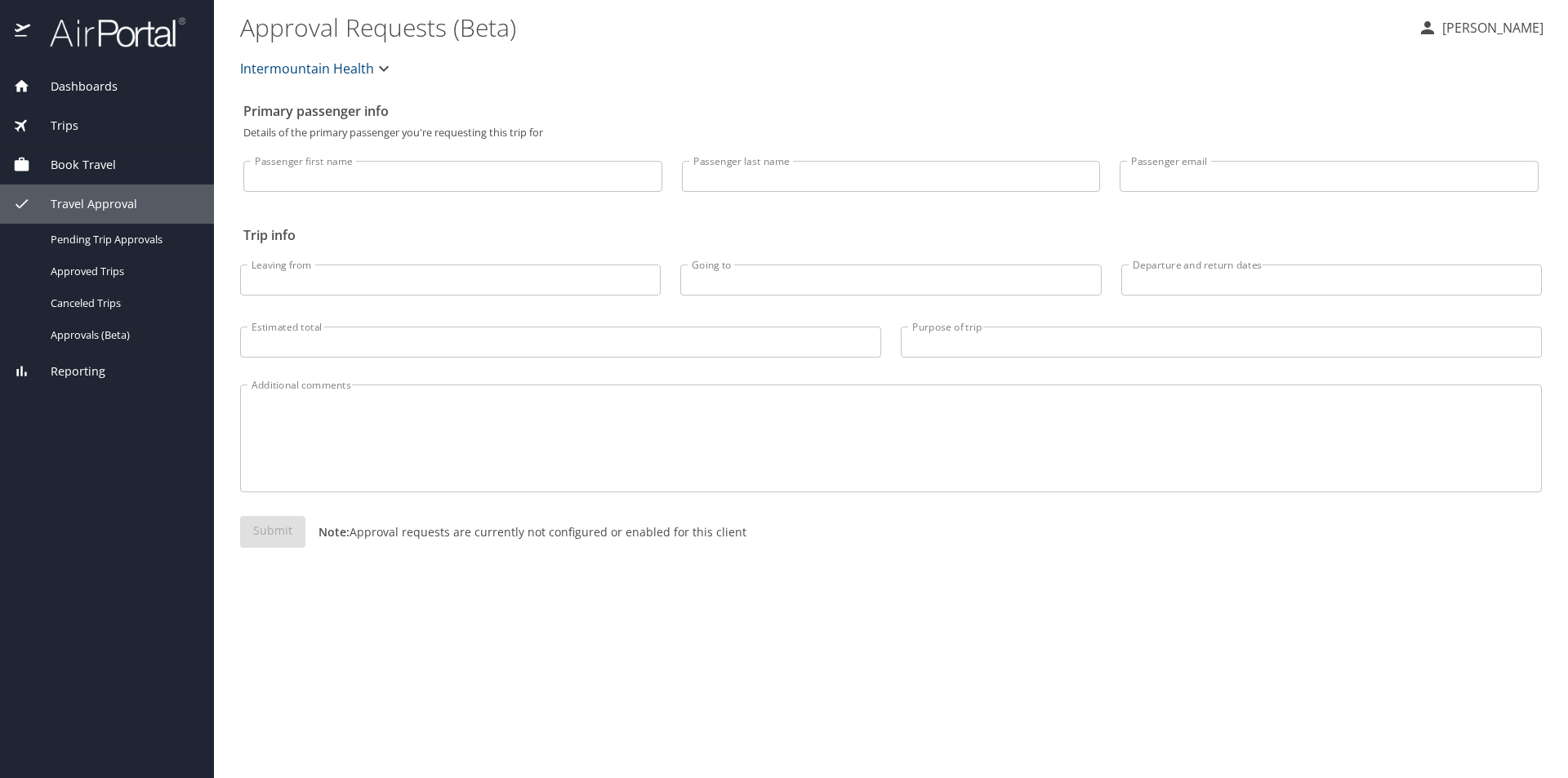
click at [78, 368] on span "Reporting" at bounding box center [67, 371] width 75 height 18
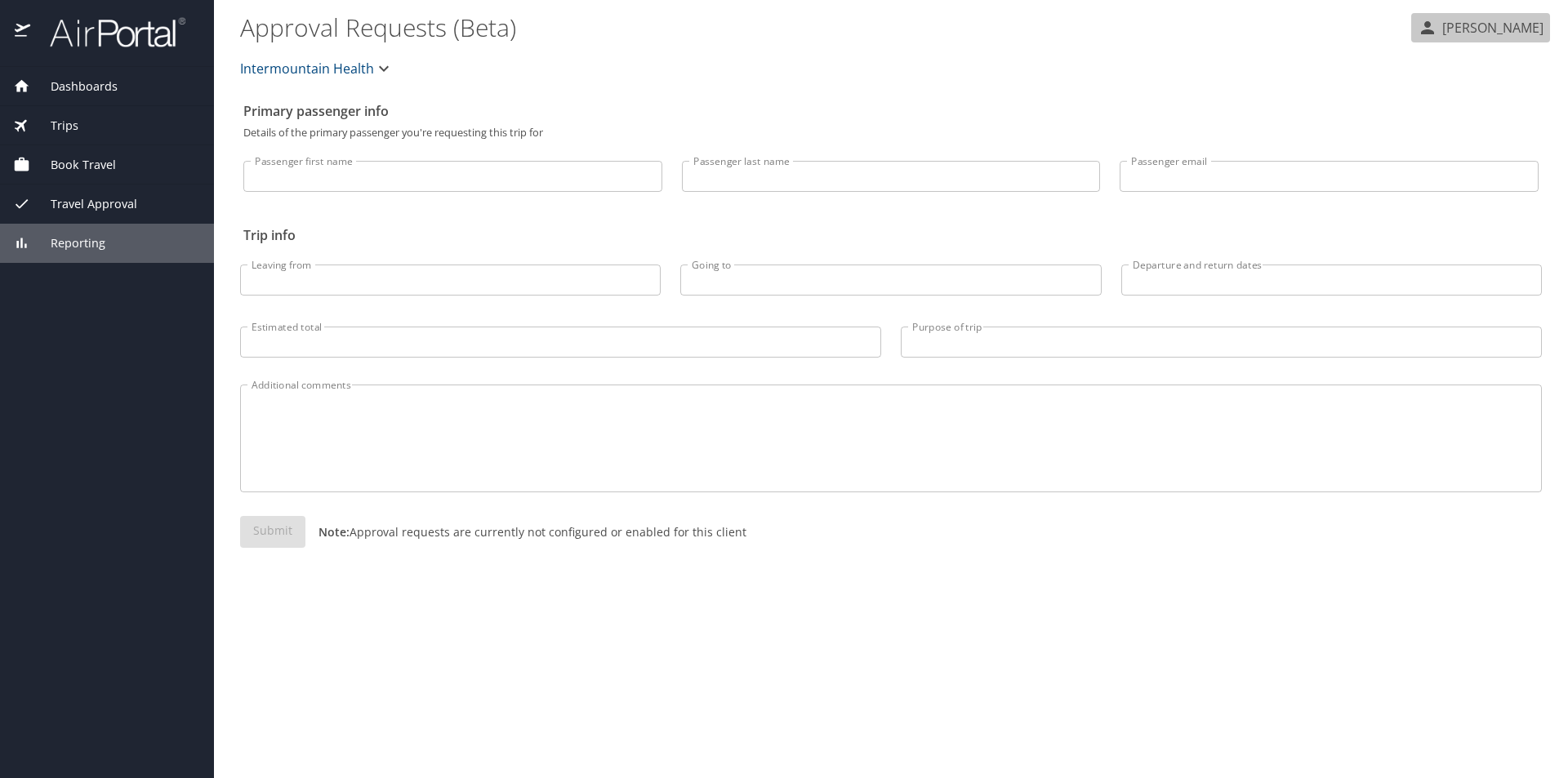
click at [1502, 26] on p "[PERSON_NAME]" at bounding box center [1490, 27] width 106 height 20
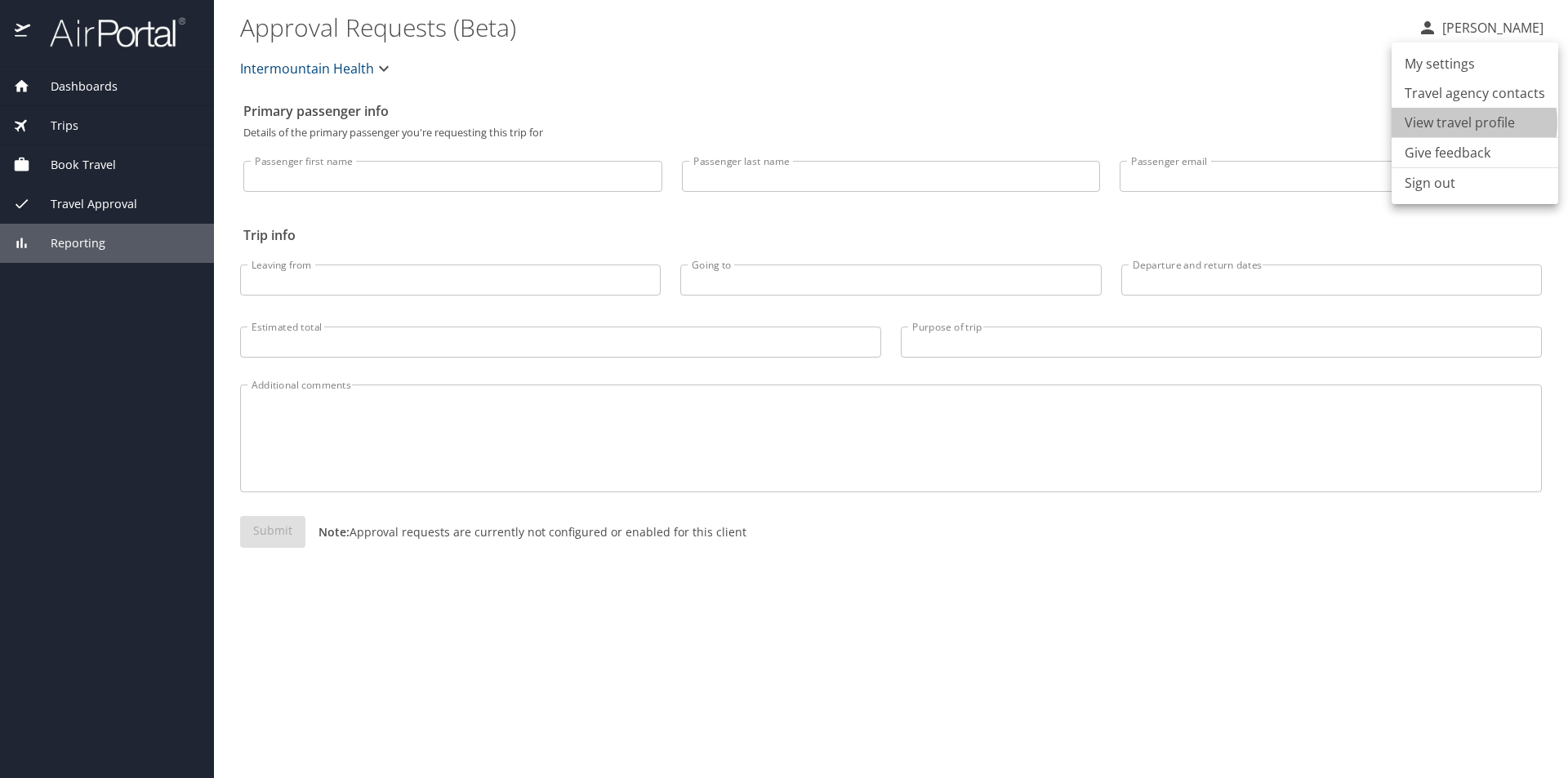
click at [1459, 122] on li "View travel profile" at bounding box center [1475, 121] width 166 height 29
